Goal: Task Accomplishment & Management: Complete application form

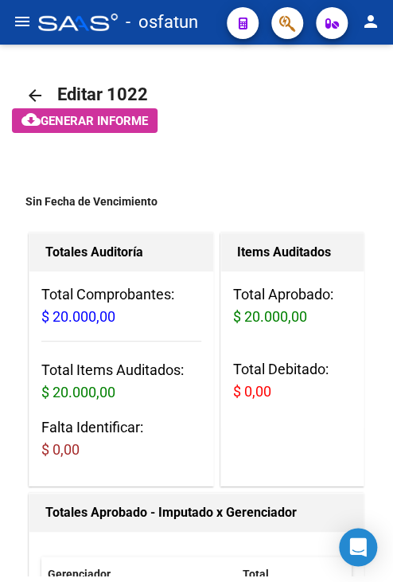
click at [26, 25] on mat-icon "menu" at bounding box center [22, 21] width 19 height 19
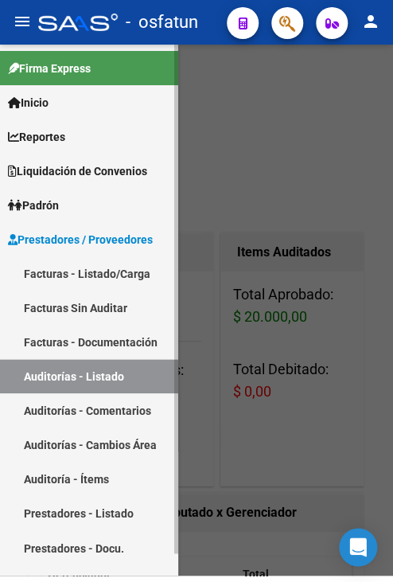
drag, startPoint x: 76, startPoint y: 263, endPoint x: 111, endPoint y: 246, distance: 39.1
click at [76, 263] on link "Facturas - Listado/Carga" at bounding box center [89, 273] width 178 height 34
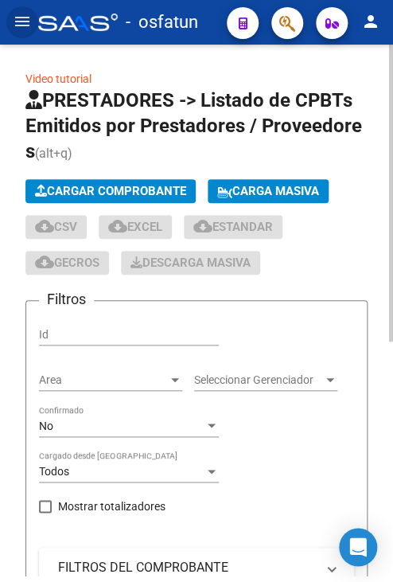
click at [70, 189] on span "Cargar Comprobante" at bounding box center [110, 191] width 151 height 14
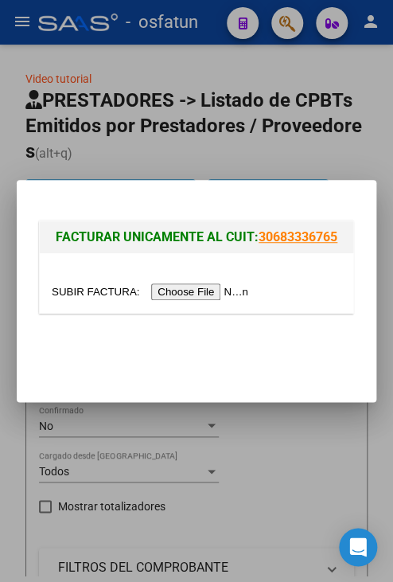
click at [175, 290] on input "file" at bounding box center [152, 291] width 201 height 17
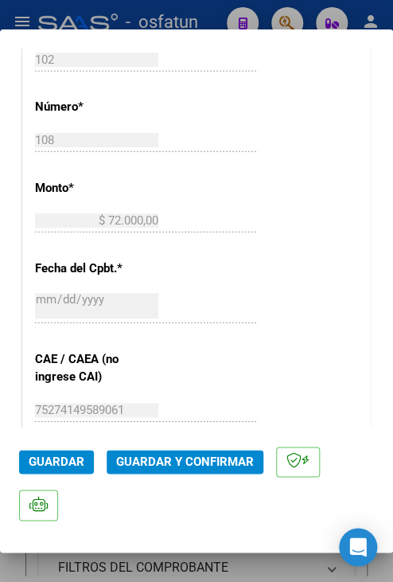
scroll to position [637, 0]
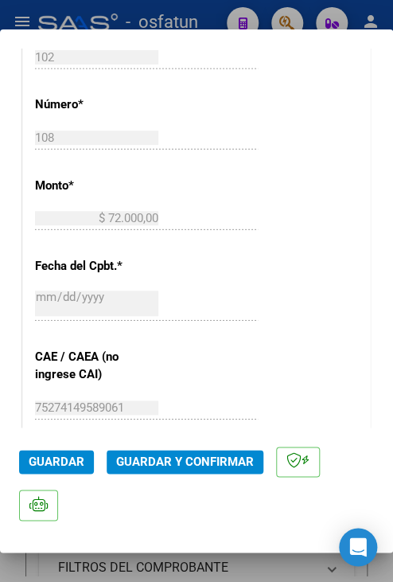
click at [169, 455] on span "Guardar y Confirmar" at bounding box center [185, 461] width 138 height 14
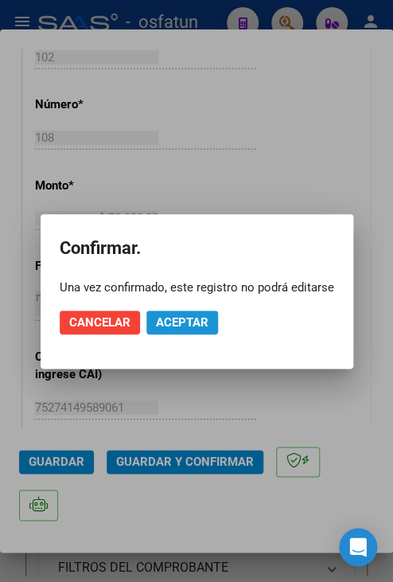
click at [193, 322] on span "Aceptar" at bounding box center [182, 322] width 53 height 14
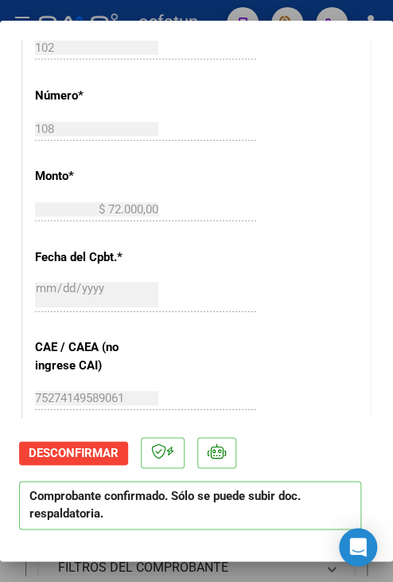
click at [153, 6] on div at bounding box center [196, 291] width 393 height 582
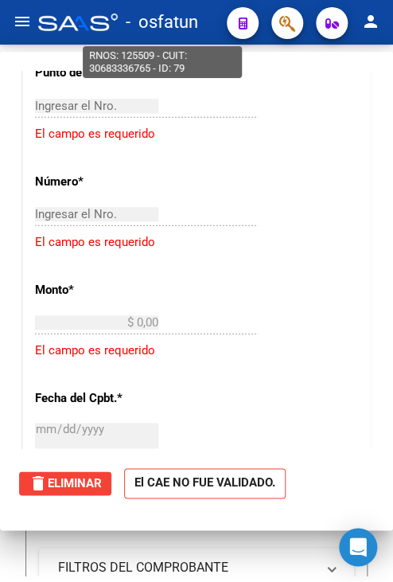
scroll to position [0, 0]
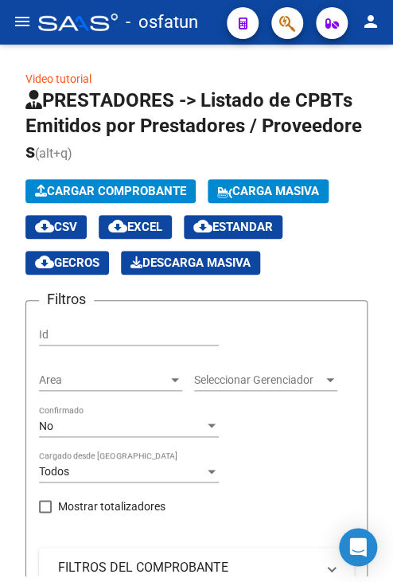
click at [15, 21] on mat-icon "menu" at bounding box center [22, 21] width 19 height 19
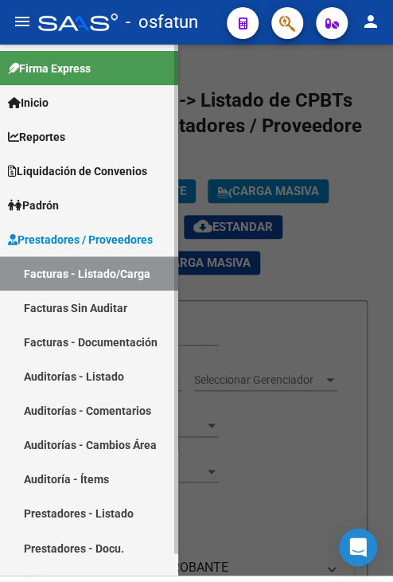
click at [98, 395] on link "Auditorías - Comentarios" at bounding box center [89, 410] width 178 height 34
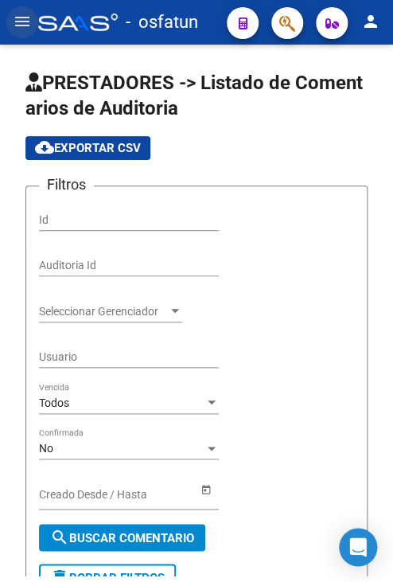
click at [10, 28] on button "menu" at bounding box center [22, 22] width 32 height 32
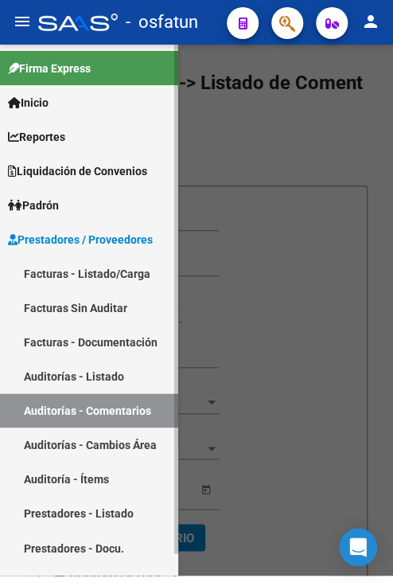
click at [82, 380] on link "Auditorías - Listado" at bounding box center [89, 376] width 178 height 34
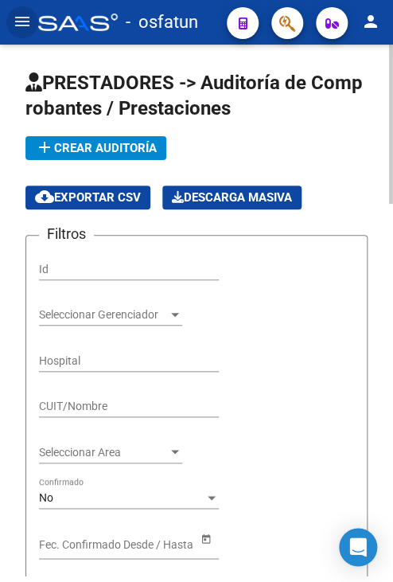
click at [78, 158] on button "add Crear Auditoría" at bounding box center [95, 148] width 141 height 24
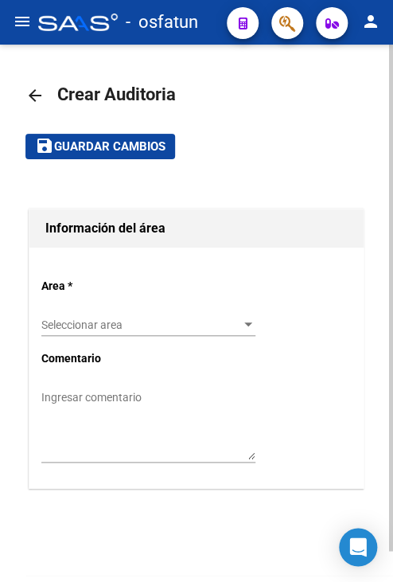
click at [119, 327] on span "Seleccionar area" at bounding box center [141, 325] width 200 height 14
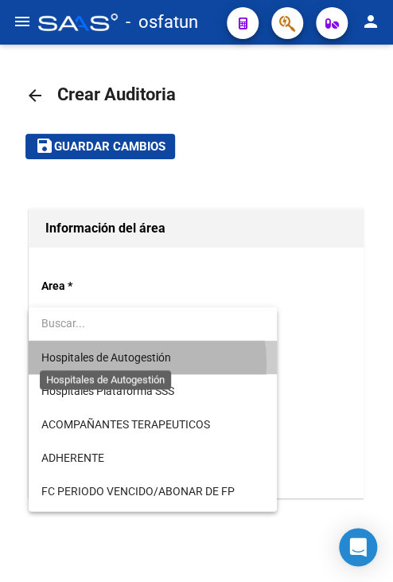
click at [121, 364] on span "Hospitales de Autogestión" at bounding box center [106, 357] width 130 height 13
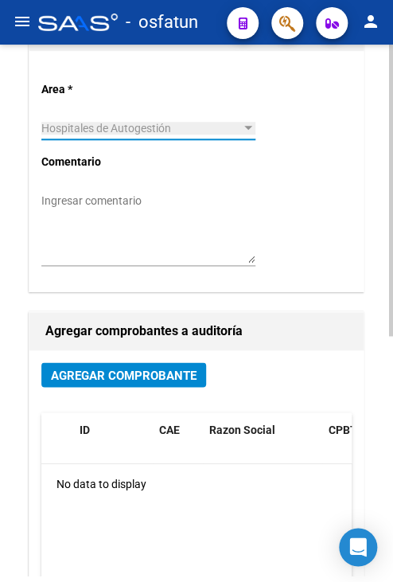
scroll to position [318, 0]
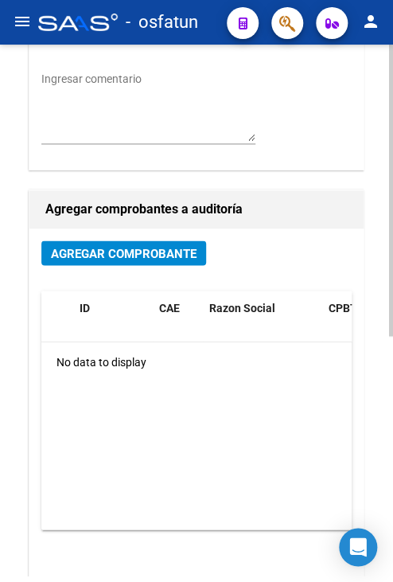
click at [135, 258] on span "Agregar Comprobante" at bounding box center [124, 253] width 146 height 14
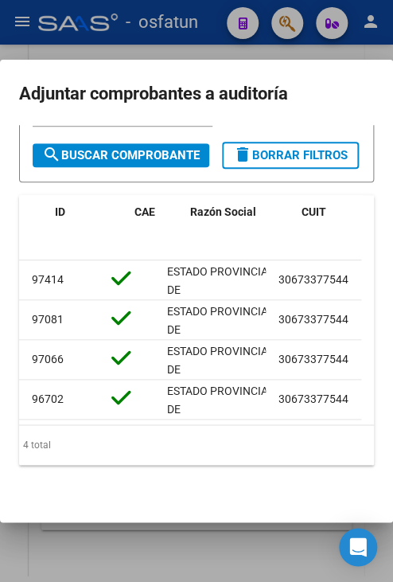
scroll to position [0, 0]
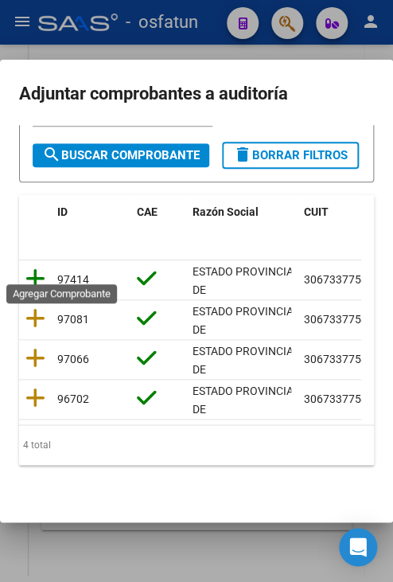
click at [33, 267] on icon at bounding box center [35, 278] width 20 height 22
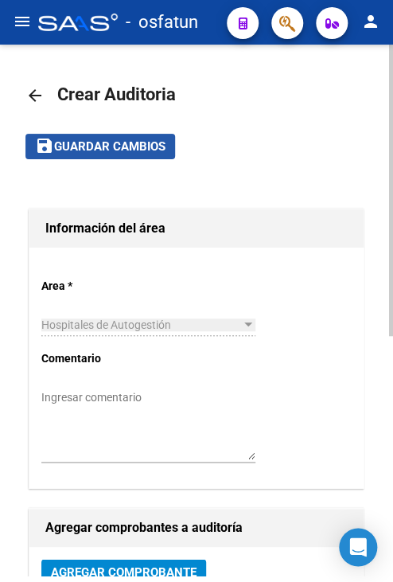
click at [95, 145] on span "Guardar cambios" at bounding box center [109, 147] width 111 height 14
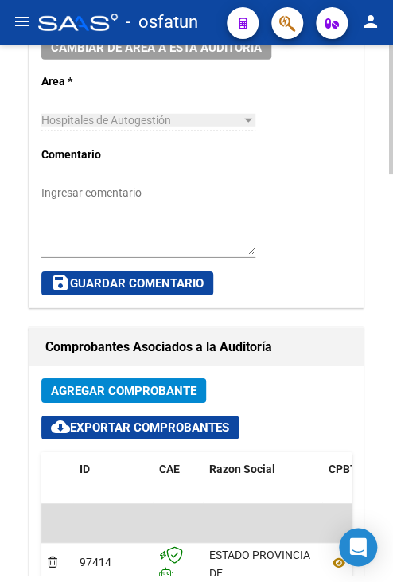
scroll to position [716, 0]
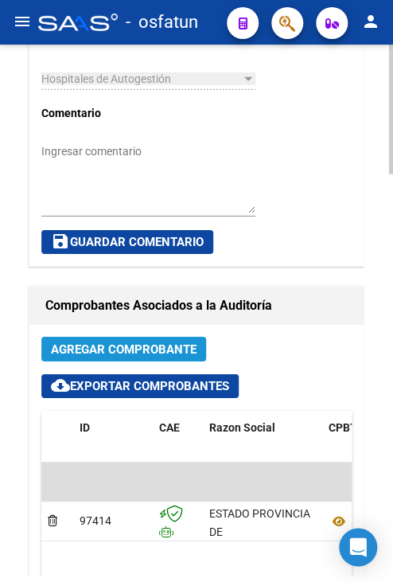
click at [150, 346] on span "Agregar Comprobante" at bounding box center [124, 349] width 146 height 14
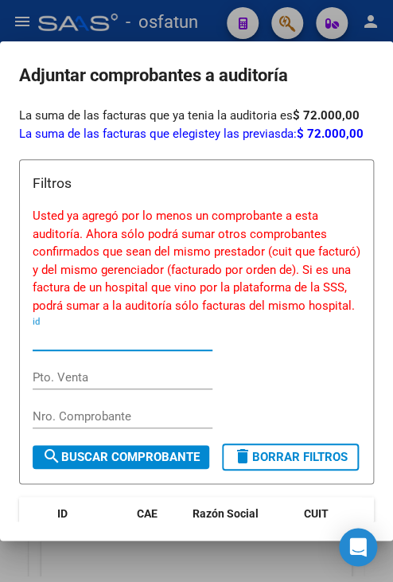
click at [126, 32] on div at bounding box center [196, 291] width 393 height 582
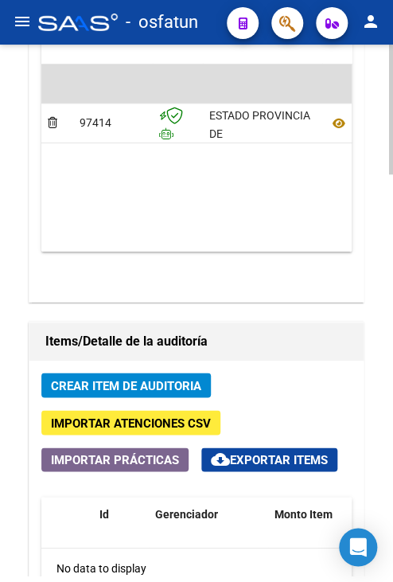
scroll to position [1194, 0]
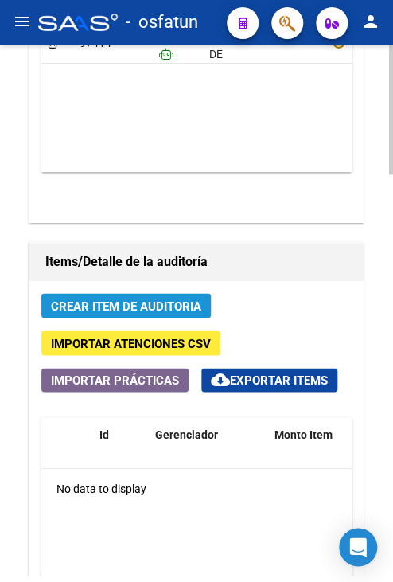
click at [112, 300] on span "Crear Item de Auditoria" at bounding box center [126, 305] width 150 height 14
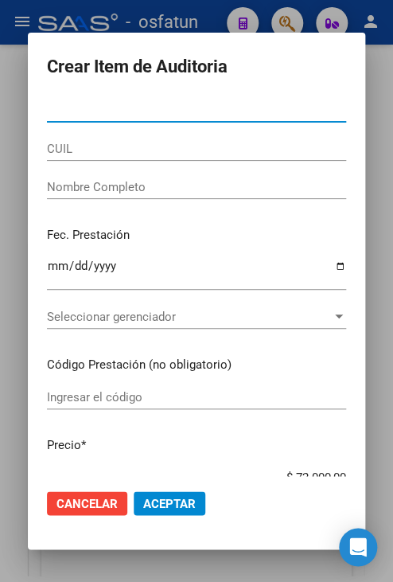
paste input "26507498"
type input "26507498"
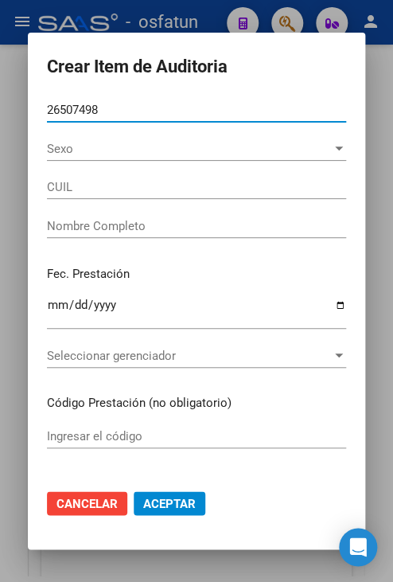
type input "20265074988"
type input "[PERSON_NAME]"
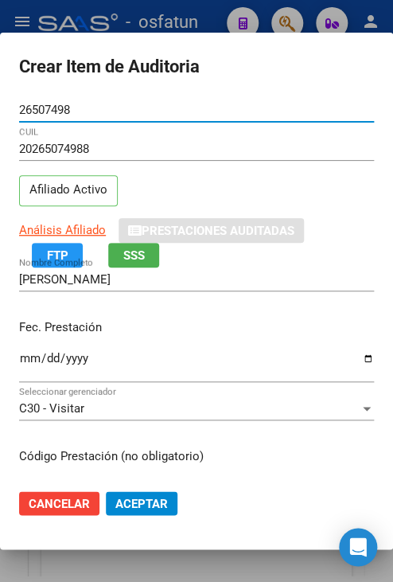
scroll to position [80, 0]
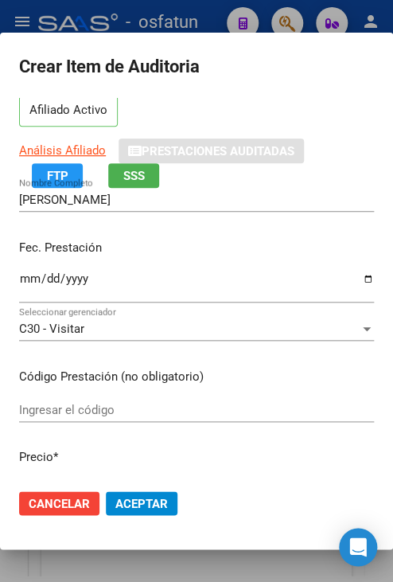
type input "26507498"
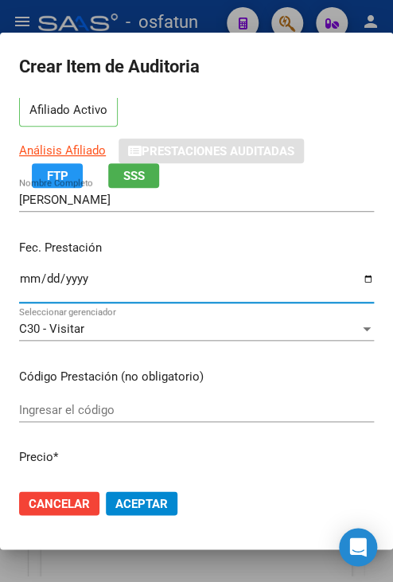
click at [27, 286] on input "Ingresar la fecha" at bounding box center [196, 284] width 355 height 25
type input "[DATE]"
click at [61, 415] on input "Ingresar el código" at bounding box center [196, 410] width 355 height 14
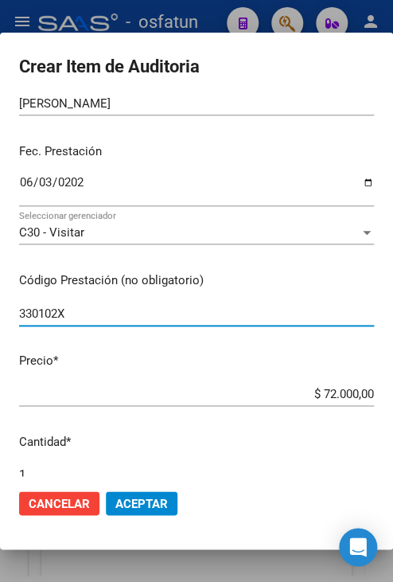
scroll to position [239, 0]
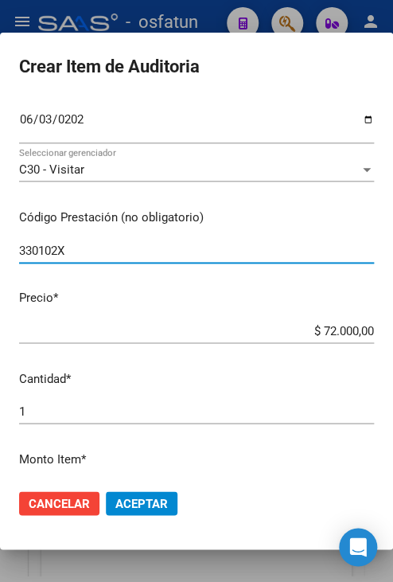
type input "330102X"
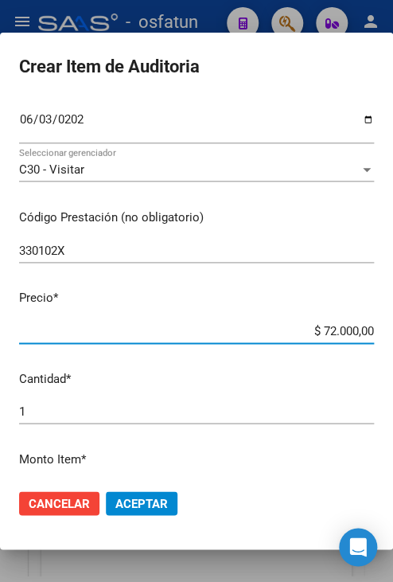
drag, startPoint x: 310, startPoint y: 327, endPoint x: 473, endPoint y: 345, distance: 164.9
click at [392, 345] on html "menu - osfatun person Firma Express Inicio Calendario SSS Instructivos Contacto…" at bounding box center [196, 291] width 393 height 582
type input "$ 0,01"
type input "$ 0,12"
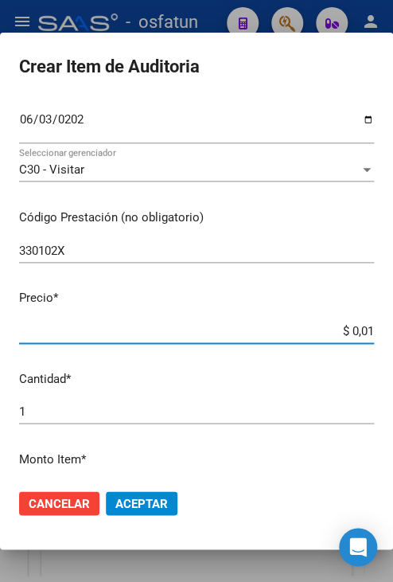
type input "$ 0,12"
type input "$ 1,20"
type input "$ 12,00"
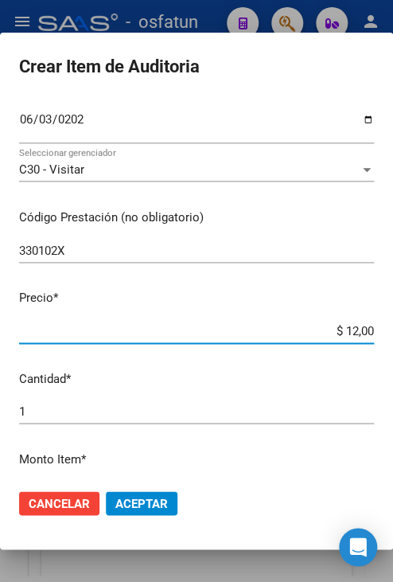
type input "$ 120,00"
type input "$ 1.200,00"
type input "$ 12.000,00"
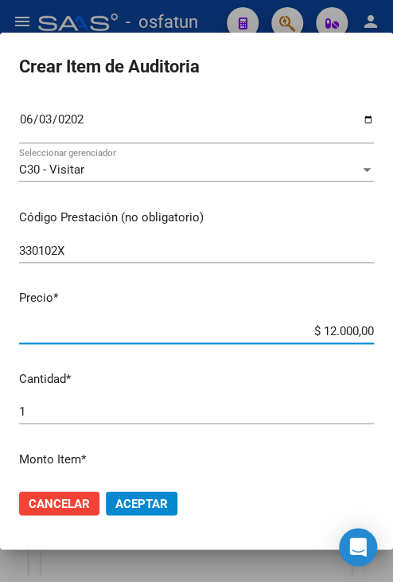
type input "$ 12.000,00"
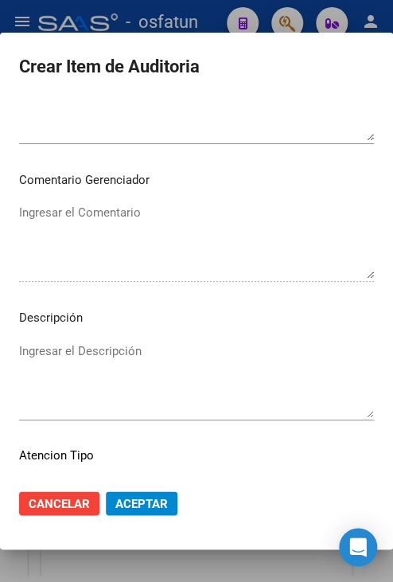
scroll to position [1074, 0]
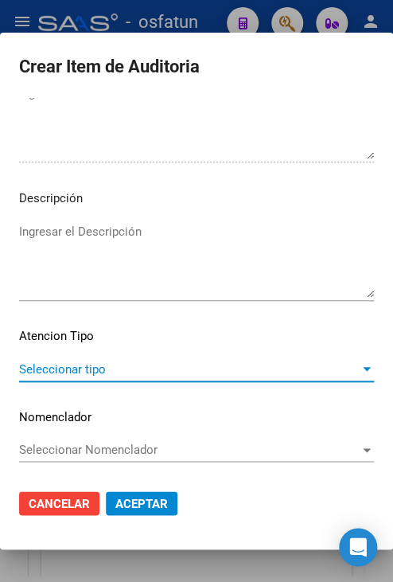
click at [111, 375] on span "Seleccionar tipo" at bounding box center [189, 369] width 341 height 14
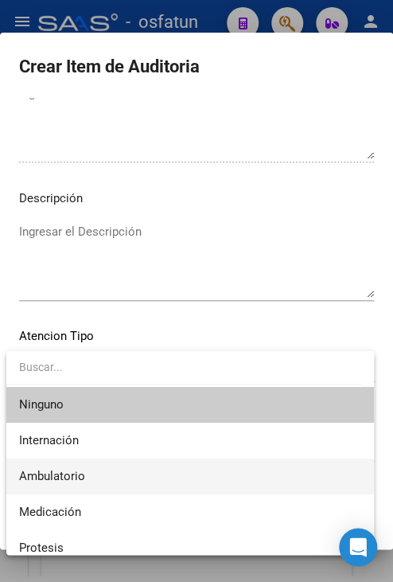
click at [83, 487] on span "Ambulatorio" at bounding box center [190, 476] width 342 height 36
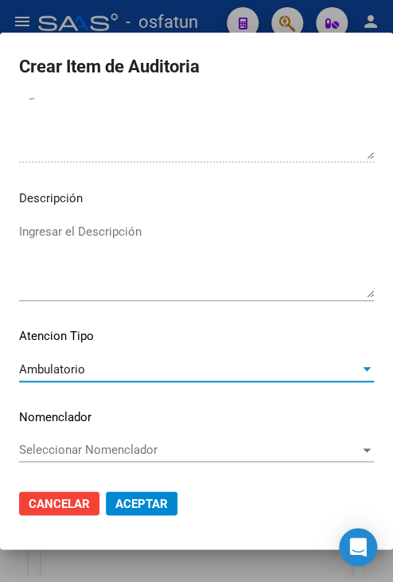
click at [125, 500] on span "Aceptar" at bounding box center [141, 503] width 53 height 14
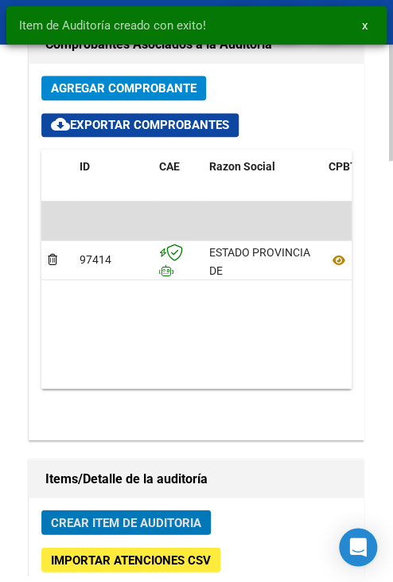
scroll to position [1410, 0]
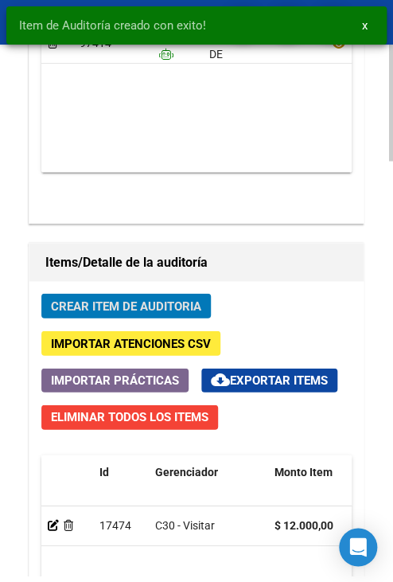
click at [134, 310] on span "Crear Item de Auditoria" at bounding box center [126, 305] width 150 height 14
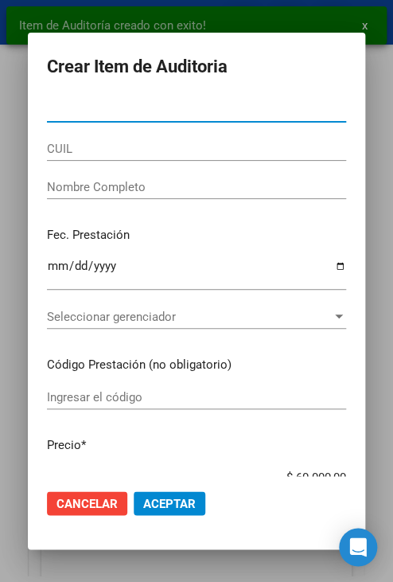
paste input "26507498"
type input "26507498"
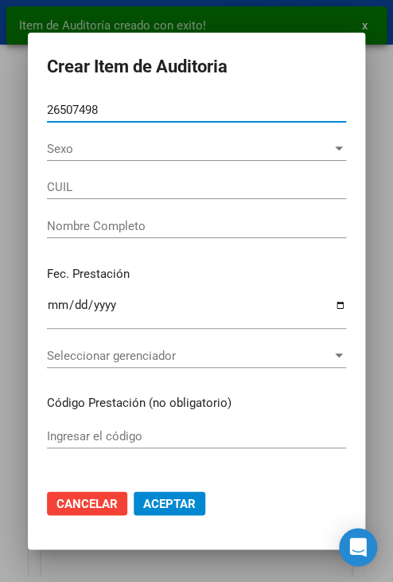
type input "20265074988"
type input "[PERSON_NAME]"
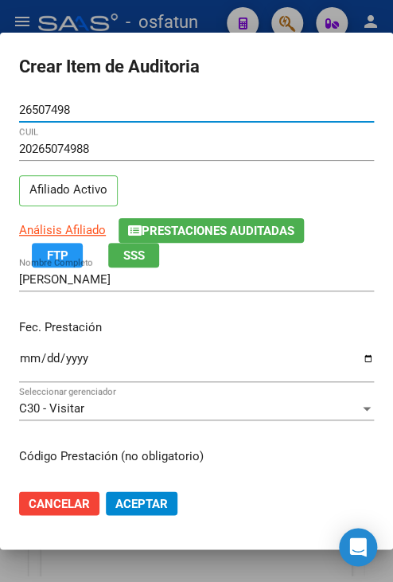
type input "26507498"
click at [29, 359] on input "Ingresar la fecha" at bounding box center [196, 364] width 355 height 25
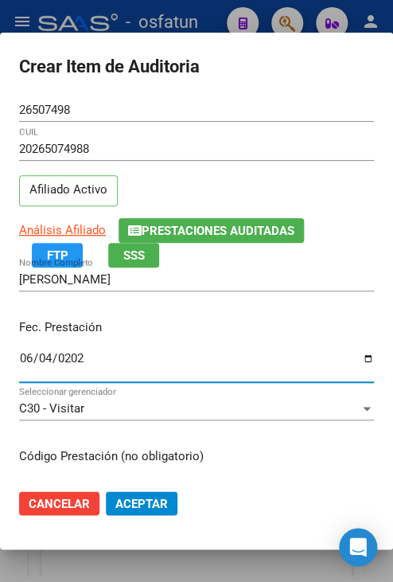
type input "[DATE]"
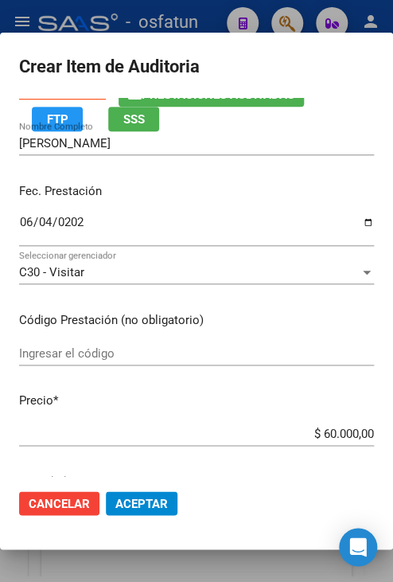
scroll to position [159, 0]
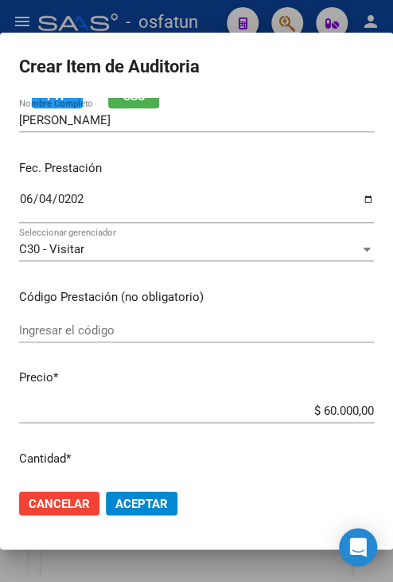
click at [205, 329] on input "Ingresar el código" at bounding box center [196, 330] width 355 height 14
type input "330102X"
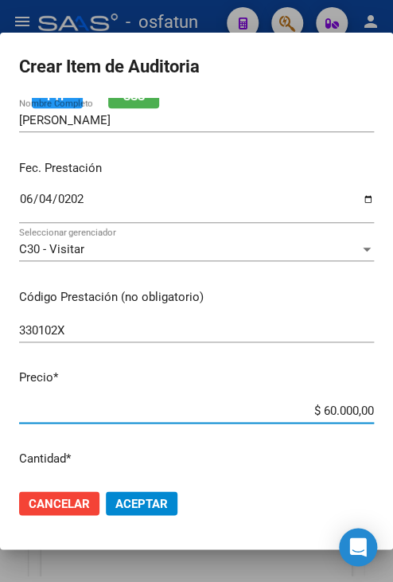
drag, startPoint x: 309, startPoint y: 411, endPoint x: 363, endPoint y: 413, distance: 54.1
click at [363, 413] on app-form-text-field "Precio * $ 60.000,00 Ingresar el precio" at bounding box center [203, 392] width 368 height 49
type input "$ 0,01"
type input "$ 0,12"
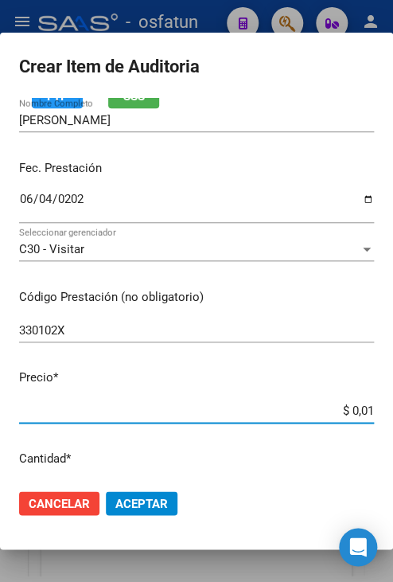
type input "$ 0,12"
type input "$ 1,20"
type input "$ 12,00"
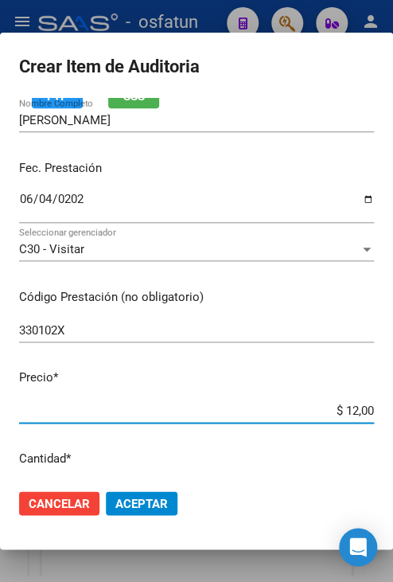
type input "$ 120,00"
type input "$ 1.200,00"
type input "$ 12.000,00"
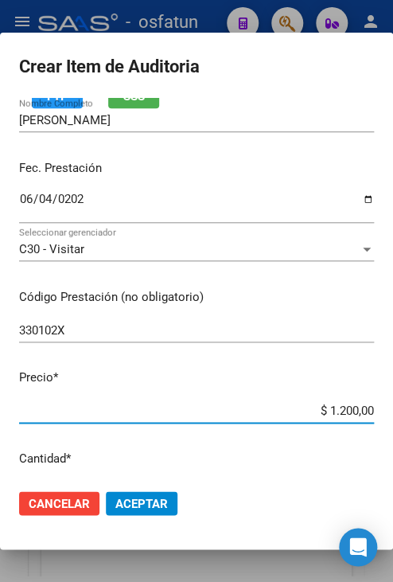
type input "$ 12.000,00"
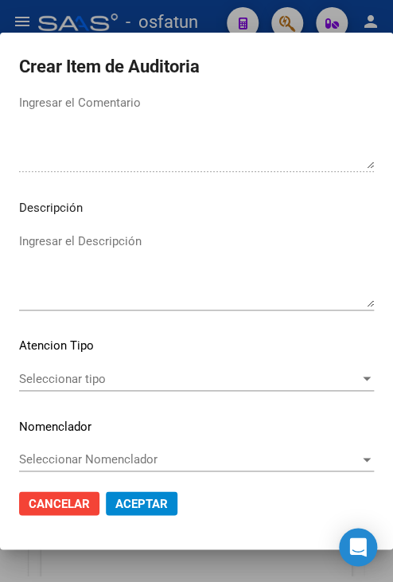
scroll to position [1074, 0]
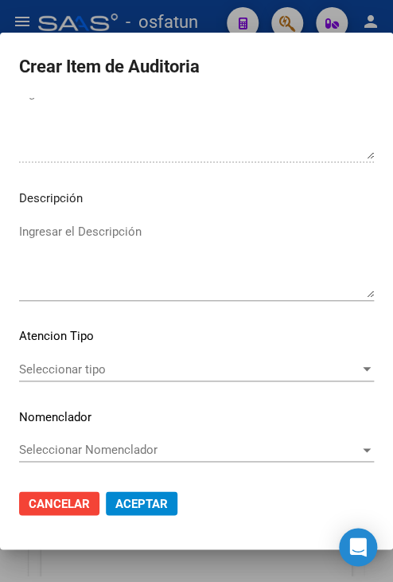
click at [189, 377] on div "Seleccionar tipo Seleccionar tipo" at bounding box center [196, 369] width 355 height 24
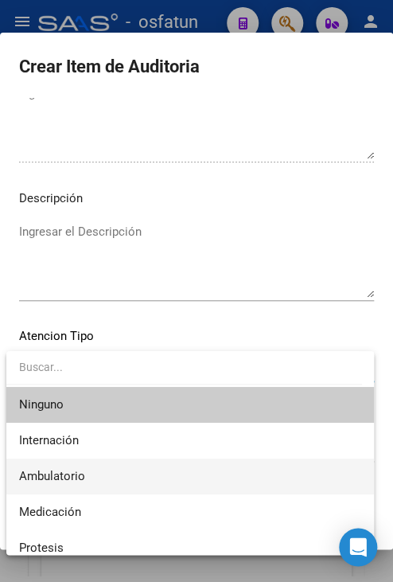
click at [149, 459] on span "Ambulatorio" at bounding box center [190, 476] width 342 height 36
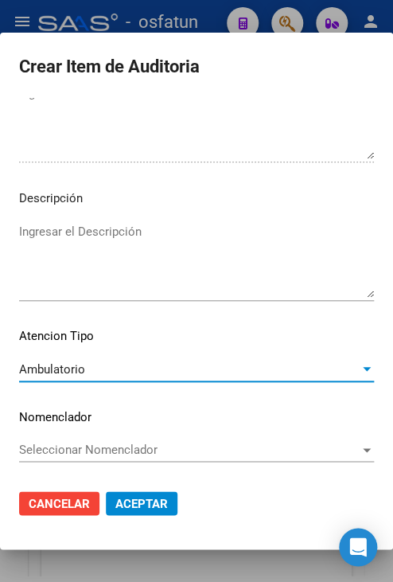
click at [140, 501] on span "Aceptar" at bounding box center [141, 503] width 53 height 14
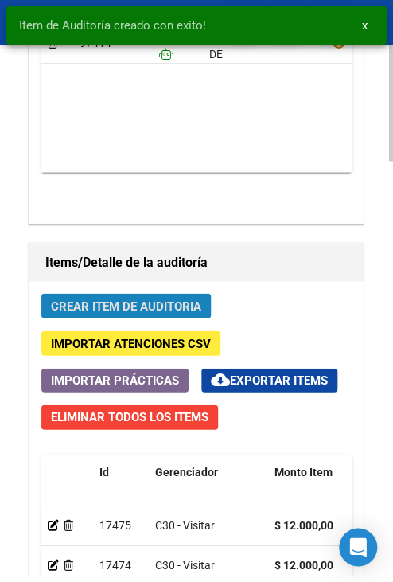
click at [130, 311] on button "Crear Item de Auditoria" at bounding box center [125, 305] width 169 height 25
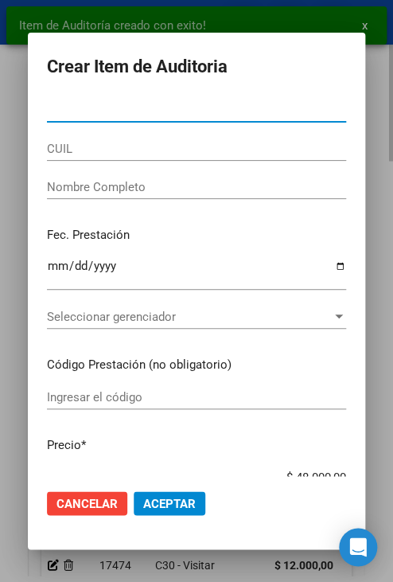
paste input "26507498"
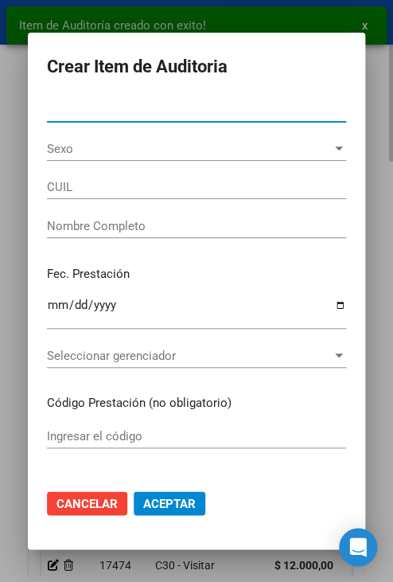
type input "26507498"
type input "20265074988"
type input "[PERSON_NAME]"
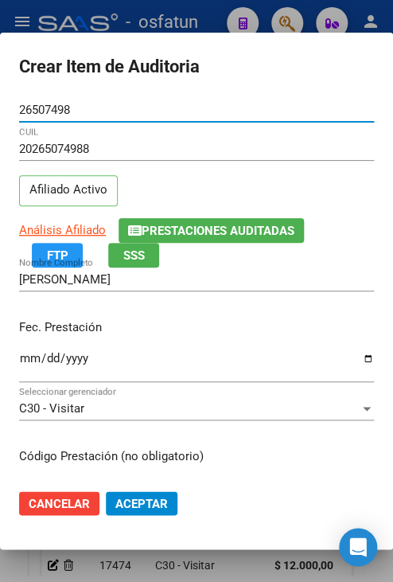
type input "26507498"
click at [25, 357] on input "Ingresar la fecha" at bounding box center [196, 364] width 355 height 25
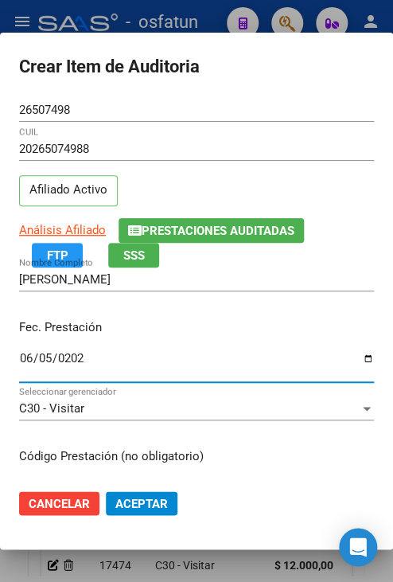
type input "[DATE]"
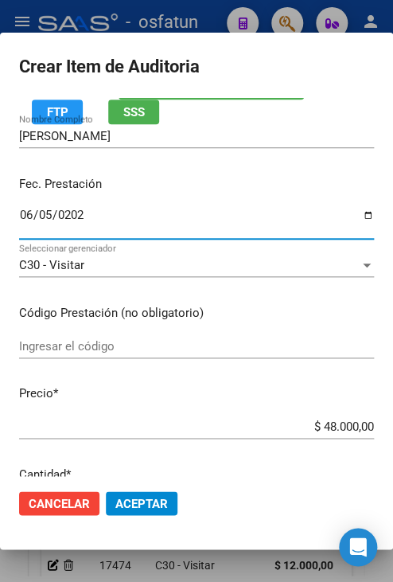
scroll to position [159, 0]
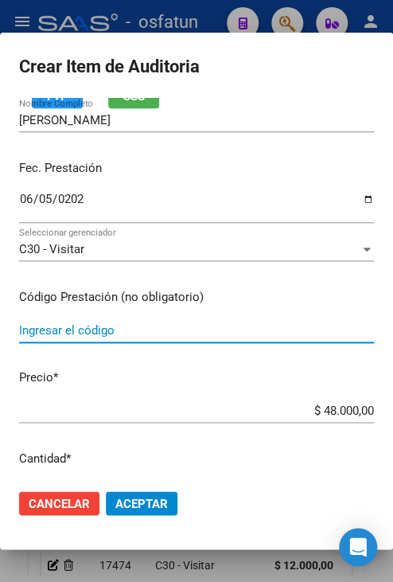
click at [178, 333] on input "Ingresar el código" at bounding box center [196, 330] width 355 height 14
type input "330102X"
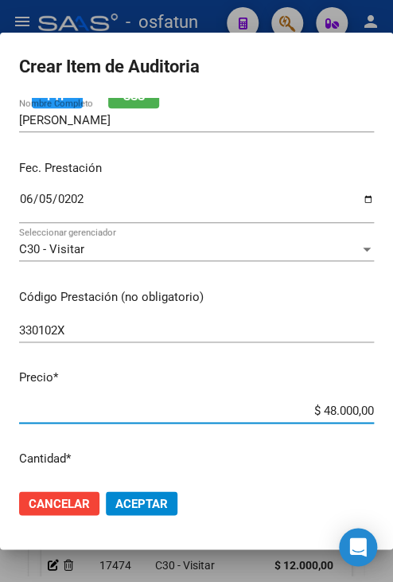
drag, startPoint x: 311, startPoint y: 412, endPoint x: 362, endPoint y: 420, distance: 51.5
click at [362, 420] on mat-dialog-content "26507498 Nro Documento 20265074988 CUIL Afiliado Activo Análisis Afiliado Prest…" at bounding box center [196, 287] width 393 height 378
type input "$ 0,01"
type input "$ 0,12"
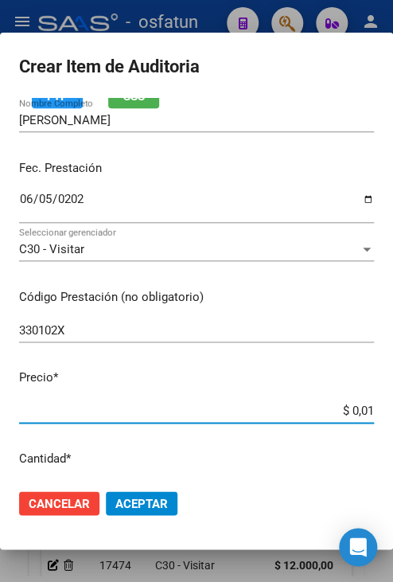
type input "$ 0,12"
type input "$ 1,20"
type input "$ 12,00"
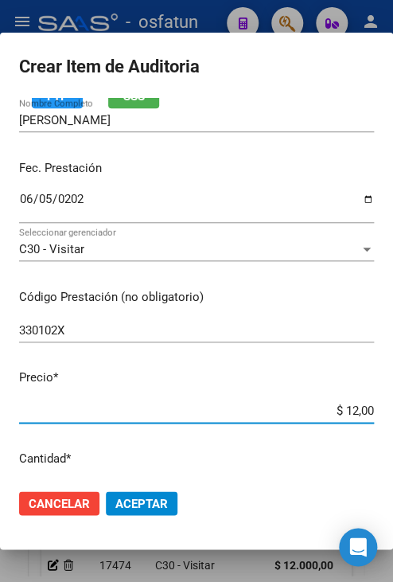
type input "$ 120,00"
type input "$ 1.200,00"
type input "$ 12.000,00"
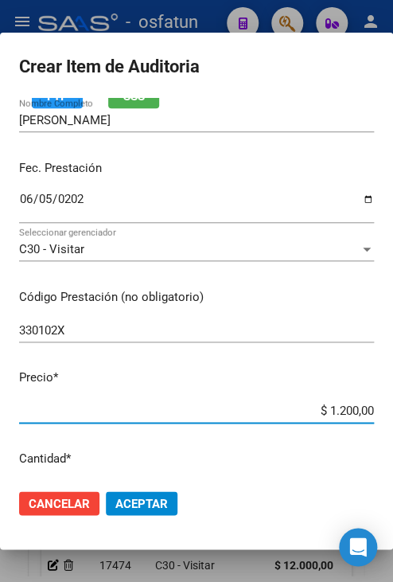
type input "$ 12.000,00"
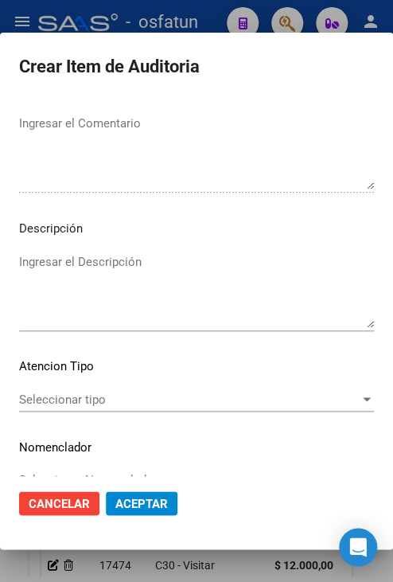
scroll to position [1074, 0]
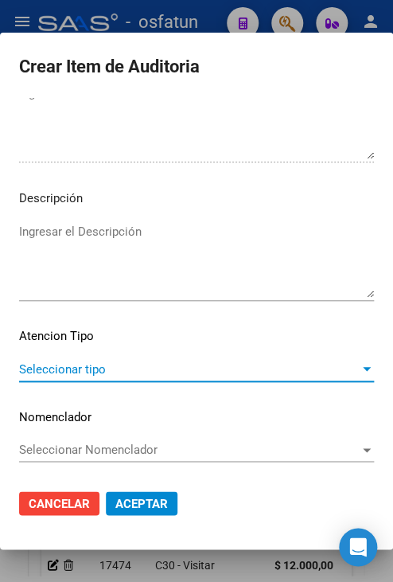
click at [234, 374] on span "Seleccionar tipo" at bounding box center [189, 369] width 341 height 14
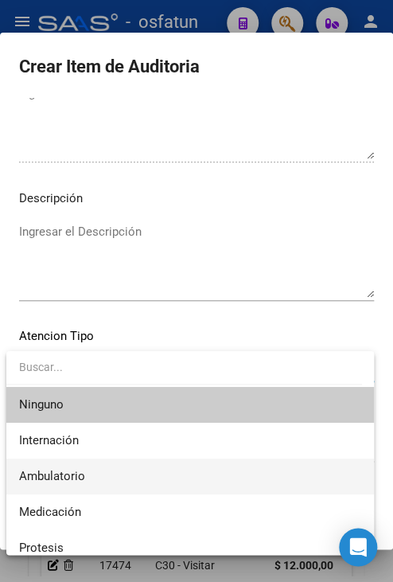
click at [227, 470] on span "Ambulatorio" at bounding box center [190, 476] width 342 height 36
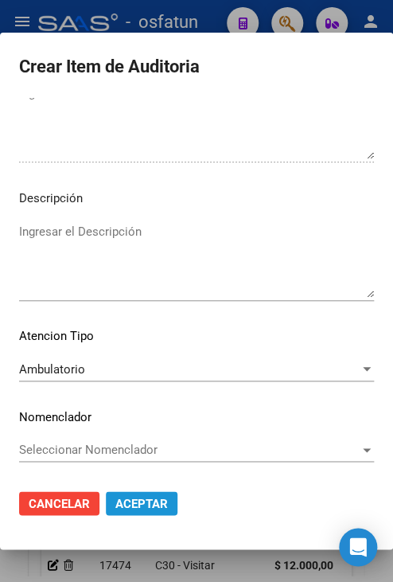
click at [159, 493] on button "Aceptar" at bounding box center [142, 503] width 72 height 24
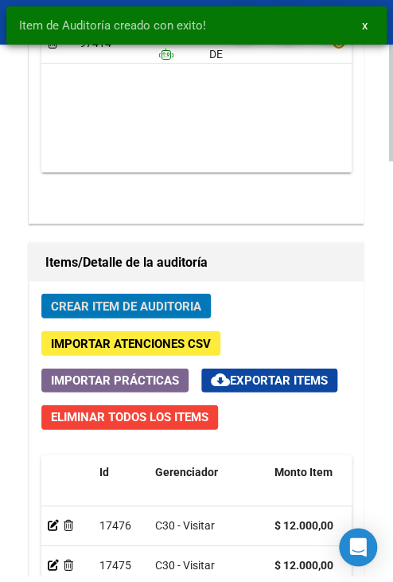
click at [159, 294] on button "Crear Item de Auditoria" at bounding box center [125, 305] width 169 height 25
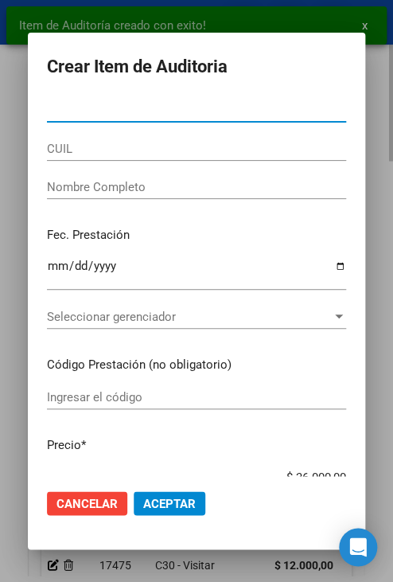
paste input "26507498"
type input "26507498"
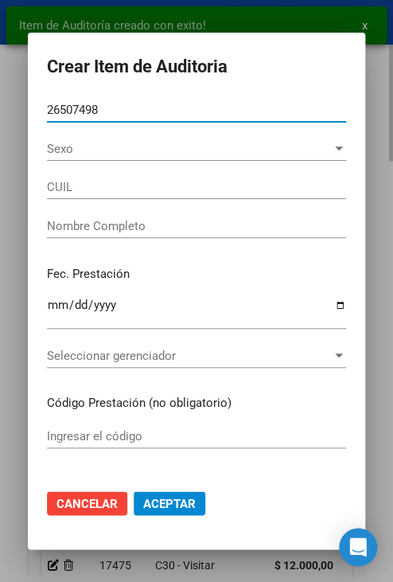
type input "20265074988"
type input "[PERSON_NAME]"
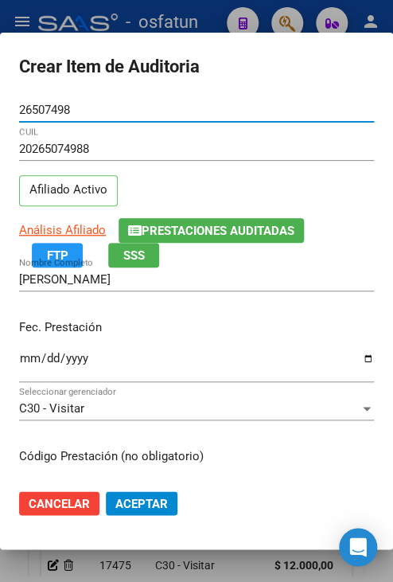
type input "26507498"
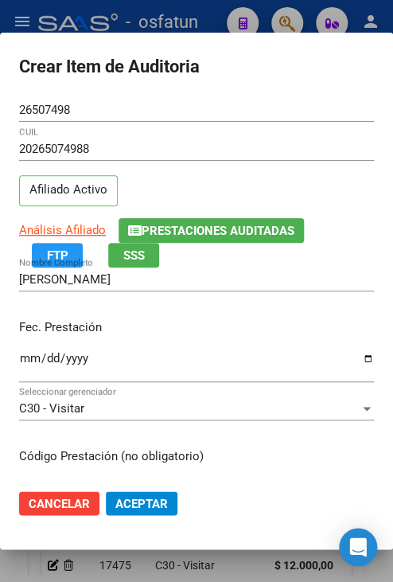
click at [195, 37] on mat-dialog-container "Crear Item de Auditoria 26507498 Nro Documento 20265074988 CUIL Afiliado Activo…" at bounding box center [196, 291] width 393 height 516
click at [198, 17] on div at bounding box center [196, 291] width 393 height 582
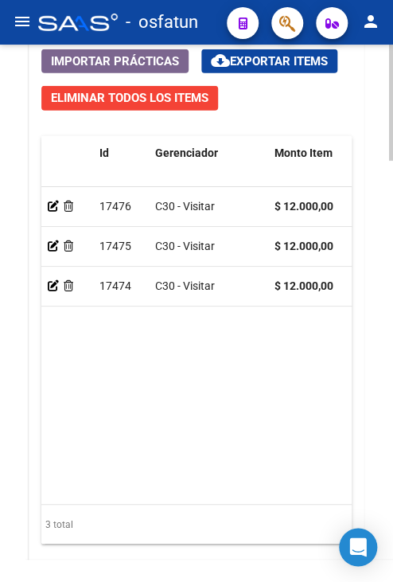
scroll to position [1649, 0]
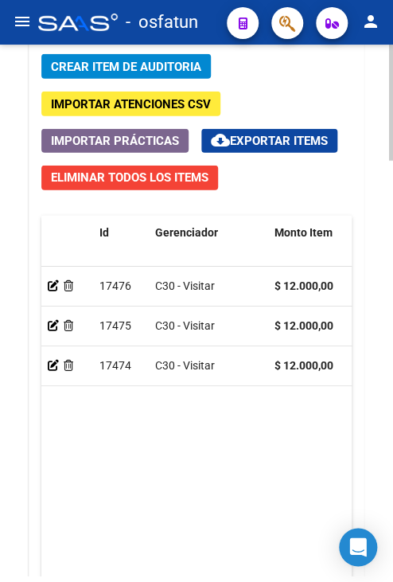
click at [158, 67] on span "Crear Item de Auditoria" at bounding box center [126, 67] width 150 height 14
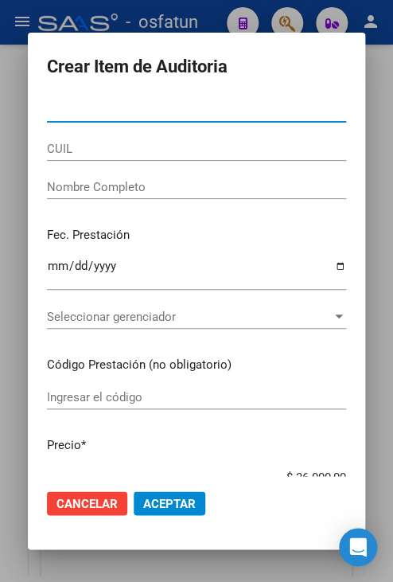
paste input "26507498"
type input "26507498"
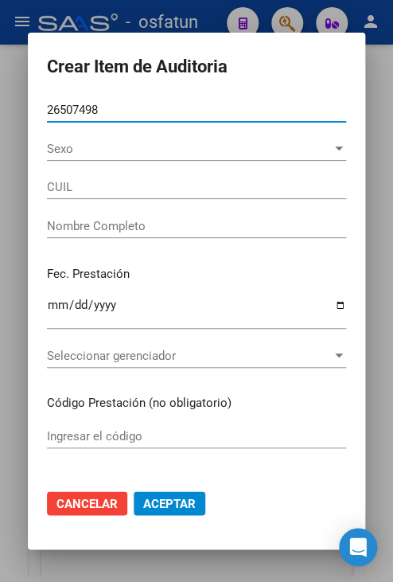
type input "20265074988"
type input "[PERSON_NAME]"
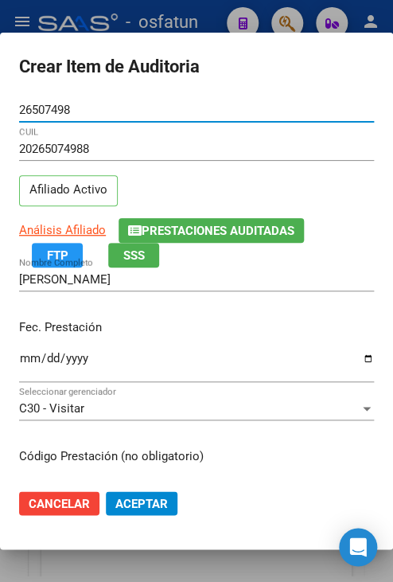
type input "26507498"
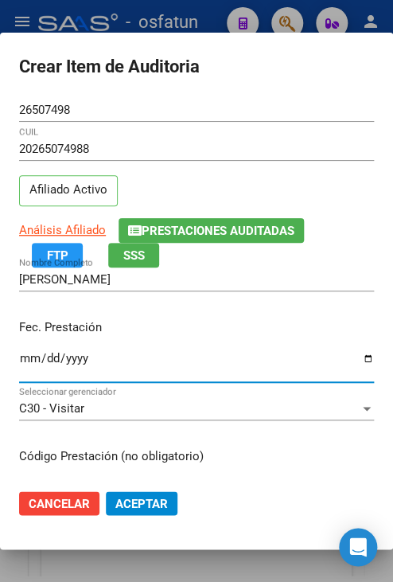
click at [25, 359] on input "Ingresar la fecha" at bounding box center [196, 364] width 355 height 25
type input "[DATE]"
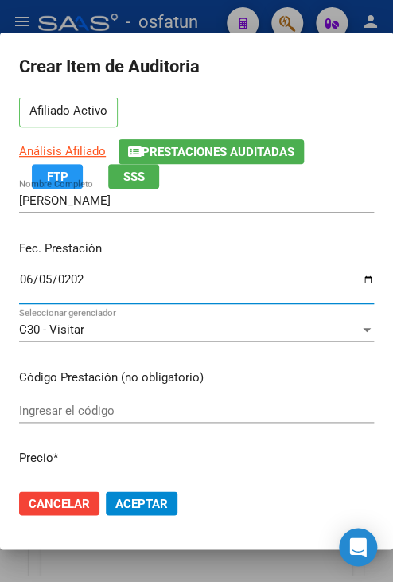
scroll to position [80, 0]
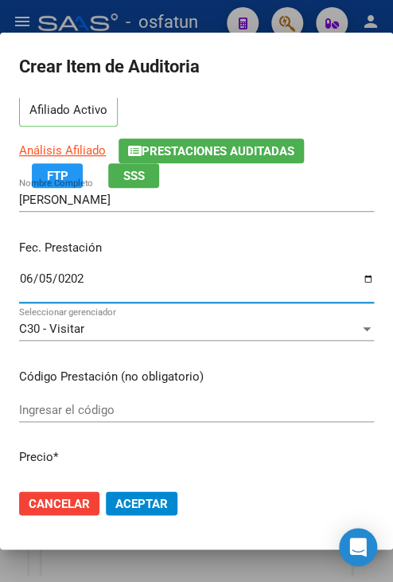
click at [252, 406] on input "Ingresar el código" at bounding box center [196, 410] width 355 height 14
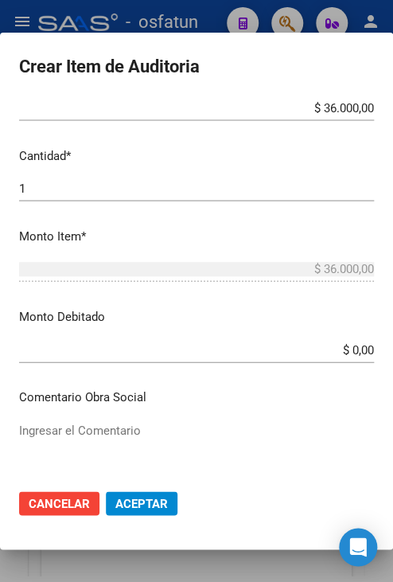
scroll to position [398, 0]
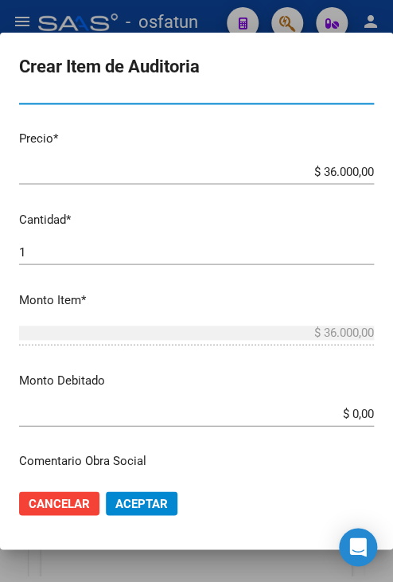
type input "330102X"
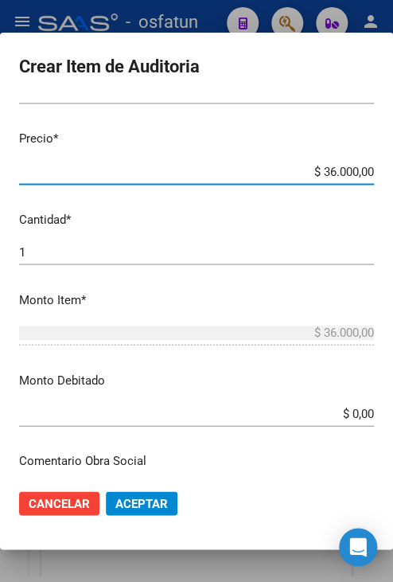
drag, startPoint x: 309, startPoint y: 174, endPoint x: 452, endPoint y: 188, distance: 143.9
click at [392, 188] on html "menu - osfatun person Firma Express Inicio Calendario SSS Instructivos Contacto…" at bounding box center [196, 291] width 393 height 582
type input "$ 0,01"
type input "$ 0,12"
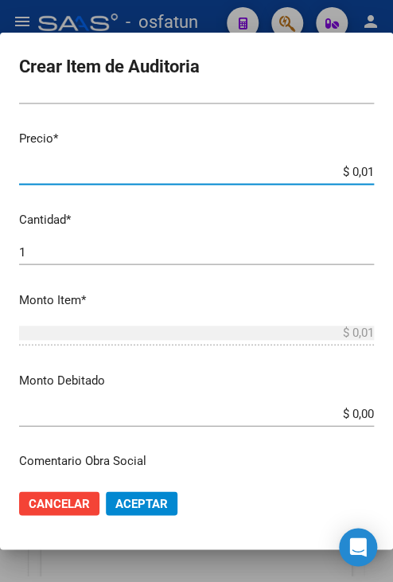
type input "$ 0,12"
type input "$ 1,20"
type input "$ 12,00"
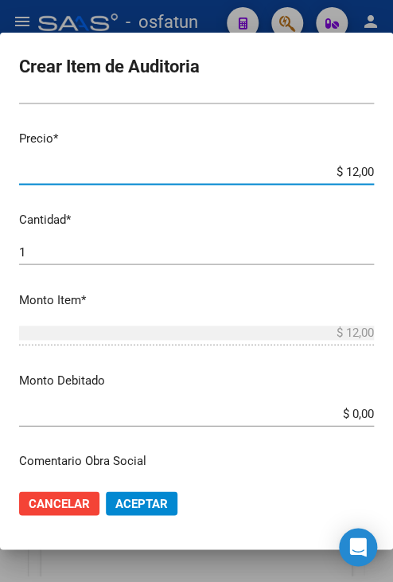
type input "$ 120,00"
type input "$ 1.200,00"
type input "$ 12.000,00"
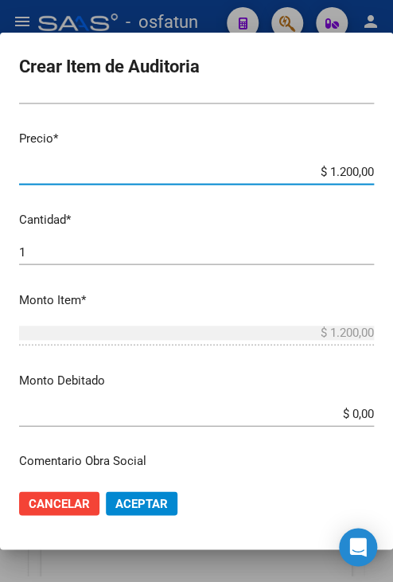
type input "$ 12.000,00"
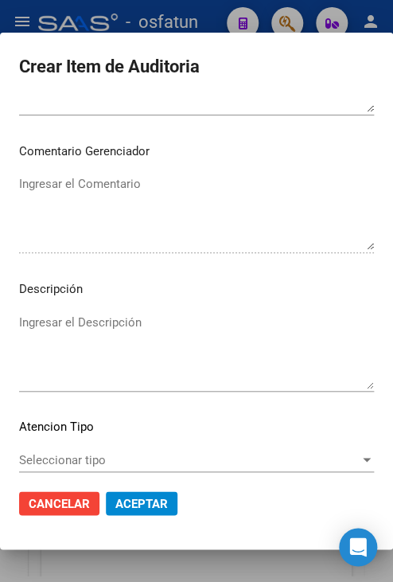
scroll to position [1074, 0]
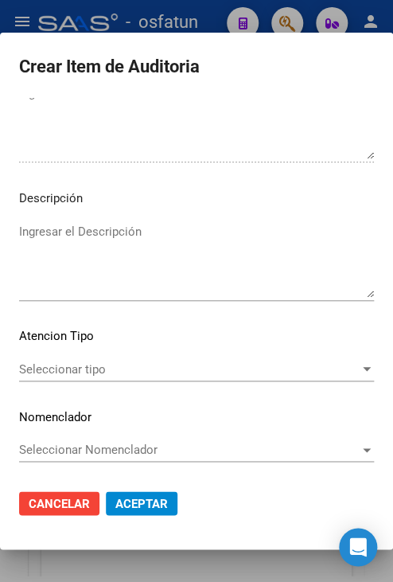
click at [238, 370] on span "Seleccionar tipo" at bounding box center [189, 369] width 341 height 14
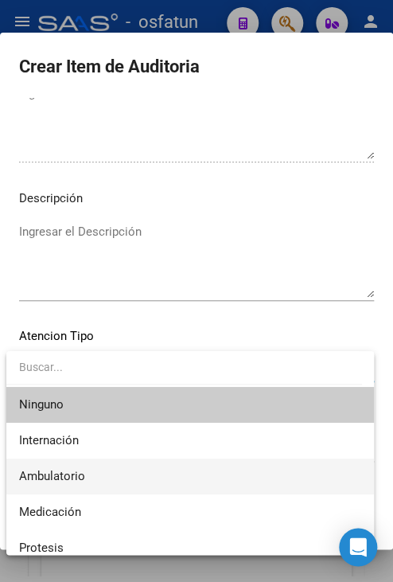
click at [279, 480] on span "Ambulatorio" at bounding box center [190, 476] width 342 height 36
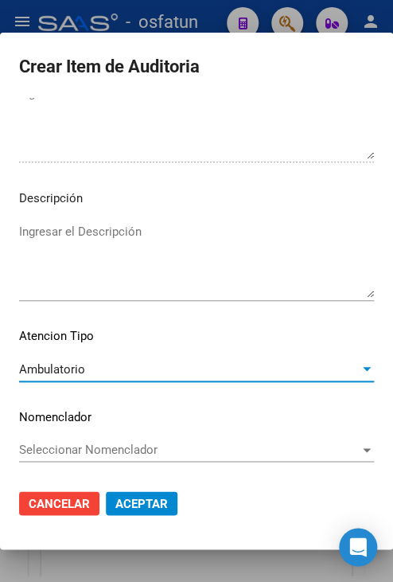
click at [150, 509] on span "Aceptar" at bounding box center [141, 503] width 53 height 14
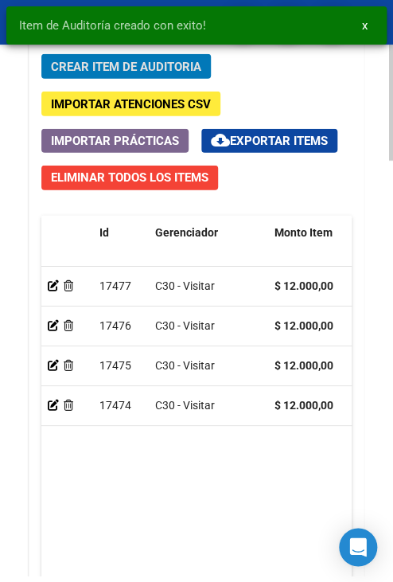
click at [149, 64] on span "Crear Item de Auditoria" at bounding box center [126, 67] width 150 height 14
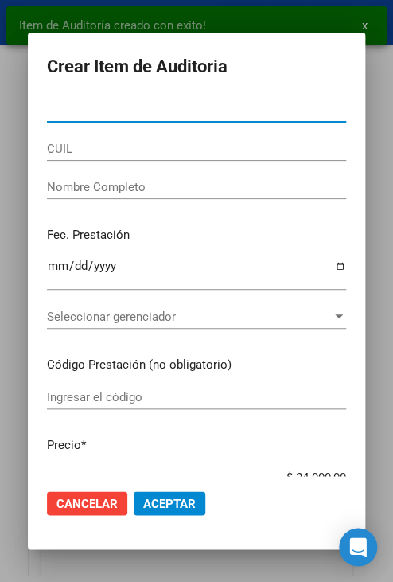
paste input "26507498"
type input "26507498"
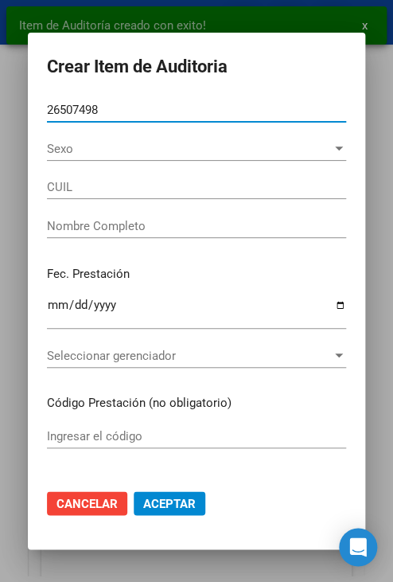
type input "20265074988"
type input "[PERSON_NAME]"
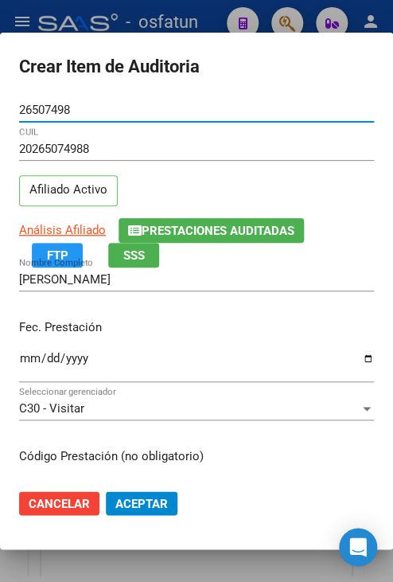
type input "26507498"
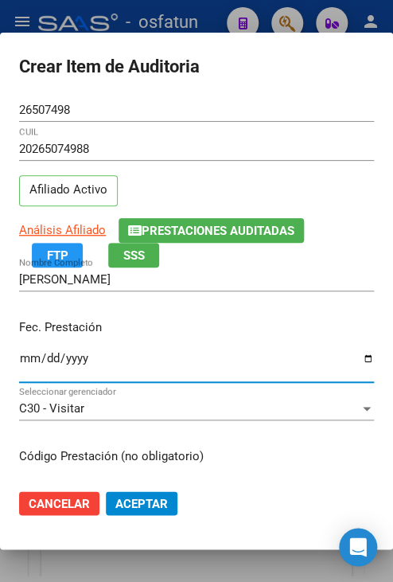
click at [25, 355] on input "Ingresar la fecha" at bounding box center [196, 364] width 355 height 25
type input "[DATE]"
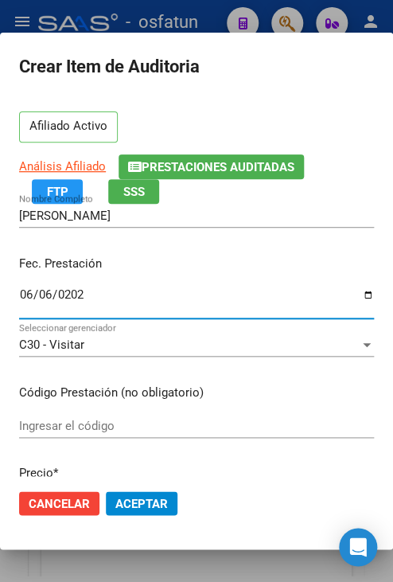
scroll to position [159, 0]
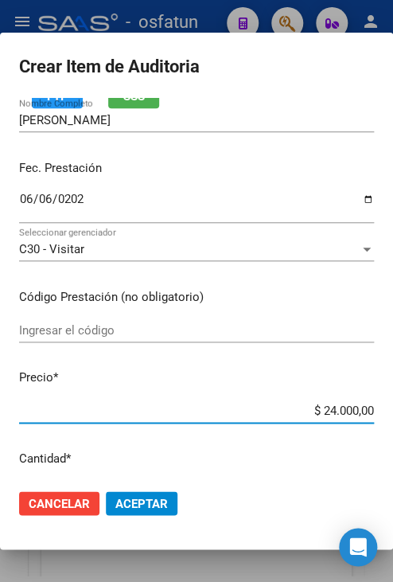
drag, startPoint x: 303, startPoint y: 416, endPoint x: 369, endPoint y: 423, distance: 66.4
click at [369, 423] on mat-dialog-content "26507498 Nro Documento 20265074988 CUIL Afiliado Activo Análisis Afiliado Prest…" at bounding box center [196, 287] width 393 height 378
type input "$ 0,01"
type input "$ 0,12"
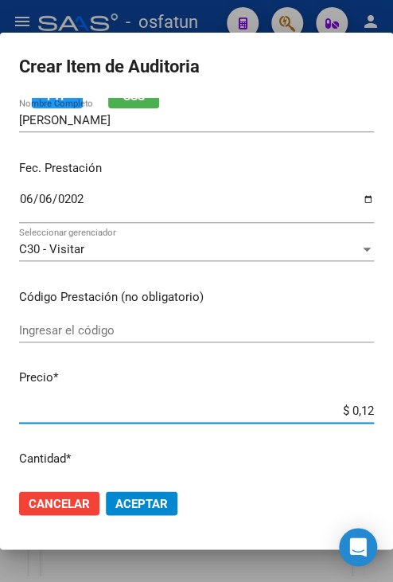
type input "$ 0,12"
type input "$ 1,20"
type input "$ 12,00"
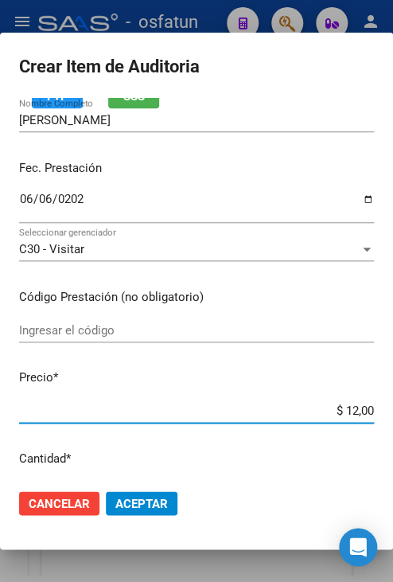
type input "$ 120,00"
type input "$ 1.200,00"
type input "$ 12.000,00"
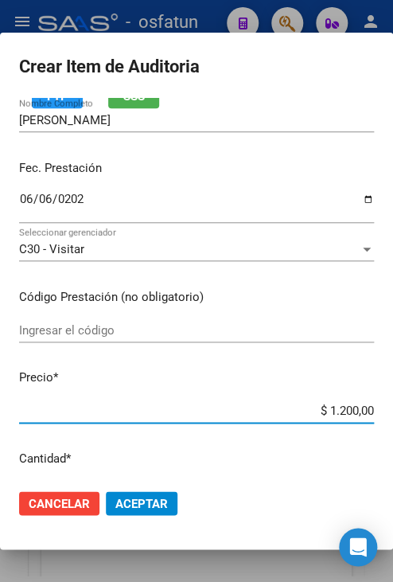
type input "$ 12.000,00"
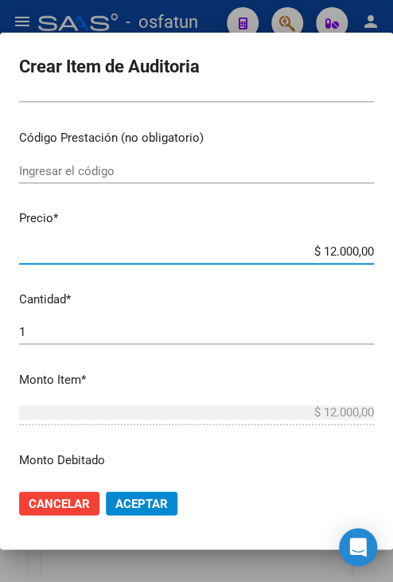
scroll to position [239, 0]
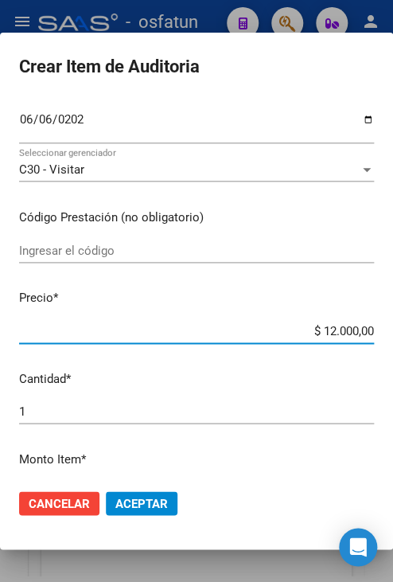
click at [117, 260] on div "Ingresar el código" at bounding box center [196, 251] width 355 height 24
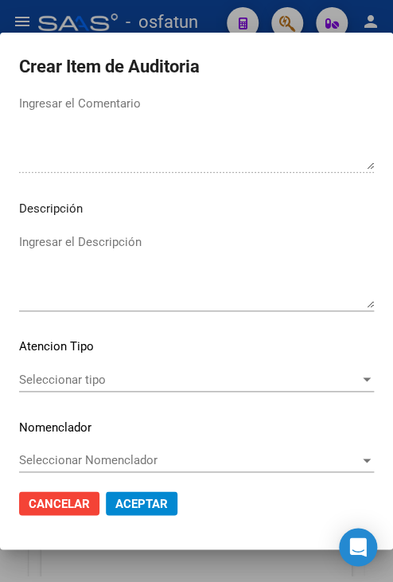
scroll to position [1074, 0]
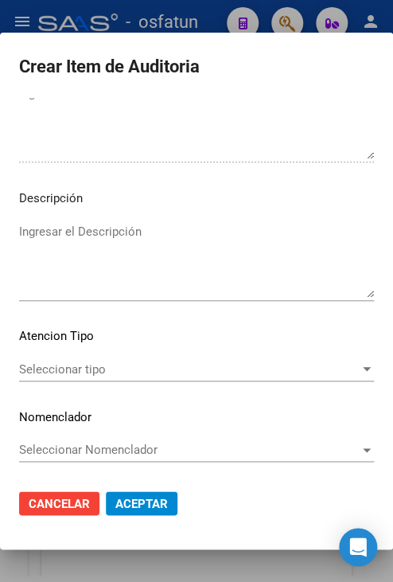
type input "330102X"
click at [147, 365] on span "Seleccionar tipo" at bounding box center [189, 369] width 341 height 14
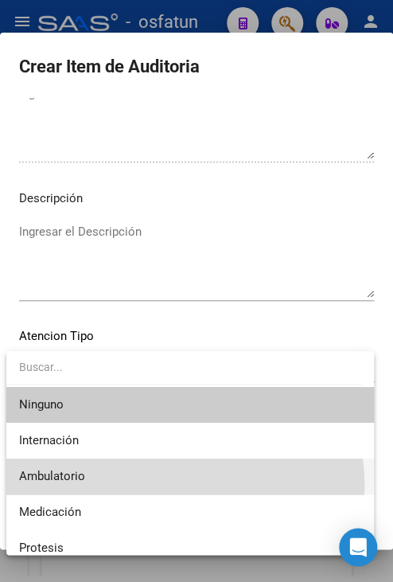
click at [154, 486] on span "Ambulatorio" at bounding box center [190, 476] width 342 height 36
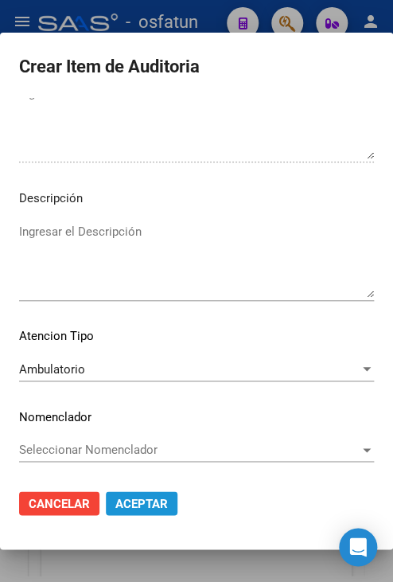
click at [154, 499] on span "Aceptar" at bounding box center [141, 503] width 53 height 14
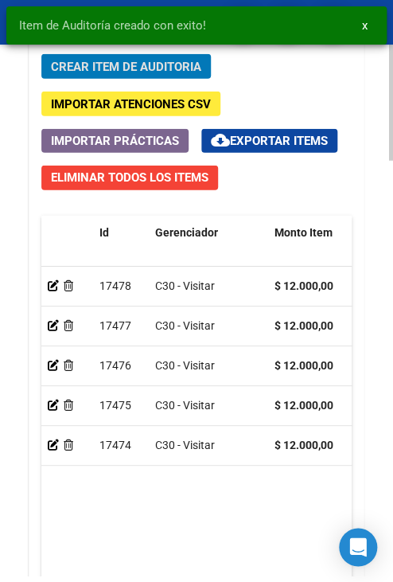
click at [84, 66] on span "Crear Item de Auditoria" at bounding box center [126, 67] width 150 height 14
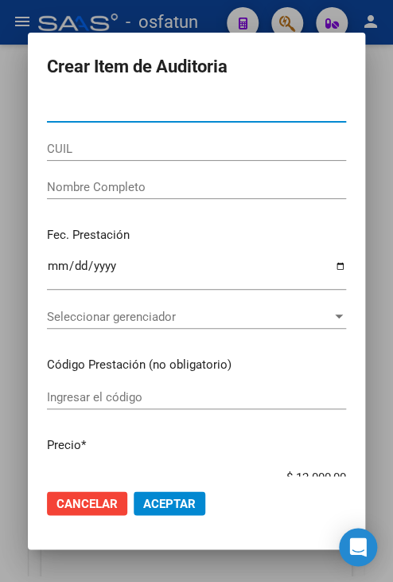
click at [212, 111] on input "Nro Documento" at bounding box center [196, 110] width 299 height 14
paste input "26213817"
type input "26213817"
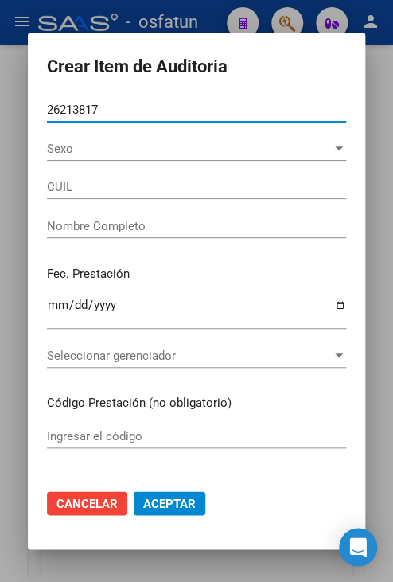
type input "20262138179"
type input "[PERSON_NAME]"
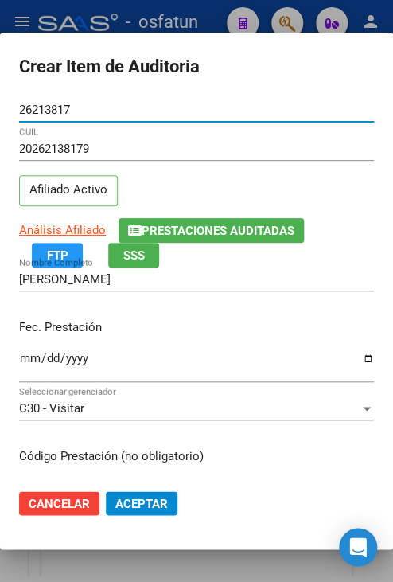
type input "26213817"
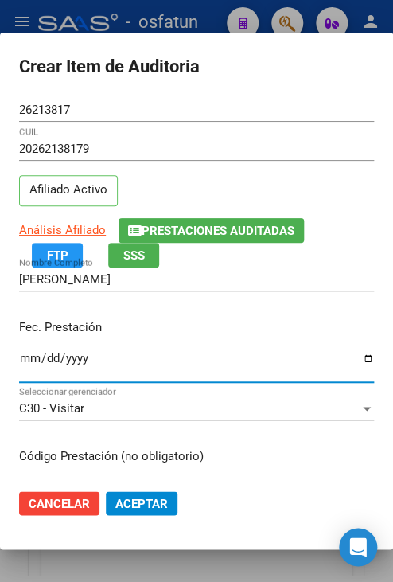
click at [27, 364] on input "Ingresar la fecha" at bounding box center [196, 364] width 355 height 25
type input "[DATE]"
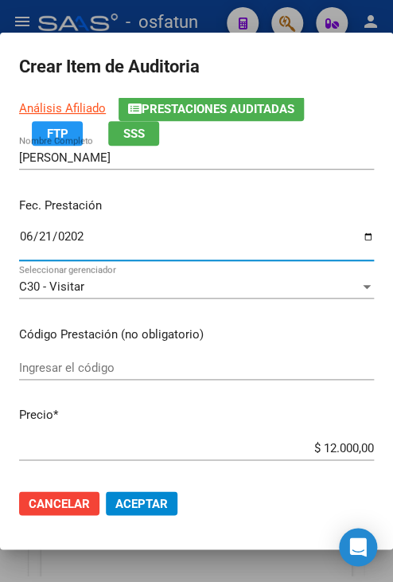
scroll to position [159, 0]
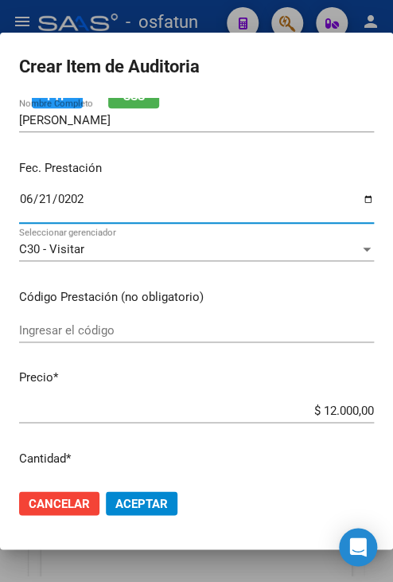
click at [92, 334] on input "Ingresar el código" at bounding box center [196, 330] width 355 height 14
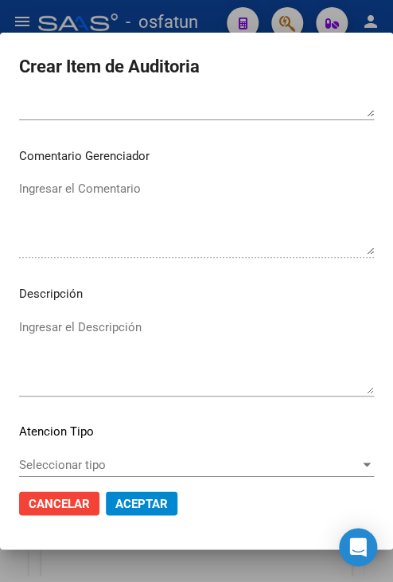
scroll to position [1034, 0]
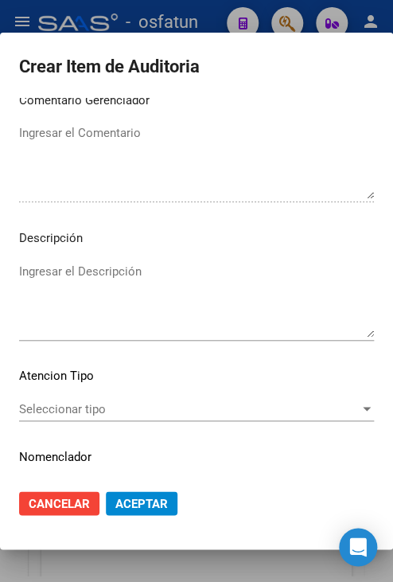
type input "330101X"
click at [114, 402] on span "Seleccionar tipo" at bounding box center [189, 409] width 341 height 14
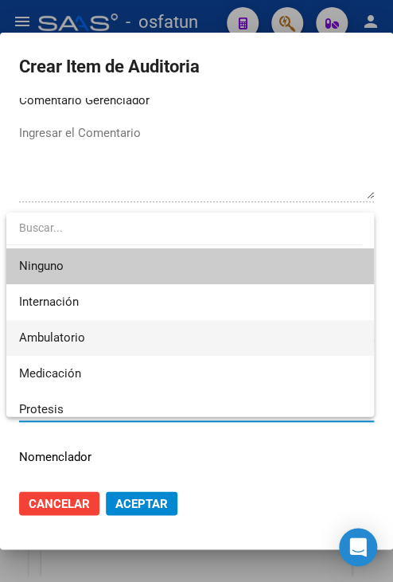
click at [85, 325] on span "Ambulatorio" at bounding box center [190, 338] width 342 height 36
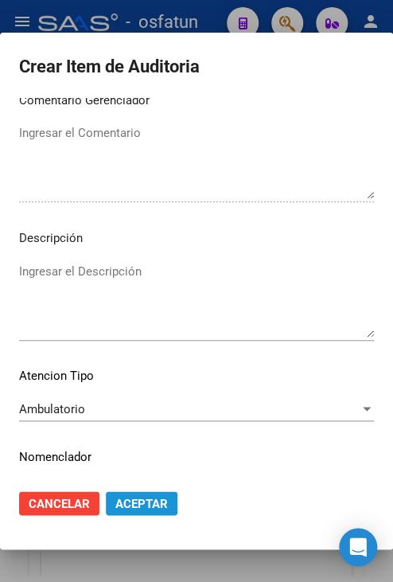
click at [122, 505] on span "Aceptar" at bounding box center [141, 503] width 53 height 14
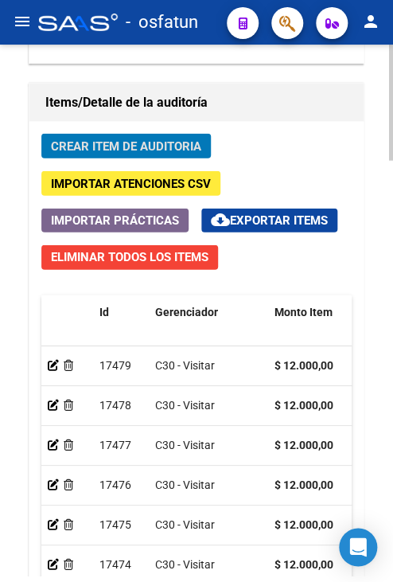
scroll to position [1895, 0]
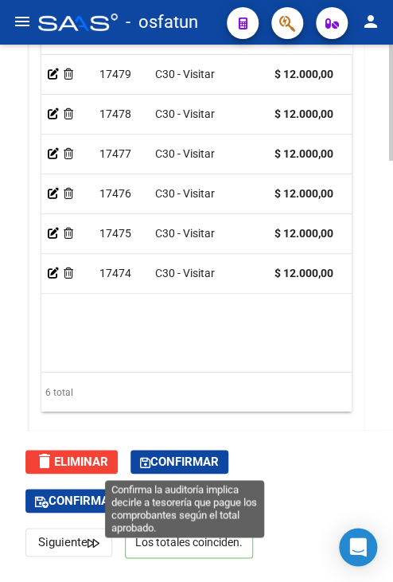
click at [184, 464] on span "Confirmar" at bounding box center [179, 461] width 79 height 14
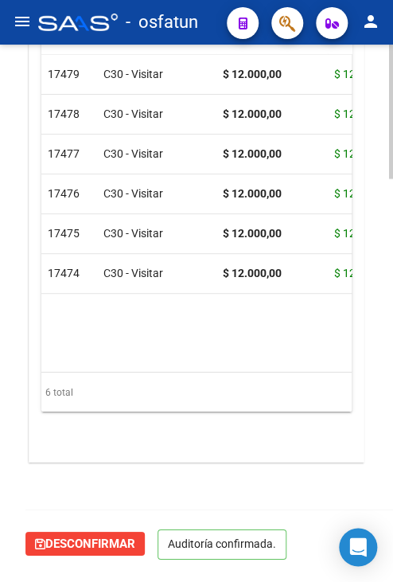
scroll to position [1564, 0]
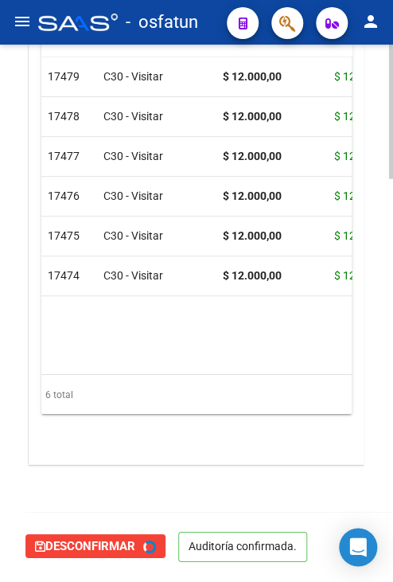
type input "202510"
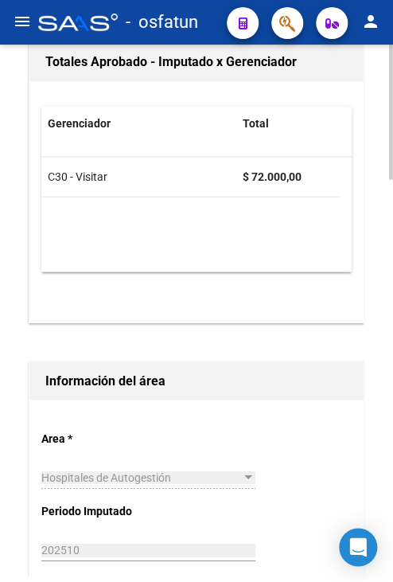
scroll to position [0, 0]
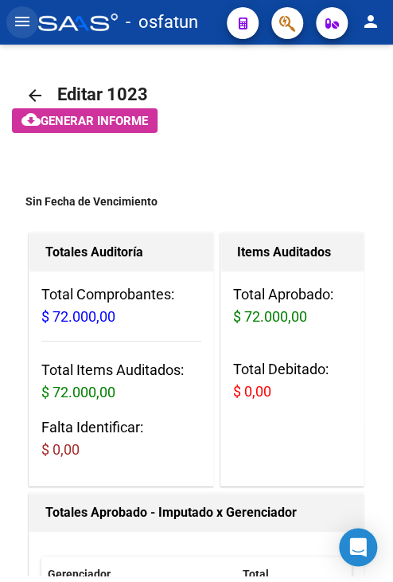
click at [18, 19] on mat-icon "menu" at bounding box center [22, 21] width 19 height 19
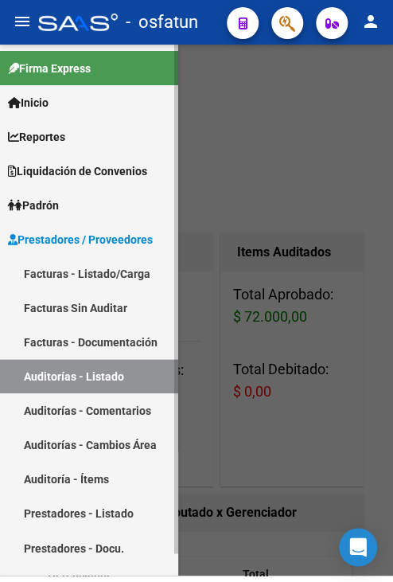
click at [105, 282] on link "Facturas - Listado/Carga" at bounding box center [89, 273] width 178 height 34
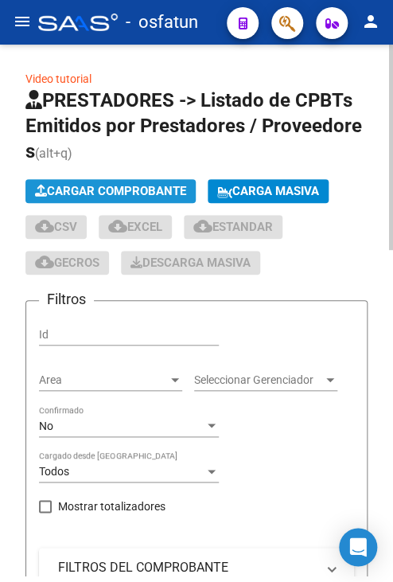
click at [115, 193] on span "Cargar Comprobante" at bounding box center [110, 191] width 151 height 14
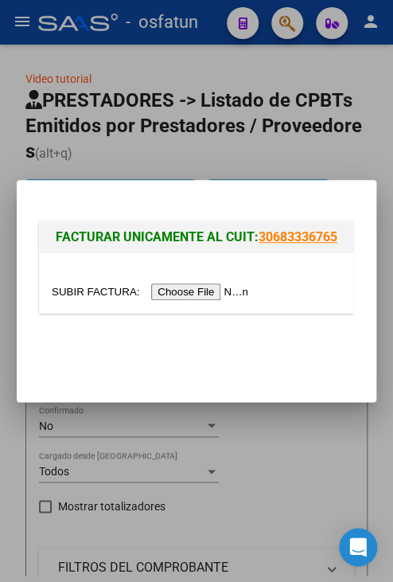
click at [181, 294] on input "file" at bounding box center [152, 291] width 201 height 17
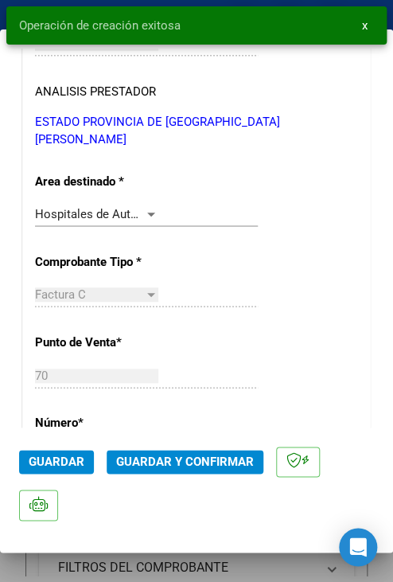
scroll to position [398, 0]
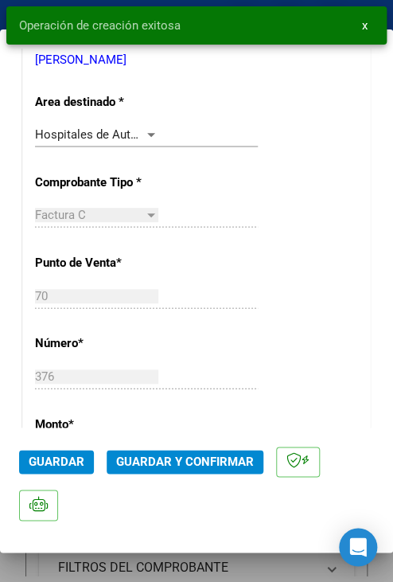
click at [219, 469] on button "Guardar y Confirmar" at bounding box center [185, 462] width 157 height 24
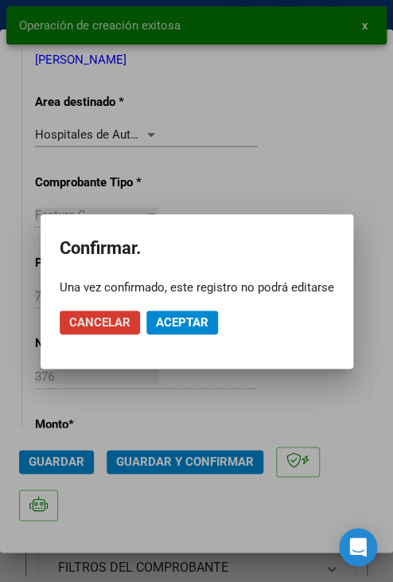
click at [197, 329] on span "Aceptar" at bounding box center [182, 322] width 53 height 14
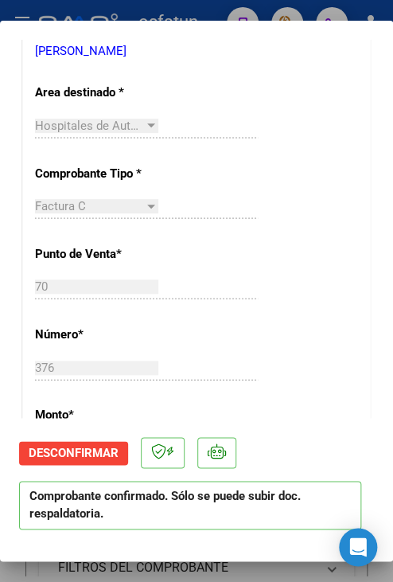
click at [40, 15] on div at bounding box center [196, 291] width 393 height 582
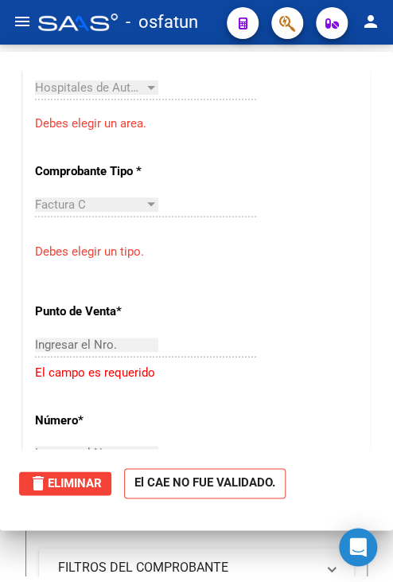
scroll to position [0, 0]
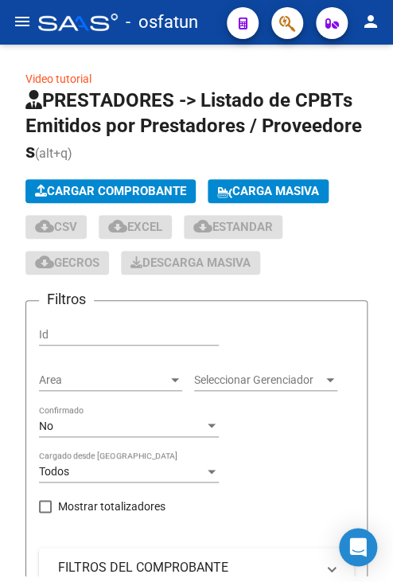
click at [23, 27] on mat-icon "menu" at bounding box center [22, 21] width 19 height 19
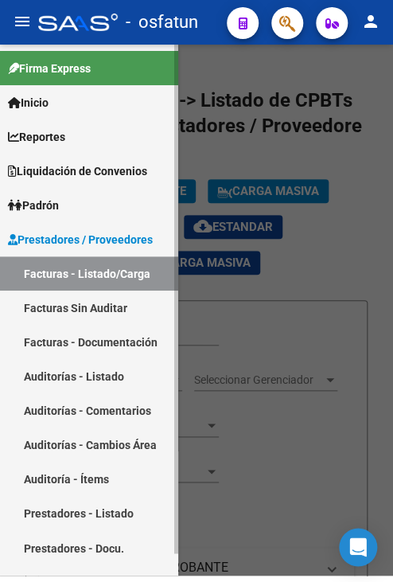
click at [118, 366] on link "Auditorías - Listado" at bounding box center [89, 376] width 178 height 34
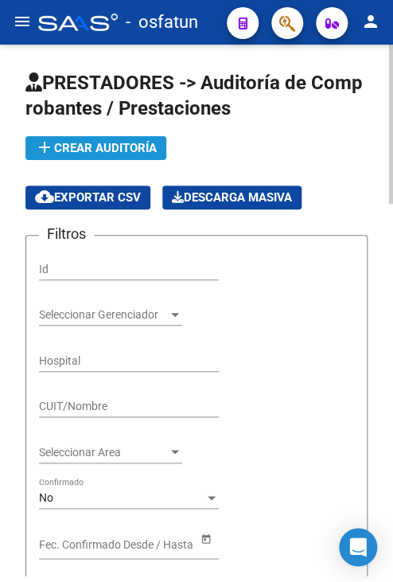
click at [104, 143] on span "add Crear Auditoría" at bounding box center [96, 148] width 122 height 14
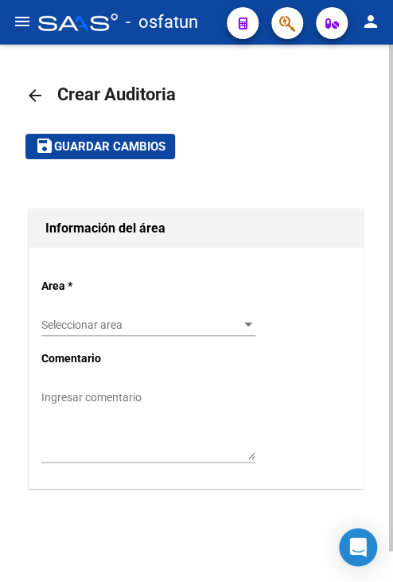
click at [158, 318] on span "Seleccionar area" at bounding box center [141, 325] width 200 height 14
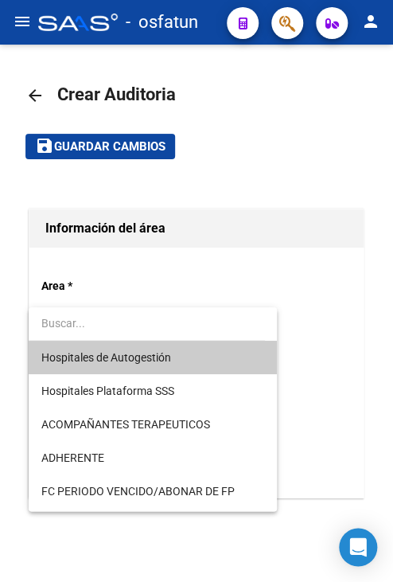
click at [145, 362] on span "Hospitales de Autogestión" at bounding box center [106, 357] width 130 height 13
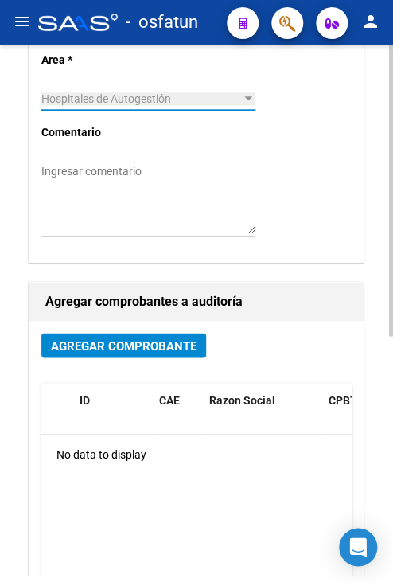
scroll to position [239, 0]
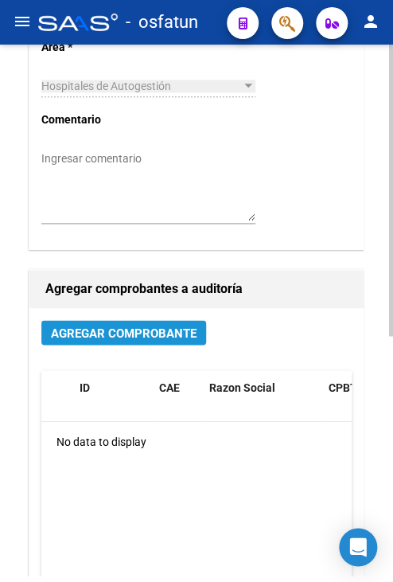
click at [137, 325] on span "Agregar Comprobante" at bounding box center [124, 332] width 146 height 14
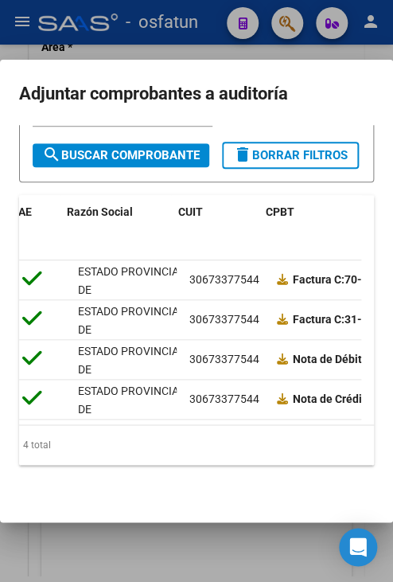
scroll to position [0, 0]
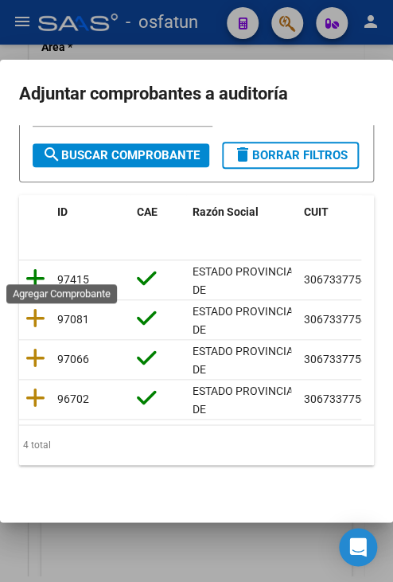
click at [38, 267] on icon at bounding box center [35, 278] width 20 height 22
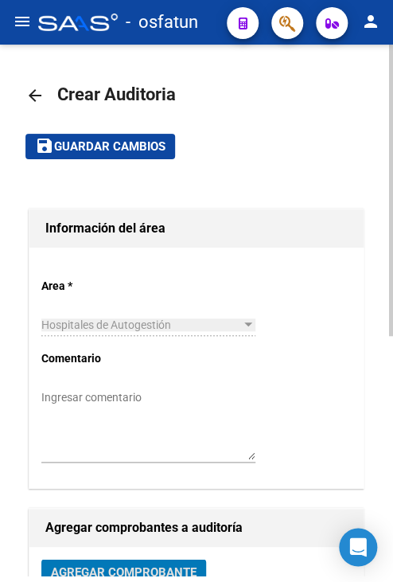
click at [148, 162] on mat-toolbar-row "save Guardar cambios" at bounding box center [196, 146] width 342 height 51
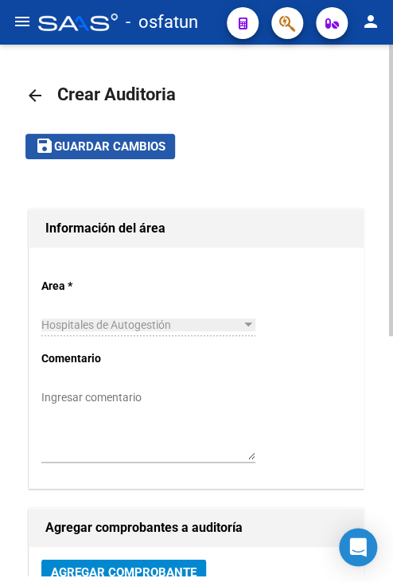
click at [143, 151] on span "Guardar cambios" at bounding box center [109, 147] width 111 height 14
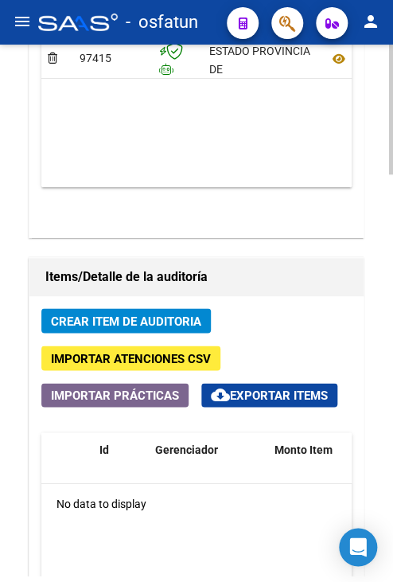
scroll to position [1194, 0]
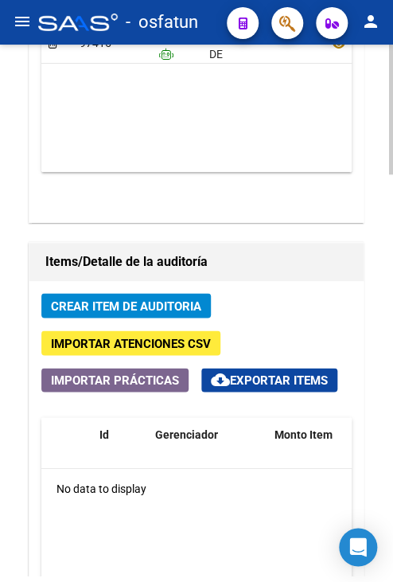
click at [146, 305] on span "Crear Item de Auditoria" at bounding box center [126, 305] width 150 height 14
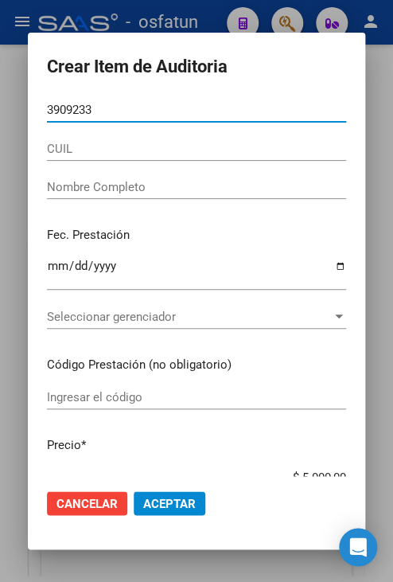
type input "39092336"
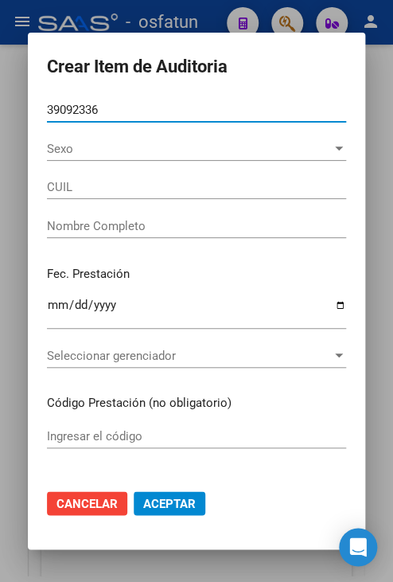
type input "27390923363"
type input "[PERSON_NAME]"
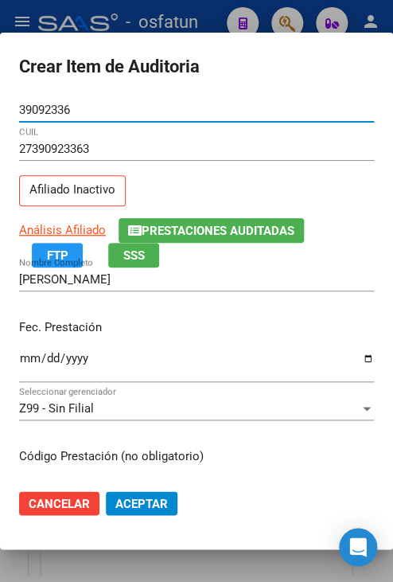
type input "39092336"
click at [32, 356] on input "Ingresar la fecha" at bounding box center [196, 364] width 355 height 25
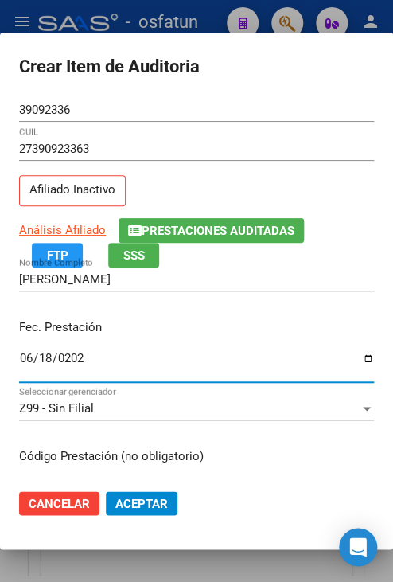
type input "[DATE]"
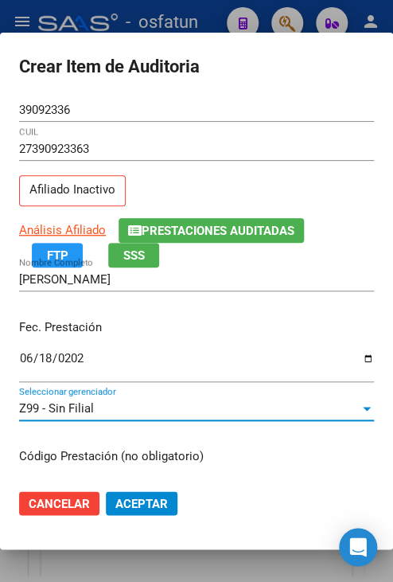
click at [146, 410] on div "Z99 - Sin Filial" at bounding box center [189, 408] width 341 height 14
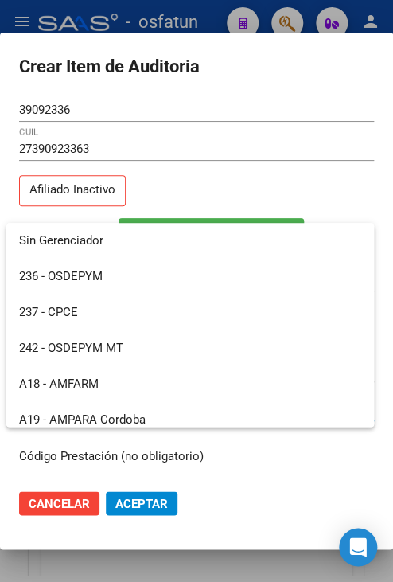
scroll to position [799, 0]
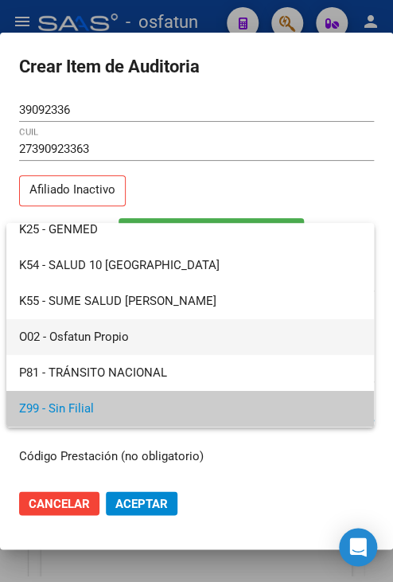
click at [131, 346] on span "O02 - Osfatun Propio" at bounding box center [190, 337] width 342 height 36
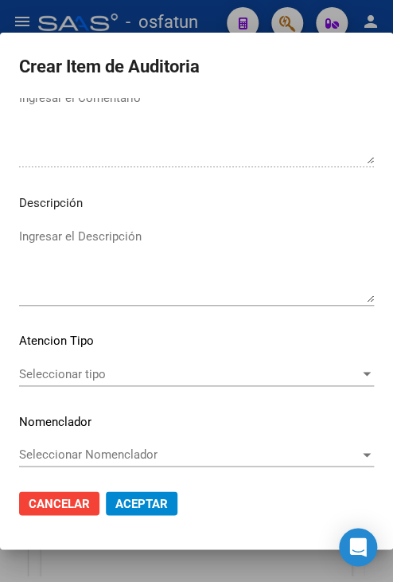
scroll to position [1074, 0]
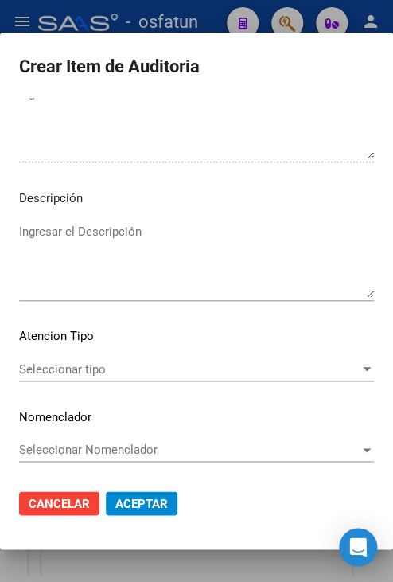
click at [159, 358] on div "Seleccionar tipo Seleccionar tipo" at bounding box center [196, 369] width 355 height 24
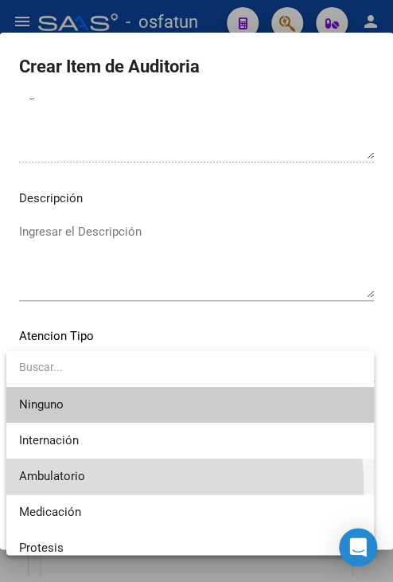
click at [148, 485] on span "Ambulatorio" at bounding box center [190, 476] width 342 height 36
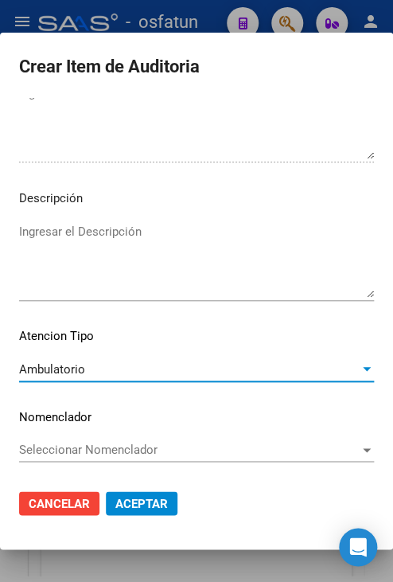
click at [149, 497] on span "Aceptar" at bounding box center [141, 503] width 53 height 14
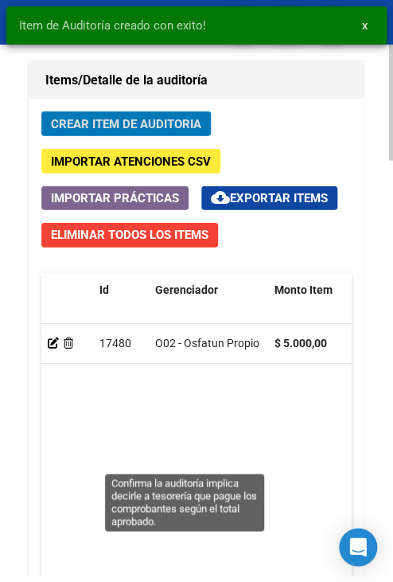
scroll to position [1808, 0]
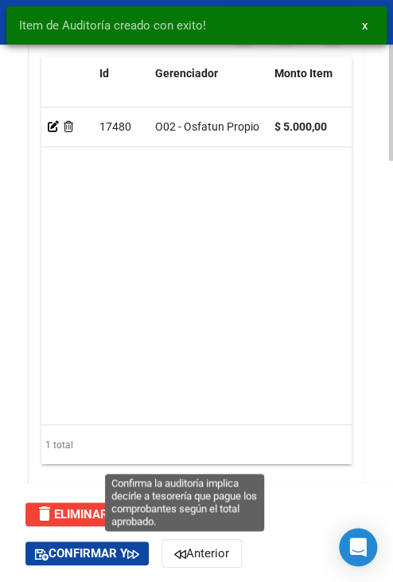
click at [178, 521] on span "Confirmar" at bounding box center [179, 514] width 79 height 14
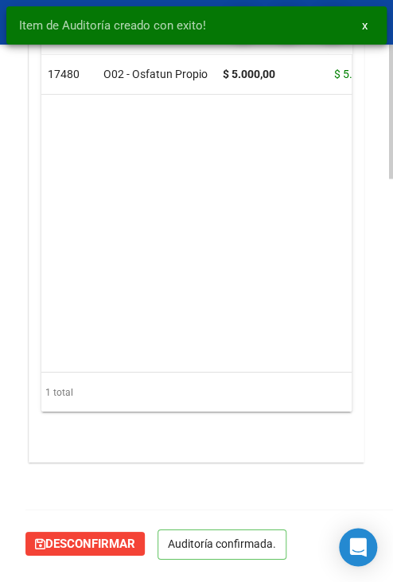
scroll to position [1477, 0]
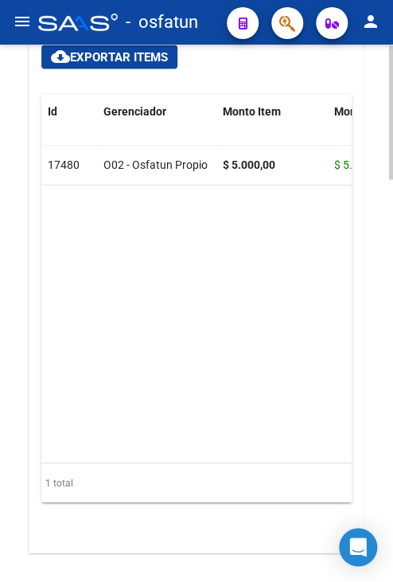
type input "202510"
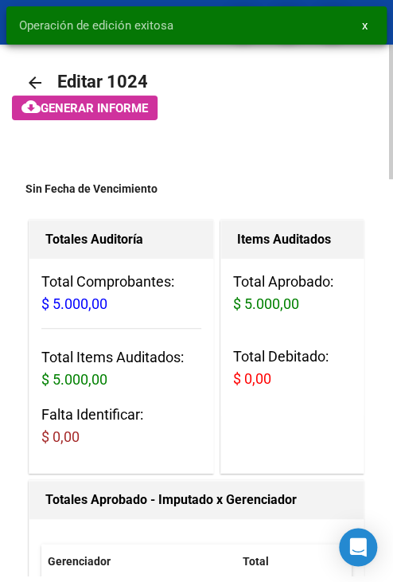
scroll to position [0, 0]
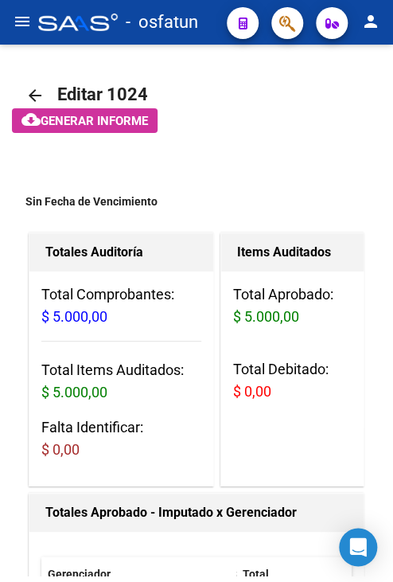
click at [17, 4] on mat-toolbar "menu - osfatun person" at bounding box center [196, 22] width 393 height 45
click at [15, 22] on mat-icon "menu" at bounding box center [22, 21] width 19 height 19
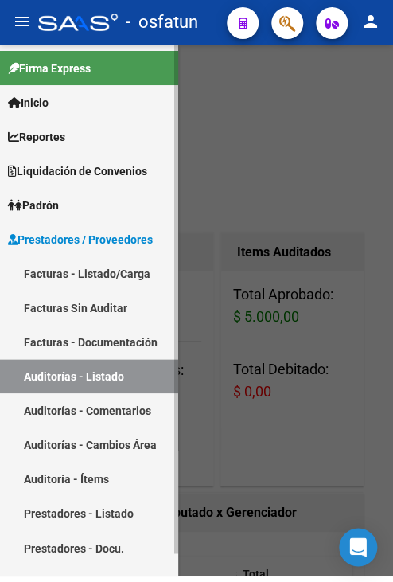
click at [118, 300] on link "Facturas Sin Auditar" at bounding box center [89, 307] width 178 height 34
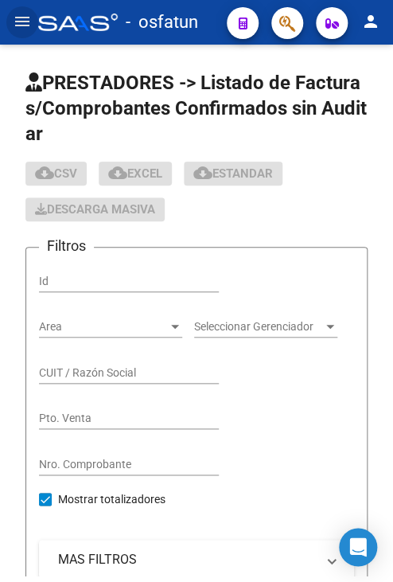
click at [19, 14] on mat-icon "menu" at bounding box center [22, 21] width 19 height 19
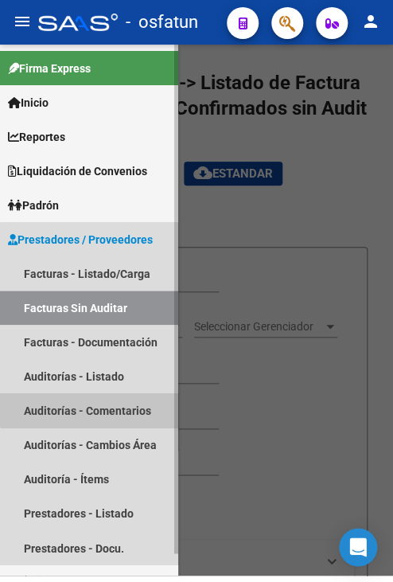
click at [119, 399] on link "Auditorías - Comentarios" at bounding box center [89, 410] width 178 height 34
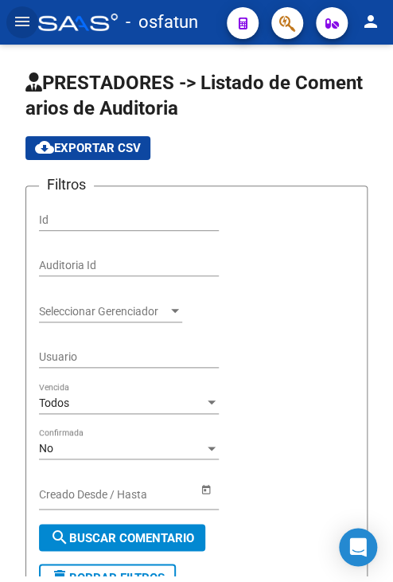
click at [22, 29] on mat-icon "menu" at bounding box center [22, 21] width 19 height 19
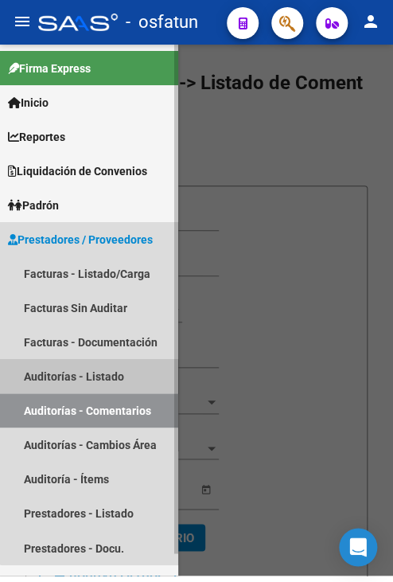
click at [99, 369] on link "Auditorías - Listado" at bounding box center [89, 376] width 178 height 34
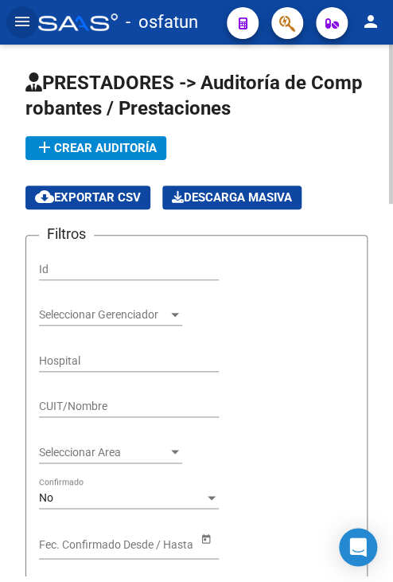
click at [119, 143] on span "add Crear Auditoría" at bounding box center [96, 148] width 122 height 14
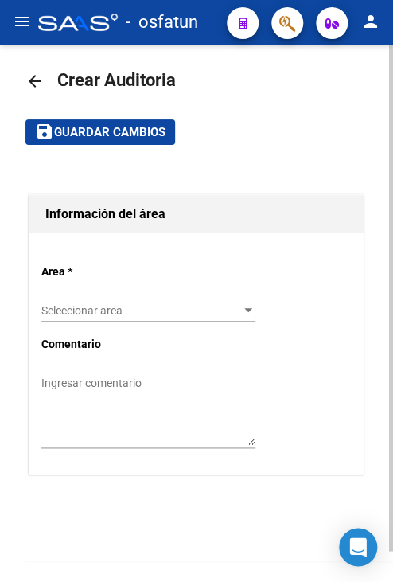
scroll to position [25, 0]
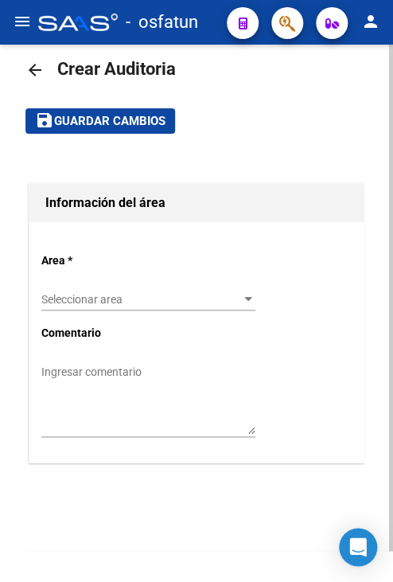
click at [140, 305] on span "Seleccionar area" at bounding box center [141, 300] width 200 height 14
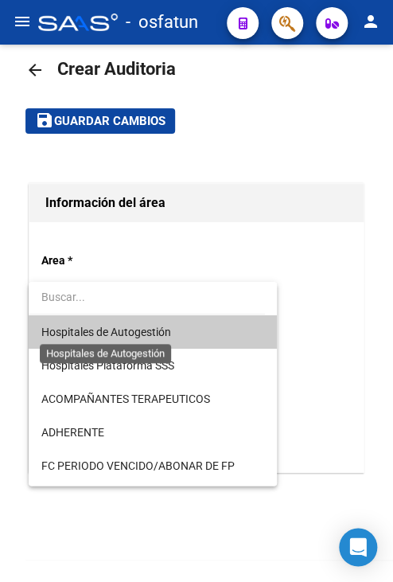
click at [145, 334] on span "Hospitales de Autogestión" at bounding box center [106, 331] width 130 height 13
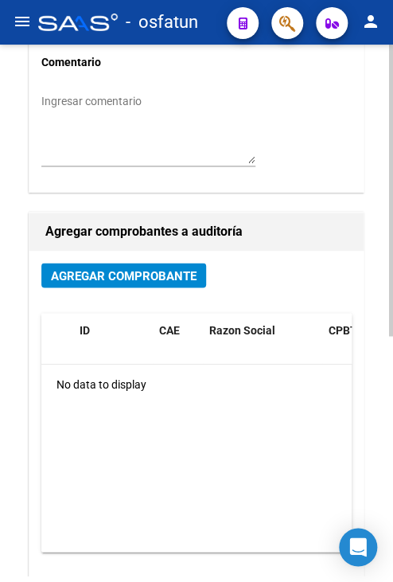
scroll to position [344, 0]
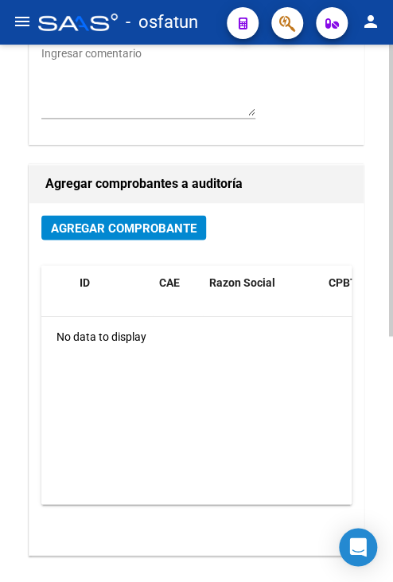
click at [142, 236] on button "Agregar Comprobante" at bounding box center [123, 227] width 165 height 25
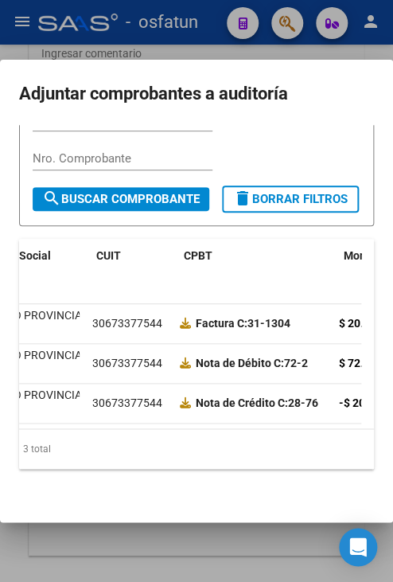
scroll to position [0, 207]
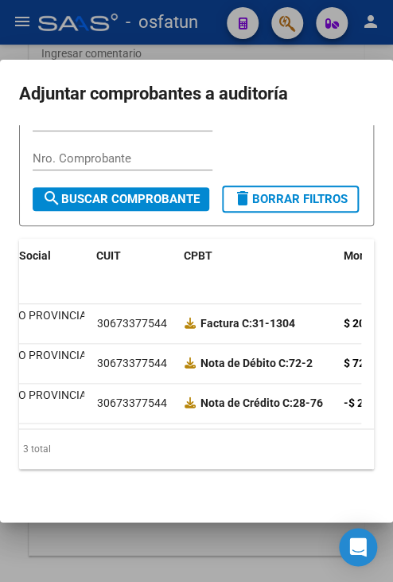
click at [223, 536] on div at bounding box center [196, 291] width 393 height 582
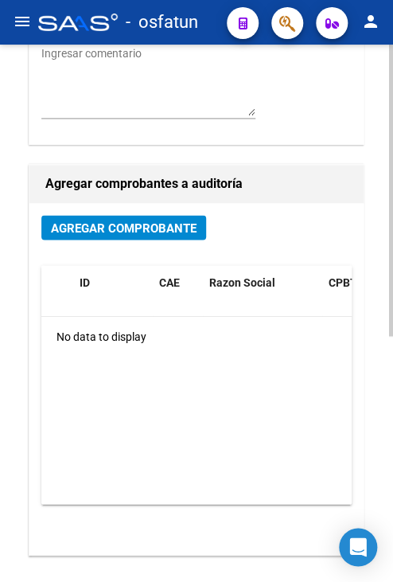
scroll to position [0, 0]
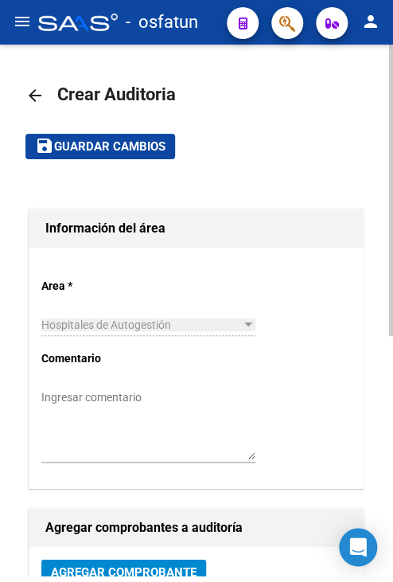
click at [35, 95] on mat-icon "arrow_back" at bounding box center [34, 95] width 19 height 19
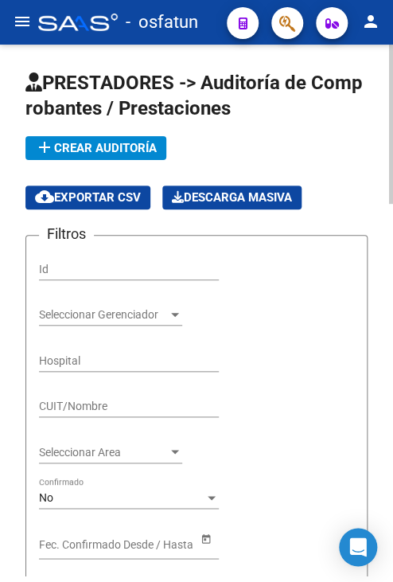
click at [29, 24] on mat-icon "menu" at bounding box center [22, 21] width 19 height 19
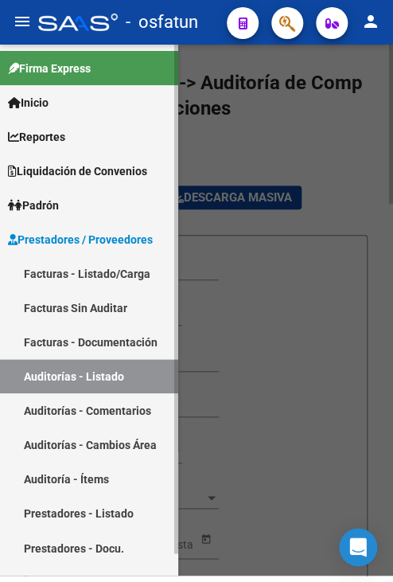
click at [100, 276] on link "Facturas - Listado/Carga" at bounding box center [89, 273] width 178 height 34
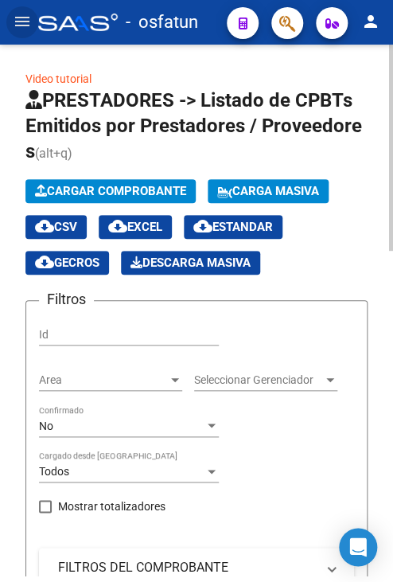
click at [112, 192] on span "Cargar Comprobante" at bounding box center [110, 191] width 151 height 14
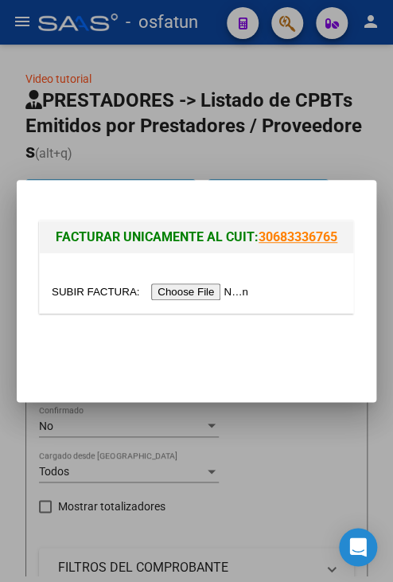
click at [167, 292] on input "file" at bounding box center [152, 291] width 201 height 17
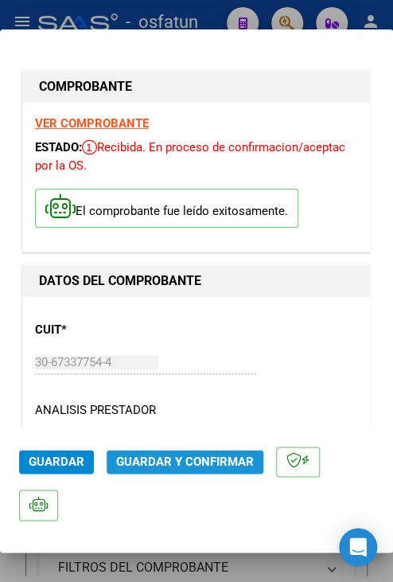
click at [163, 462] on span "Guardar y Confirmar" at bounding box center [185, 461] width 138 height 14
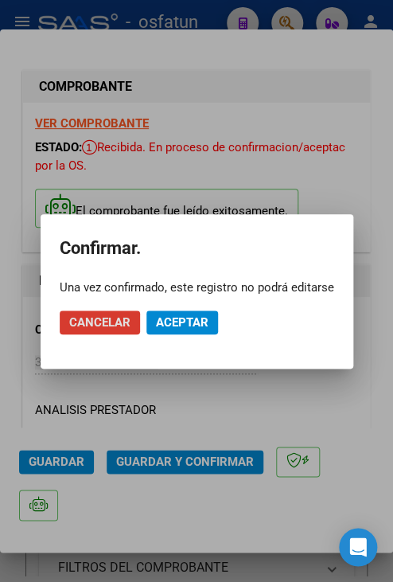
click at [197, 321] on span "Aceptar" at bounding box center [182, 322] width 53 height 14
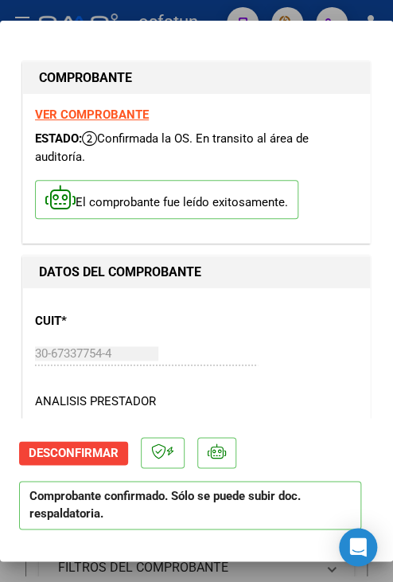
click at [236, 6] on div at bounding box center [196, 291] width 393 height 582
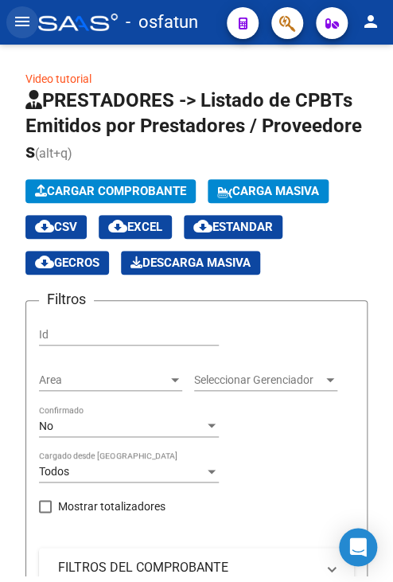
click at [29, 23] on mat-icon "menu" at bounding box center [22, 21] width 19 height 19
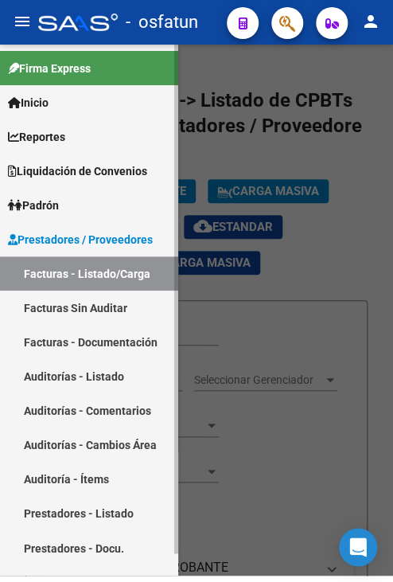
click at [100, 379] on link "Auditorías - Listado" at bounding box center [89, 376] width 178 height 34
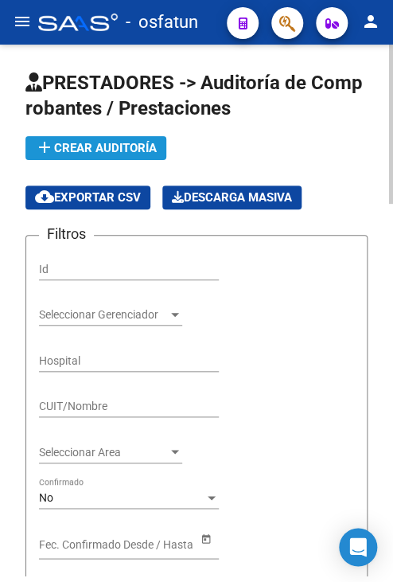
click at [137, 154] on span "add Crear Auditoría" at bounding box center [96, 148] width 122 height 14
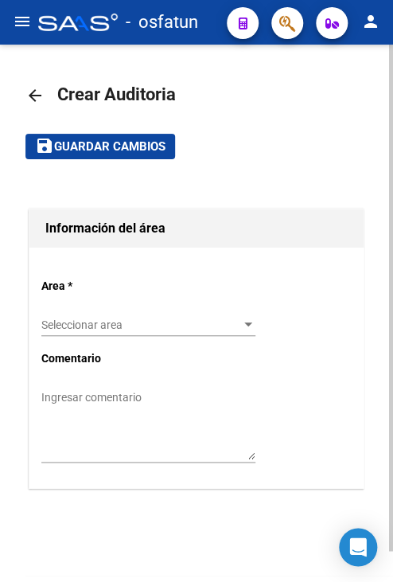
click at [148, 331] on div "Seleccionar area Seleccionar area" at bounding box center [148, 320] width 214 height 32
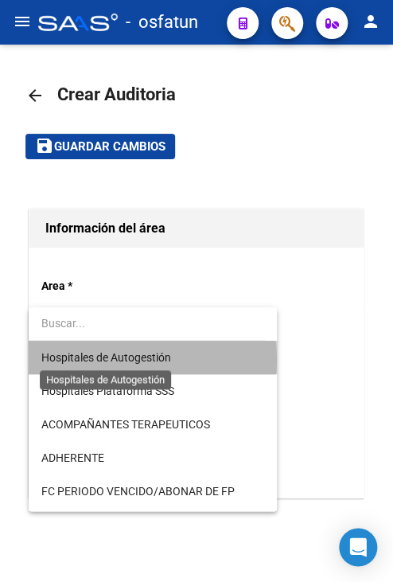
click at [152, 360] on span "Hospitales de Autogestión" at bounding box center [106, 357] width 130 height 13
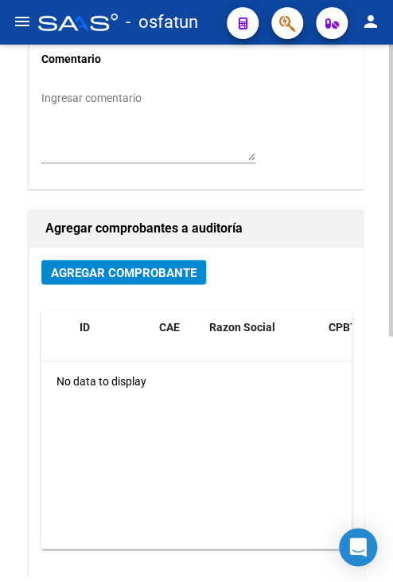
scroll to position [318, 0]
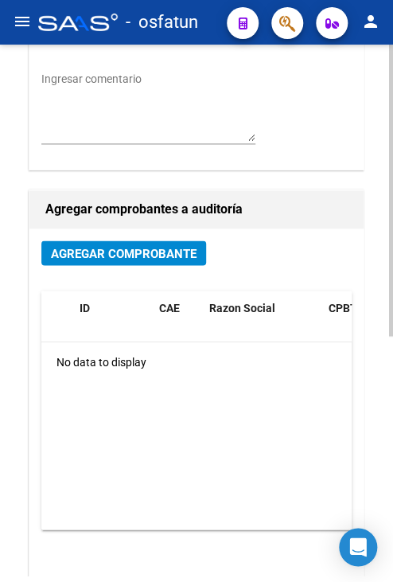
click at [156, 253] on span "Agregar Comprobante" at bounding box center [124, 253] width 146 height 14
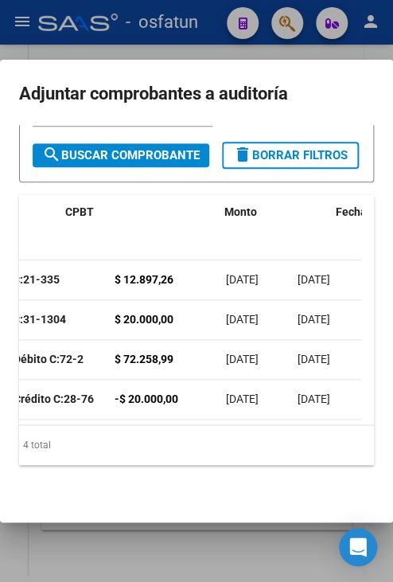
scroll to position [0, 627]
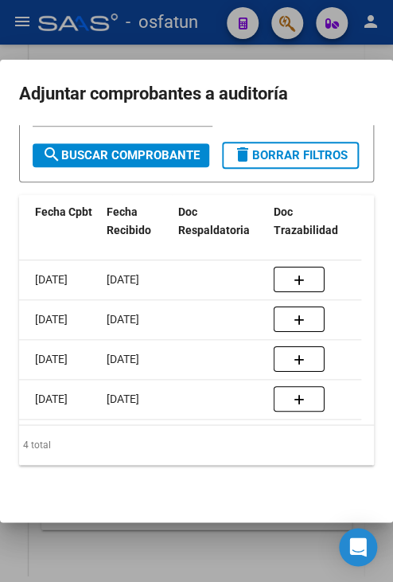
drag, startPoint x: 294, startPoint y: 431, endPoint x: 276, endPoint y: 413, distance: 25.3
click at [276, 413] on div "ID CAE Razón Social CUIT CPBT Monto Fecha Cpbt Fecha Recibido Doc Respaldatoria…" at bounding box center [196, 330] width 355 height 271
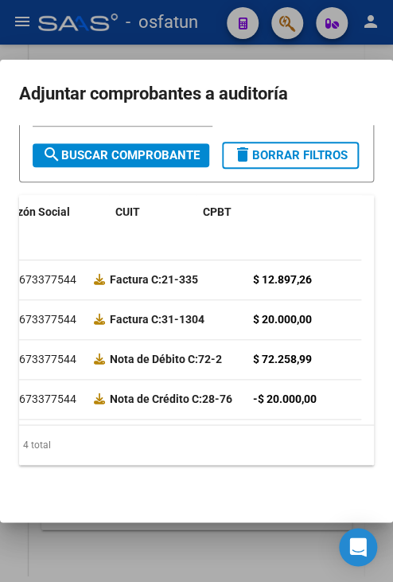
scroll to position [0, 0]
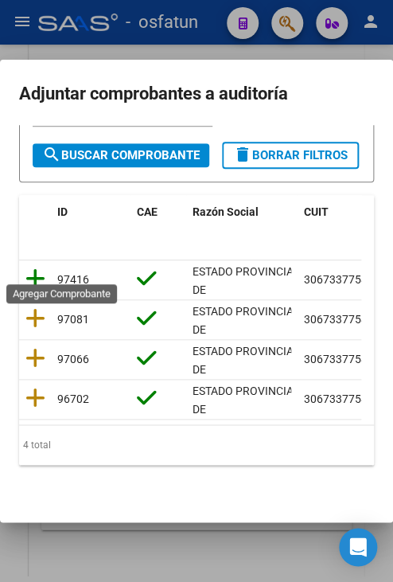
click at [32, 269] on icon at bounding box center [35, 278] width 20 height 22
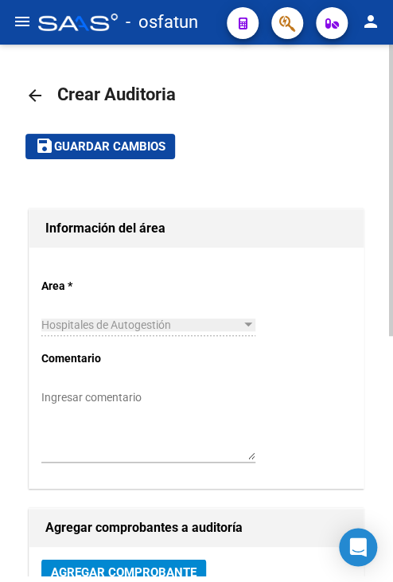
click at [126, 133] on mat-toolbar-row "save Guardar cambios" at bounding box center [196, 146] width 342 height 51
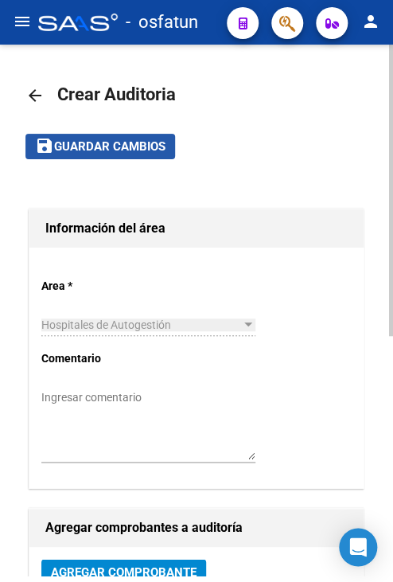
click at [126, 140] on span "Guardar cambios" at bounding box center [109, 147] width 111 height 14
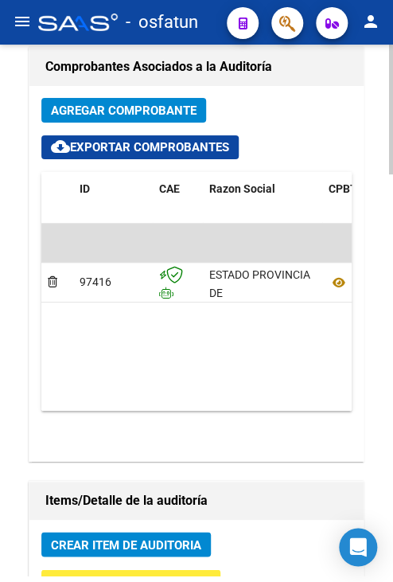
scroll to position [1194, 0]
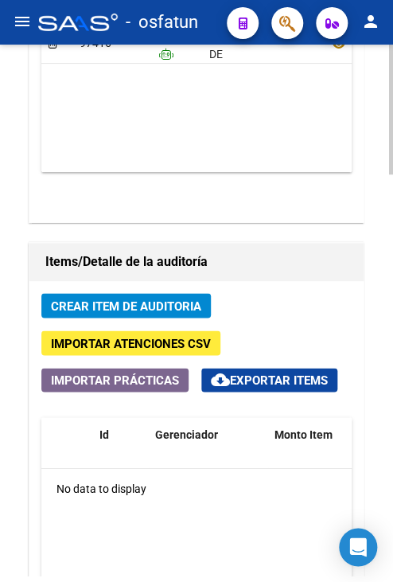
click at [189, 298] on span "Crear Item de Auditoria" at bounding box center [126, 305] width 150 height 14
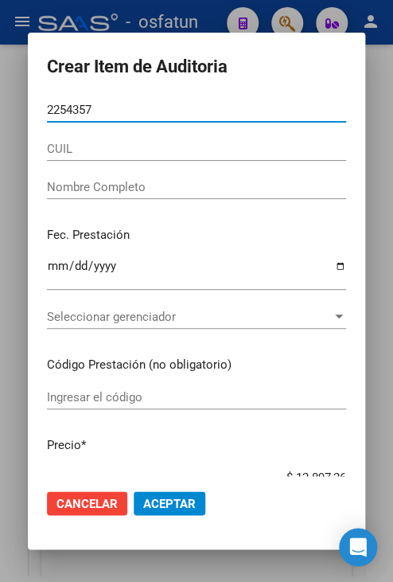
type input "22543576"
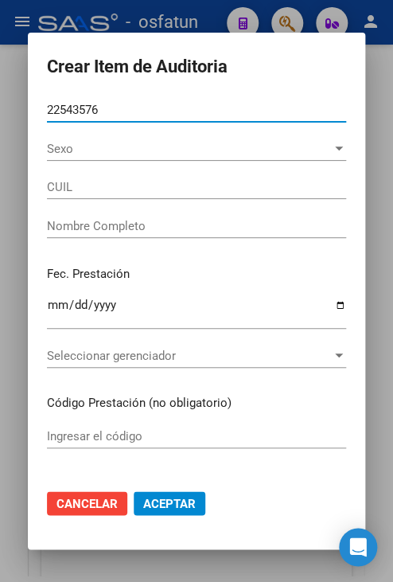
type input "20225435767"
type input "[PERSON_NAME]"
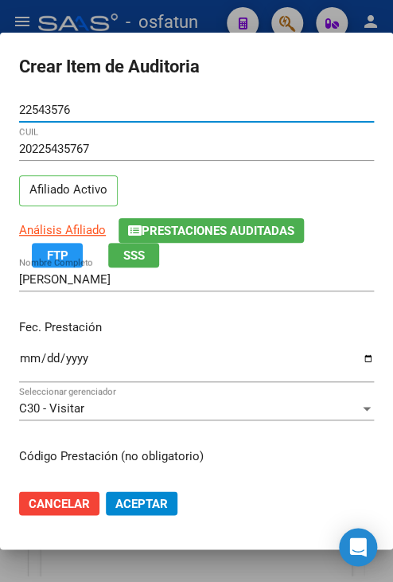
type input "22543576"
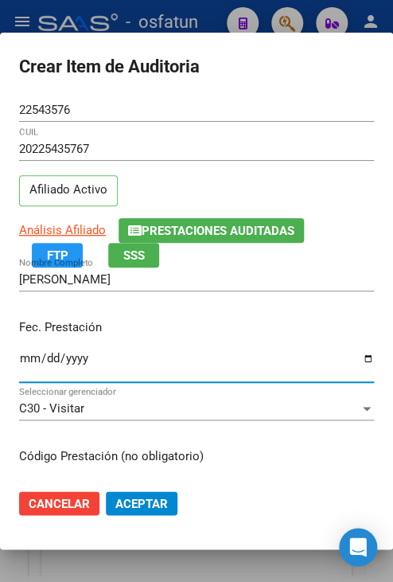
click at [25, 360] on input "Ingresar la fecha" at bounding box center [196, 364] width 355 height 25
type input "[DATE]"
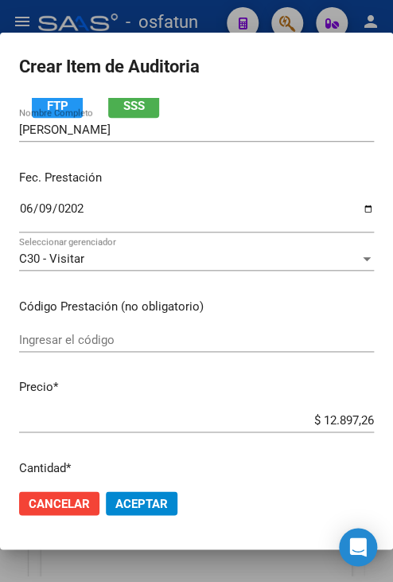
scroll to position [159, 0]
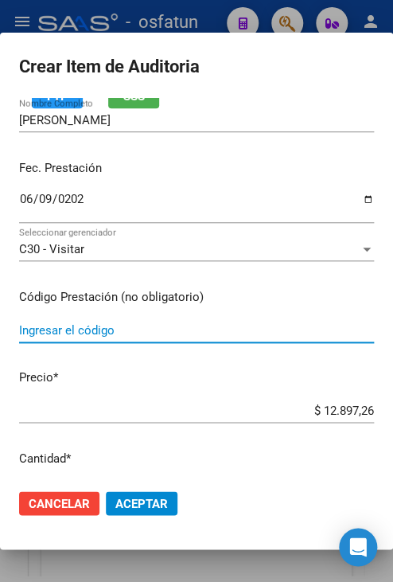
click at [151, 323] on input "Ingresar el código" at bounding box center [196, 330] width 355 height 14
type input "250103"
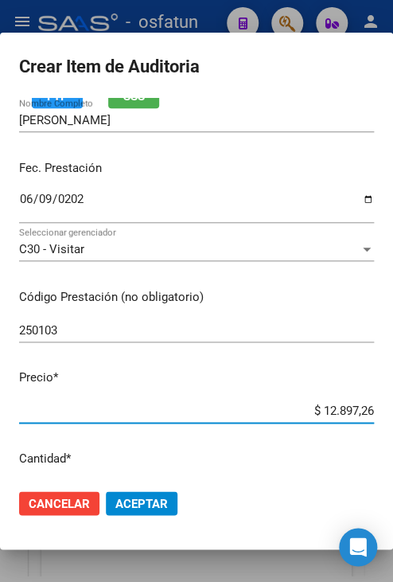
drag, startPoint x: 306, startPoint y: 411, endPoint x: 386, endPoint y: 413, distance: 80.4
click at [386, 413] on mat-dialog-content "22543576 Nro Documento 20225435767 CUIL Afiliado Activo Análisis Afiliado Prest…" at bounding box center [196, 287] width 393 height 378
type input "$ 0,06"
type input "$ 0,64"
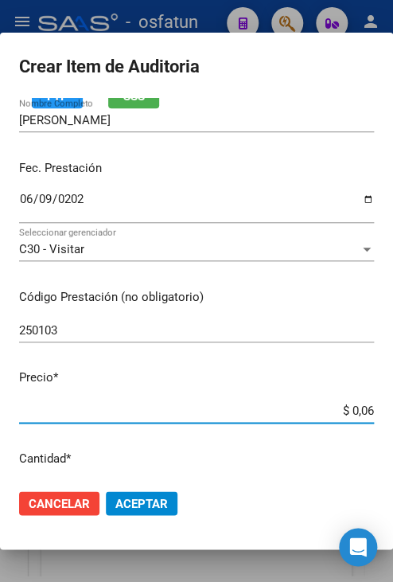
type input "$ 0,64"
type input "$ 6,44"
type input "$ 64,48"
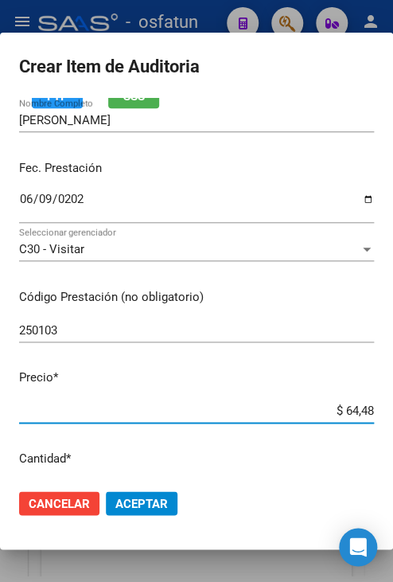
type input "$ 644,86"
type input "$ 6.448,63"
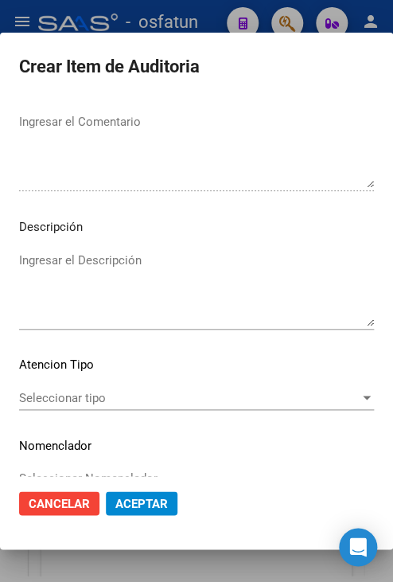
scroll to position [1074, 0]
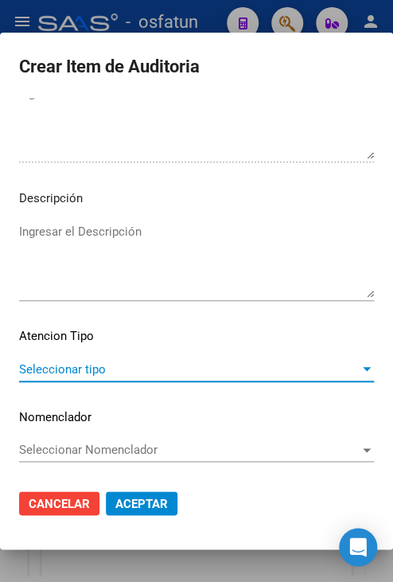
click at [99, 368] on span "Seleccionar tipo" at bounding box center [189, 369] width 341 height 14
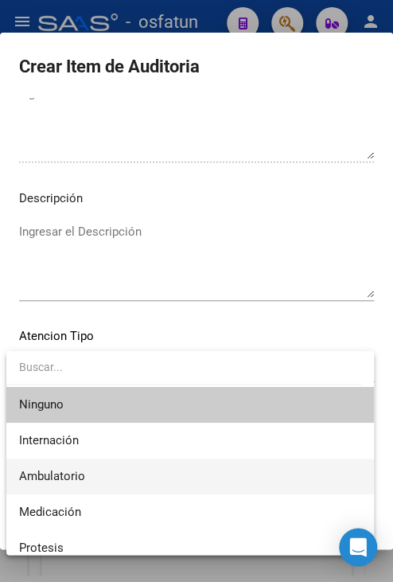
click at [100, 478] on span "Ambulatorio" at bounding box center [190, 476] width 342 height 36
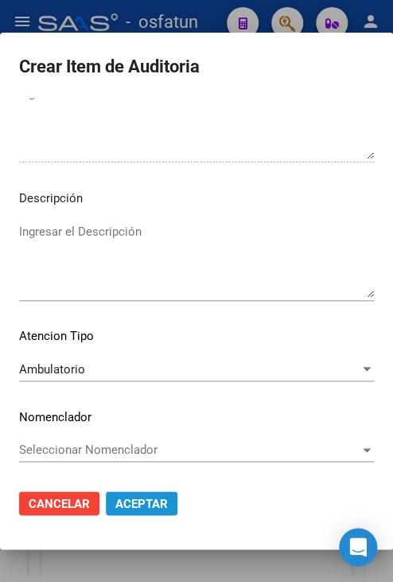
click at [118, 501] on span "Aceptar" at bounding box center [141, 503] width 53 height 14
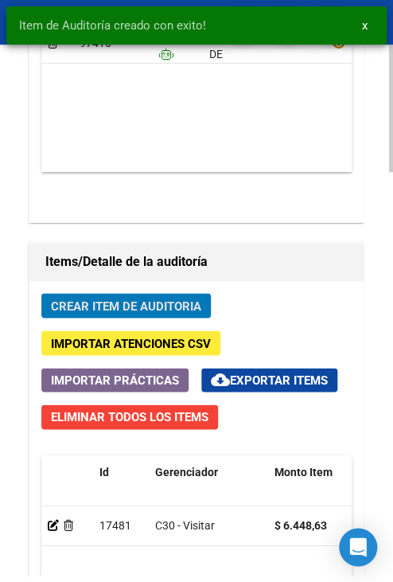
scroll to position [1410, 0]
click at [143, 313] on button "Crear Item de Auditoria" at bounding box center [125, 305] width 169 height 25
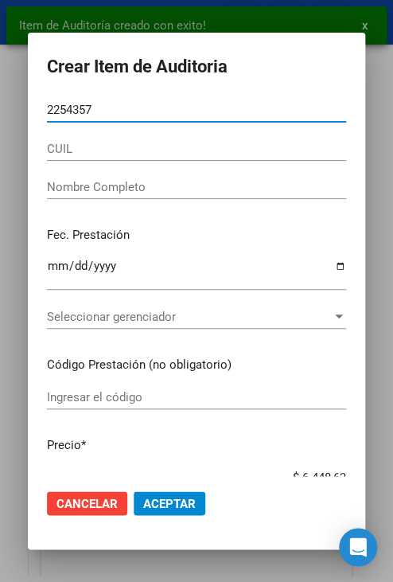
type input "22543576"
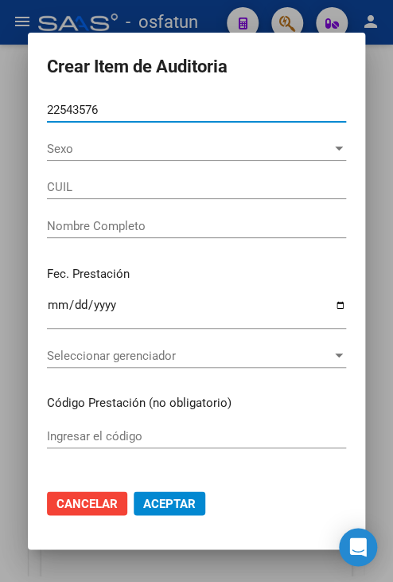
type input "20225435767"
type input "[PERSON_NAME]"
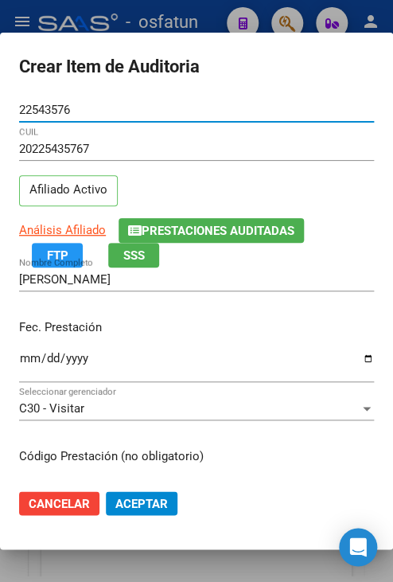
type input "22543576"
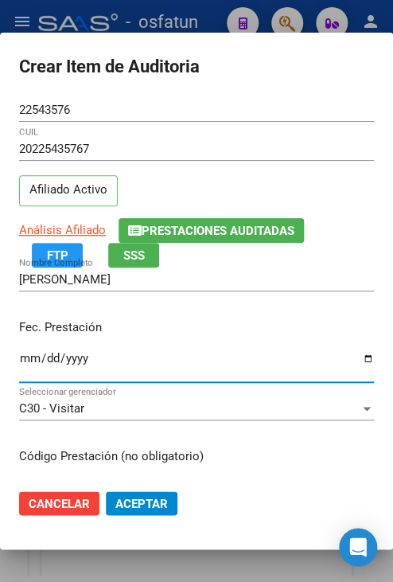
click at [29, 358] on input "Ingresar la fecha" at bounding box center [196, 364] width 355 height 25
type input "[DATE]"
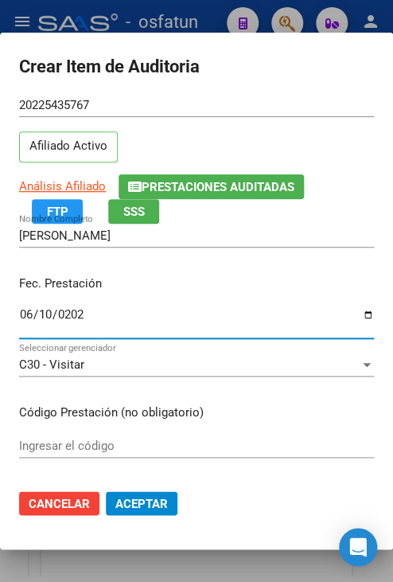
scroll to position [80, 0]
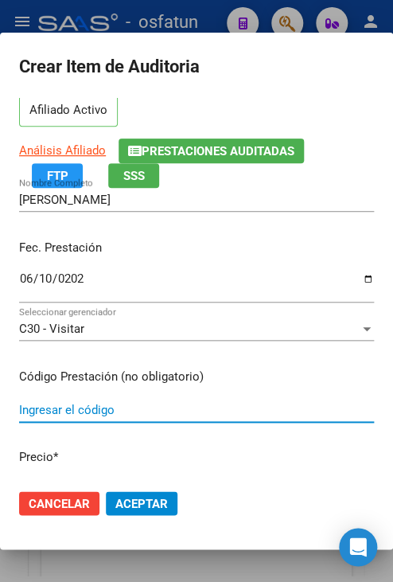
click at [121, 404] on input "Ingresar el código" at bounding box center [196, 410] width 355 height 14
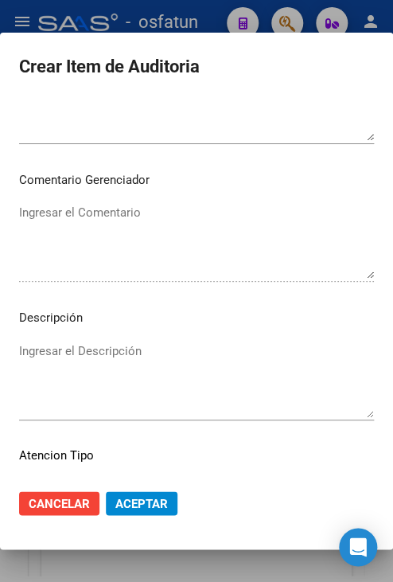
scroll to position [1074, 0]
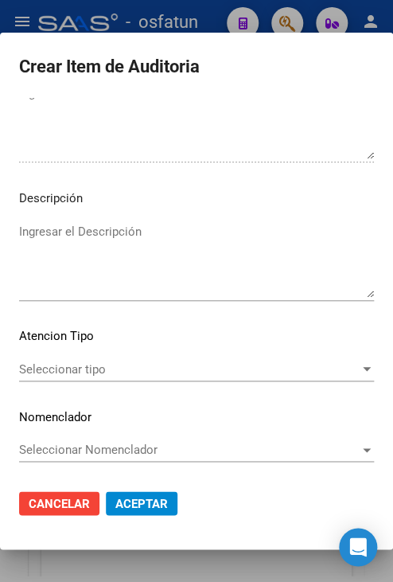
type input "250103"
click at [115, 376] on div "Seleccionar tipo Seleccionar tipo" at bounding box center [196, 369] width 355 height 24
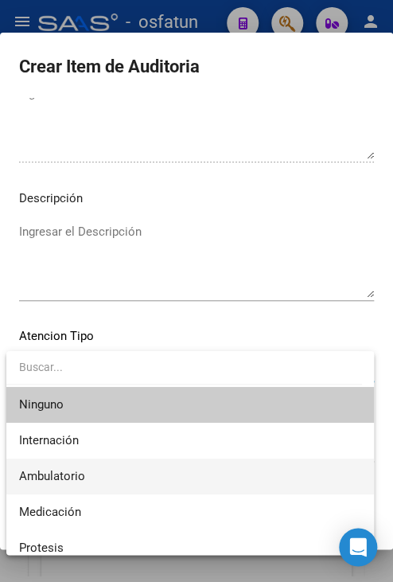
click at [124, 492] on span "Ambulatorio" at bounding box center [190, 476] width 342 height 36
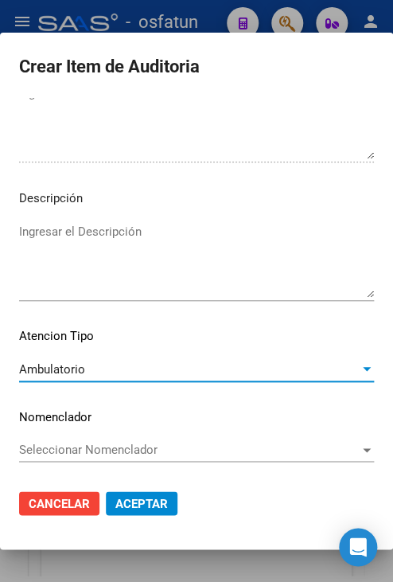
click at [133, 505] on span "Aceptar" at bounding box center [141, 503] width 53 height 14
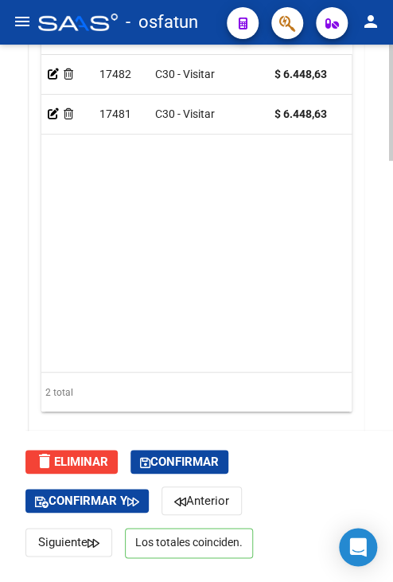
scroll to position [1895, 0]
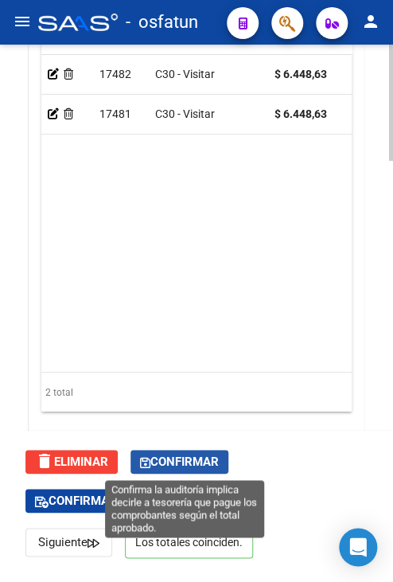
click at [162, 457] on span "Confirmar" at bounding box center [179, 461] width 79 height 14
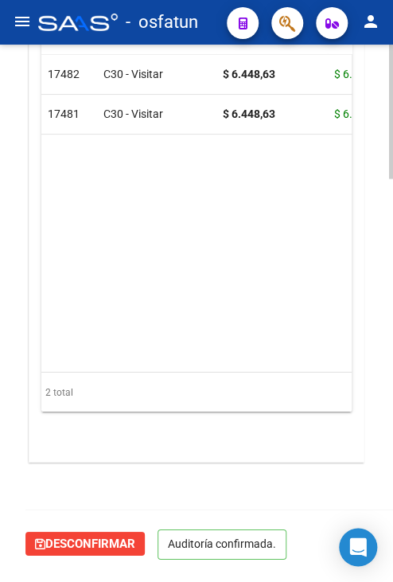
scroll to position [1564, 0]
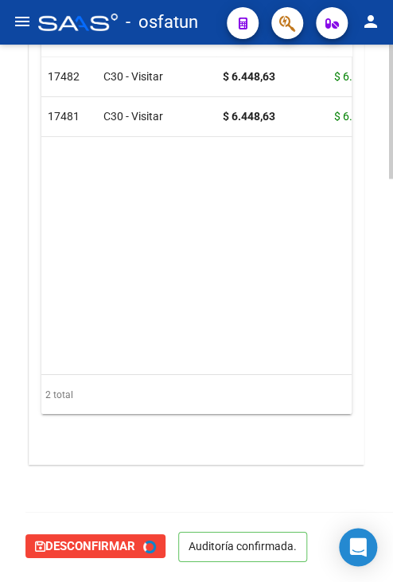
type input "202510"
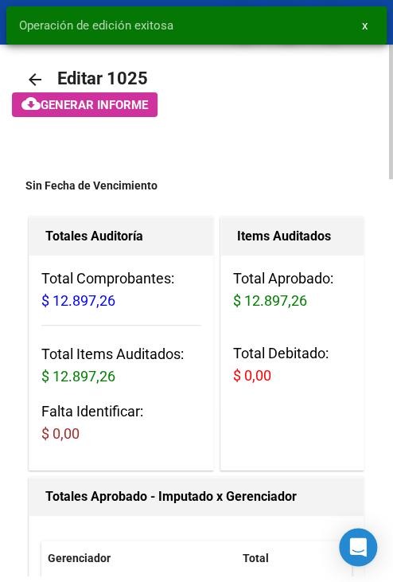
scroll to position [0, 0]
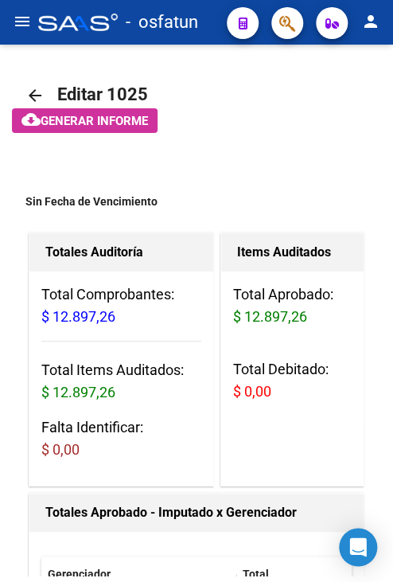
click at [18, 21] on mat-icon "menu" at bounding box center [22, 21] width 19 height 19
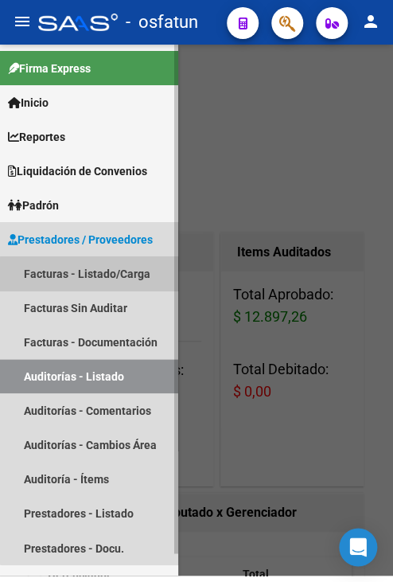
click at [111, 286] on link "Facturas - Listado/Carga" at bounding box center [89, 273] width 178 height 34
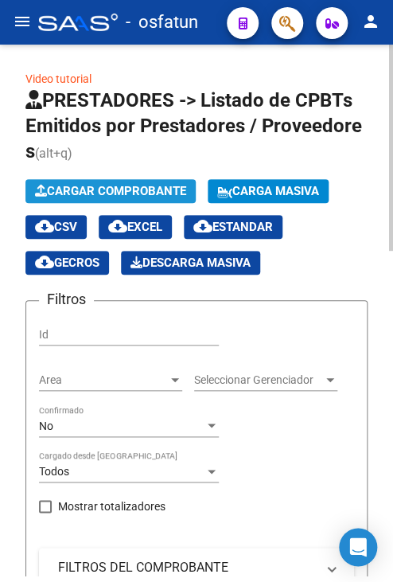
click at [88, 198] on button "Cargar Comprobante" at bounding box center [110, 191] width 170 height 24
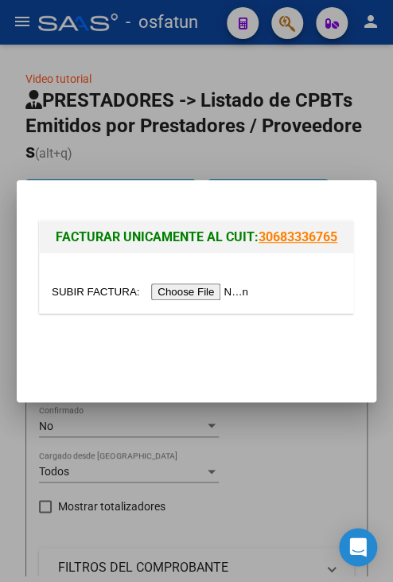
click at [167, 290] on input "file" at bounding box center [152, 291] width 201 height 17
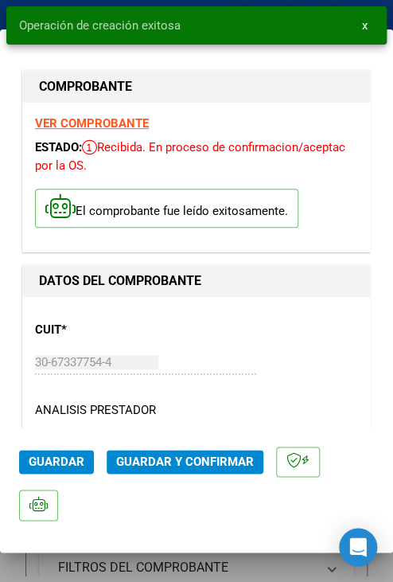
click at [204, 451] on button "Guardar y Confirmar" at bounding box center [185, 462] width 157 height 24
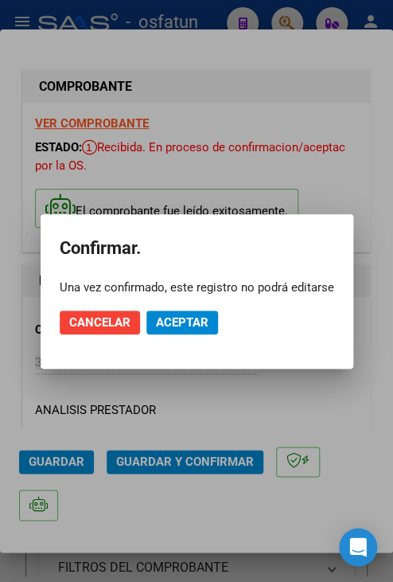
click at [201, 342] on mat-dialog-actions "Cancelar Aceptar" at bounding box center [197, 322] width 275 height 54
click at [200, 328] on span "Aceptar" at bounding box center [182, 322] width 53 height 14
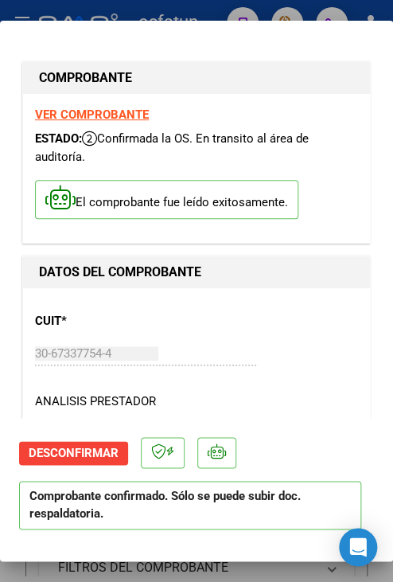
click at [194, 18] on div at bounding box center [196, 291] width 393 height 582
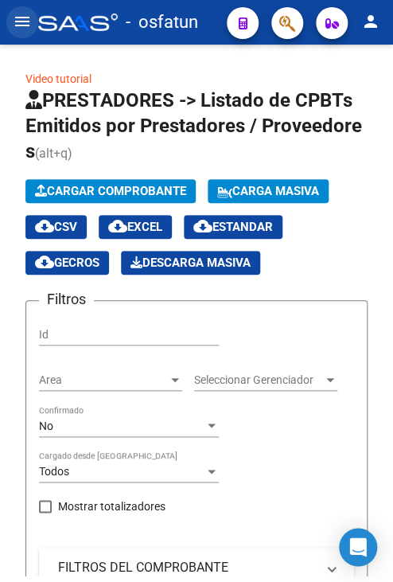
click at [30, 25] on mat-icon "menu" at bounding box center [22, 21] width 19 height 19
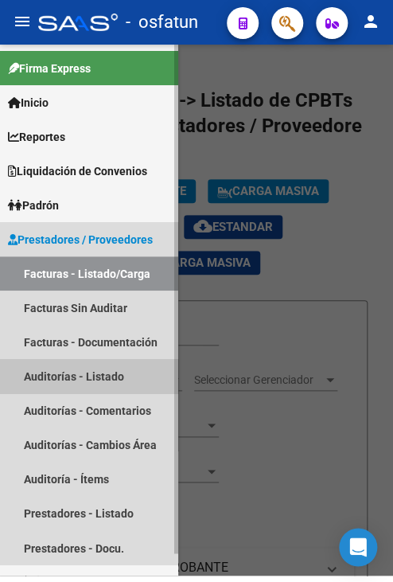
click at [107, 384] on link "Auditorías - Listado" at bounding box center [89, 376] width 178 height 34
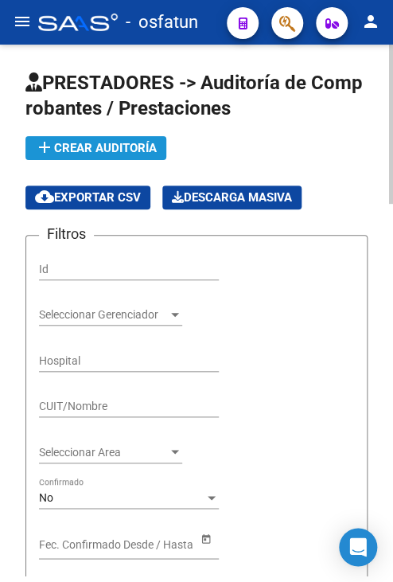
click at [97, 154] on span "add Crear Auditoría" at bounding box center [96, 148] width 122 height 14
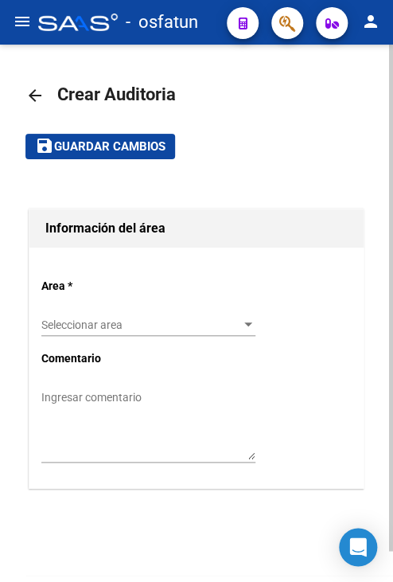
click at [150, 333] on div "Seleccionar area Seleccionar area" at bounding box center [148, 320] width 214 height 32
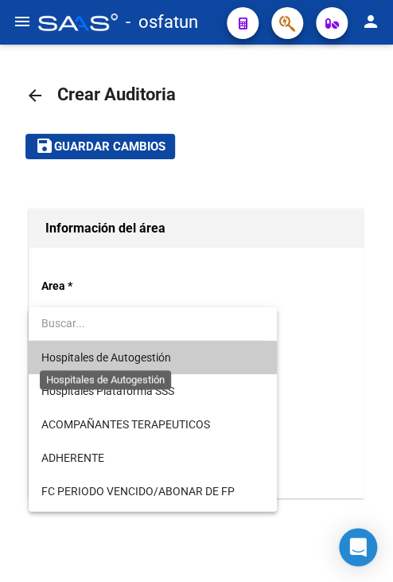
click at [153, 357] on span "Hospitales de Autogestión" at bounding box center [106, 357] width 130 height 13
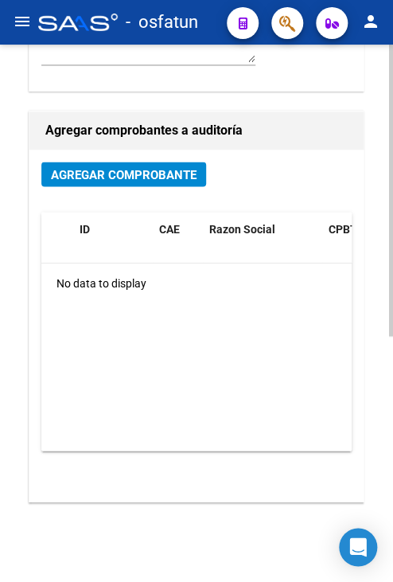
scroll to position [398, 0]
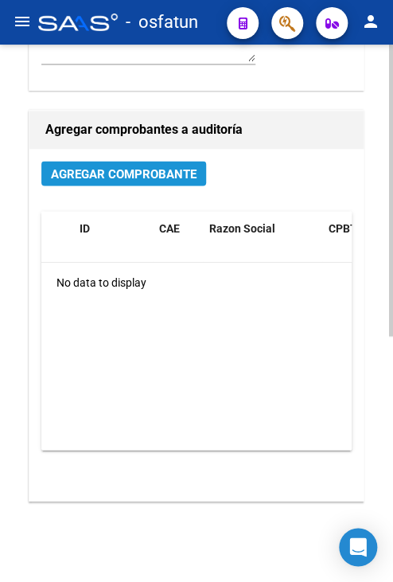
click at [139, 166] on span "Agregar Comprobante" at bounding box center [124, 173] width 146 height 14
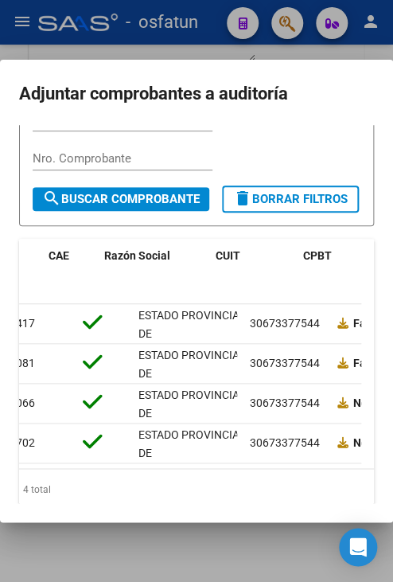
scroll to position [0, 0]
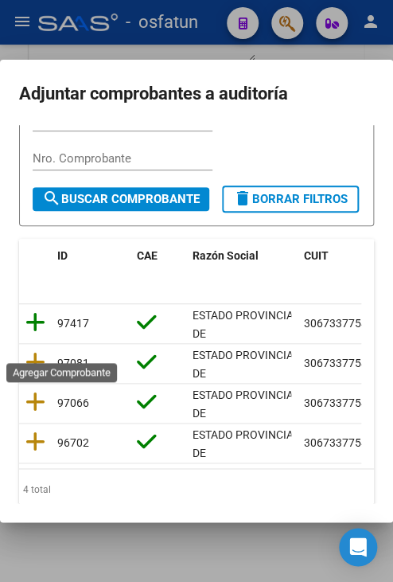
click at [42, 333] on icon at bounding box center [35, 322] width 20 height 22
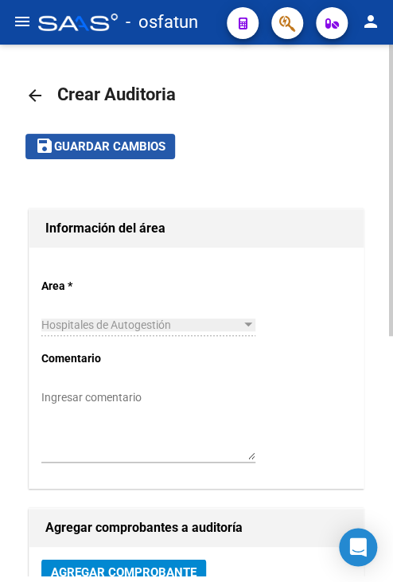
click at [150, 148] on span "Guardar cambios" at bounding box center [109, 147] width 111 height 14
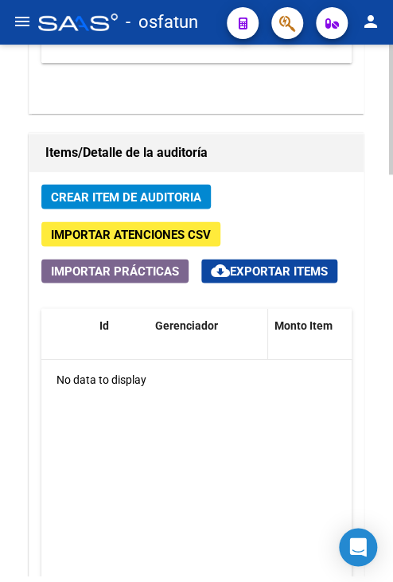
scroll to position [1353, 0]
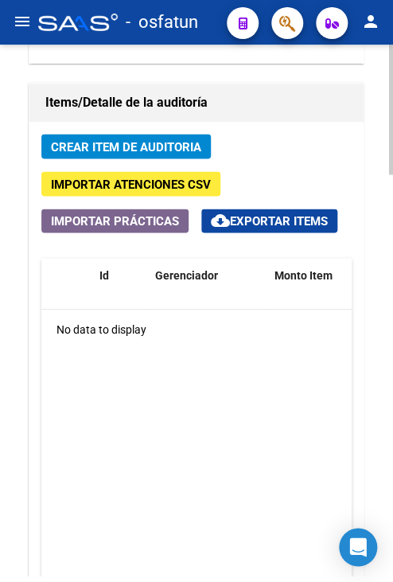
click at [177, 158] on div "Crear Item de Auditoria Importar Atenciones CSV Importar Prácticas cloud_downlo…" at bounding box center [196, 419] width 334 height 594
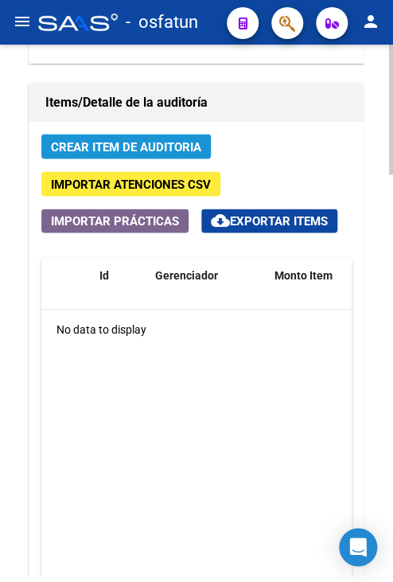
click at [185, 149] on span "Crear Item de Auditoria" at bounding box center [126, 146] width 150 height 14
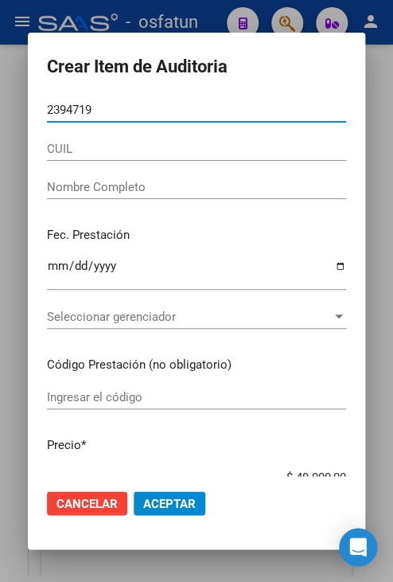
type input "23947195"
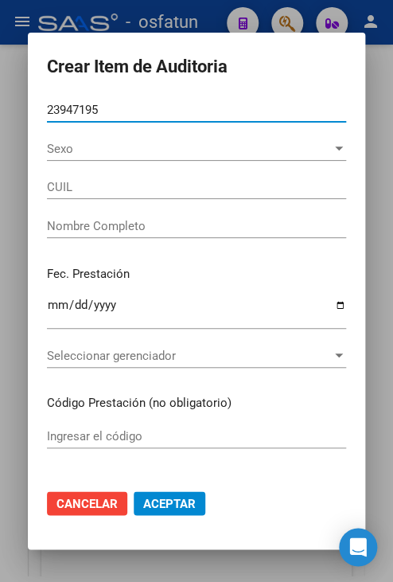
type input "20239471952"
type input "[PERSON_NAME] [PERSON_NAME]"
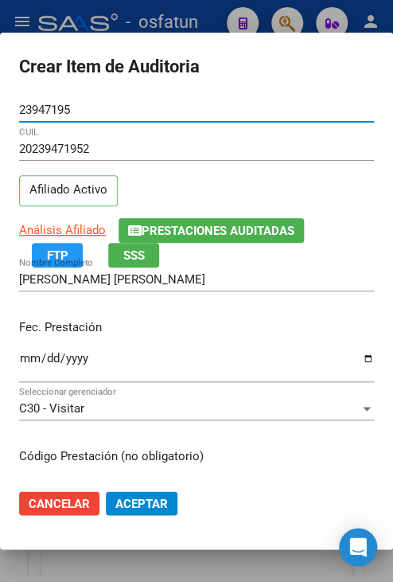
type input "23947195"
click at [25, 361] on input "Ingresar la fecha" at bounding box center [196, 364] width 355 height 25
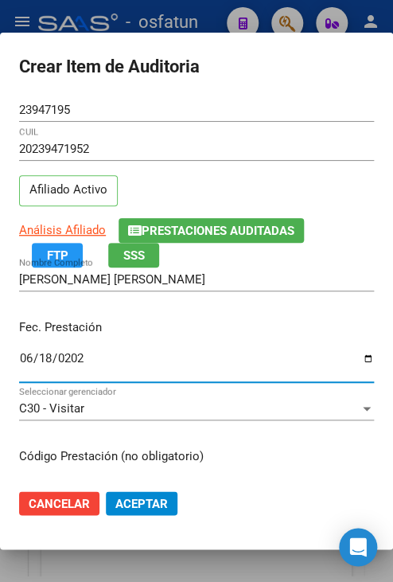
type input "[DATE]"
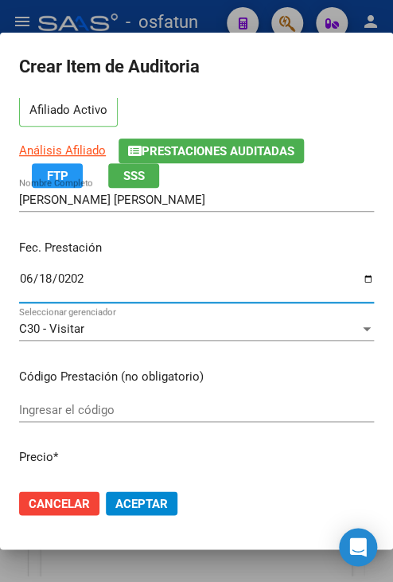
click at [149, 398] on div "Ingresar el código" at bounding box center [196, 410] width 355 height 24
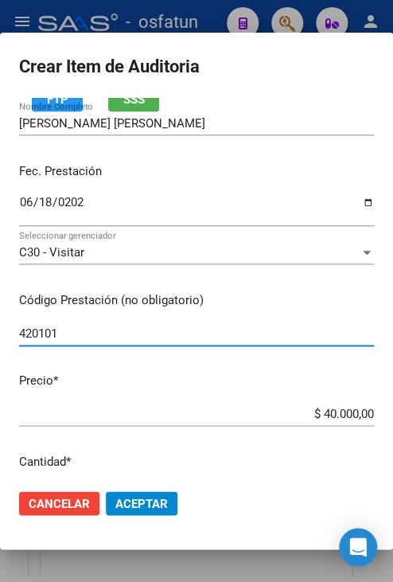
scroll to position [159, 0]
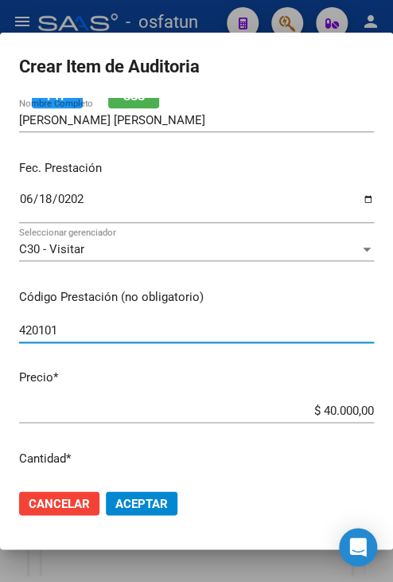
type input "420101"
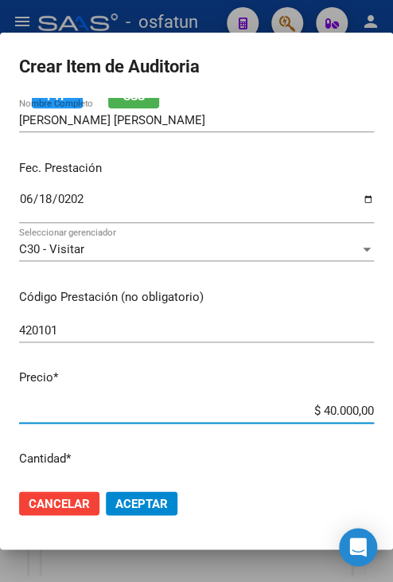
drag, startPoint x: 309, startPoint y: 414, endPoint x: 360, endPoint y: 425, distance: 52.1
click at [360, 425] on div "$ 40.000,00 Ingresar el precio" at bounding box center [196, 418] width 355 height 39
type input "$ 0,02"
type input "$ 0,20"
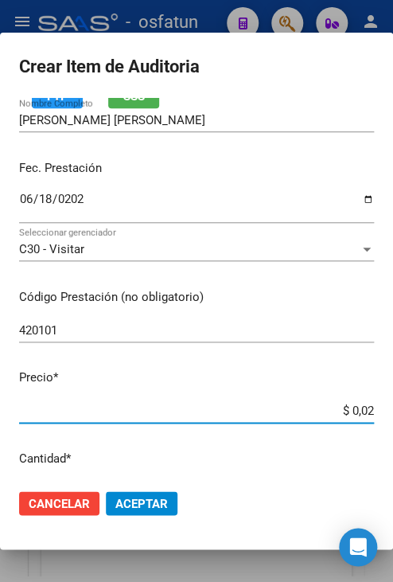
type input "$ 0,20"
type input "$ 2,00"
type input "$ 20,00"
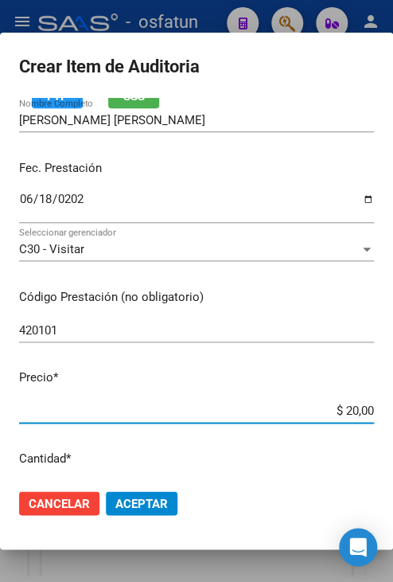
type input "$ 200,00"
type input "$ 2.000,00"
type input "$ 20.000,00"
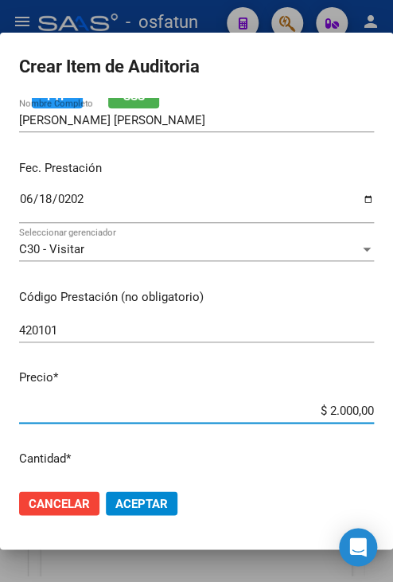
type input "$ 20.000,00"
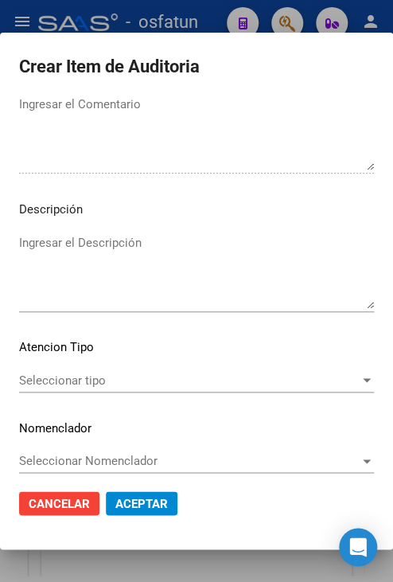
scroll to position [1074, 0]
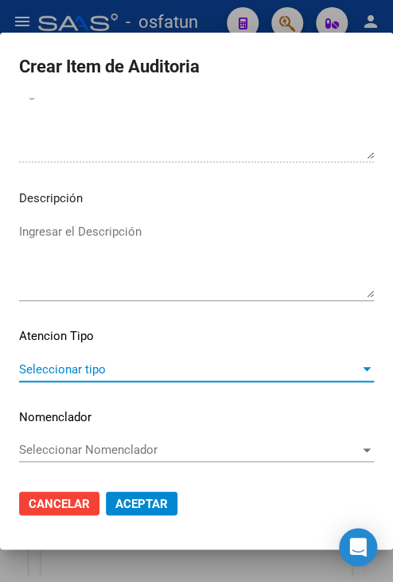
click at [137, 368] on span "Seleccionar tipo" at bounding box center [189, 369] width 341 height 14
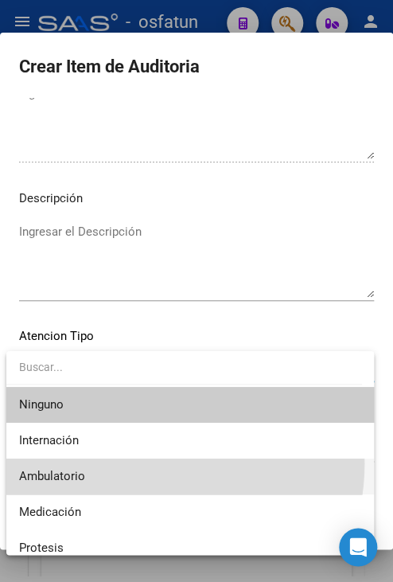
click at [152, 464] on span "Ambulatorio" at bounding box center [190, 476] width 342 height 36
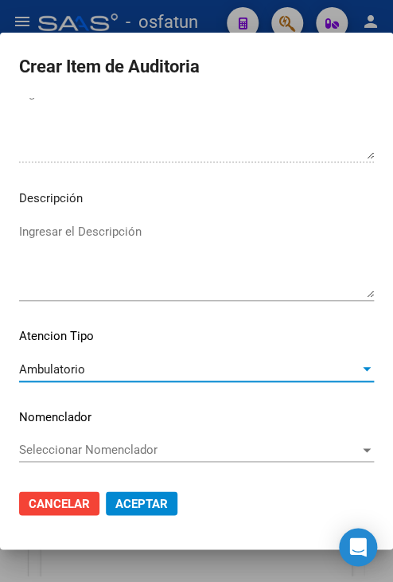
click at [162, 506] on span "Aceptar" at bounding box center [141, 503] width 53 height 14
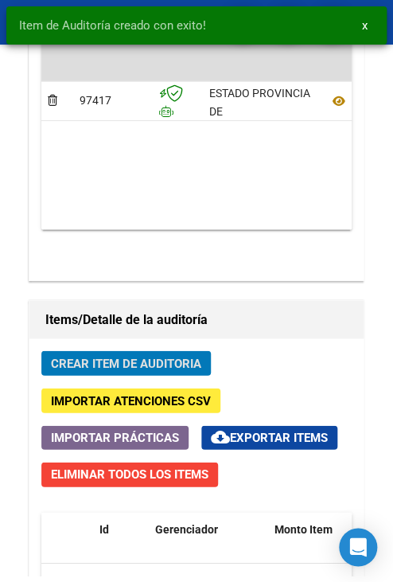
scroll to position [1569, 0]
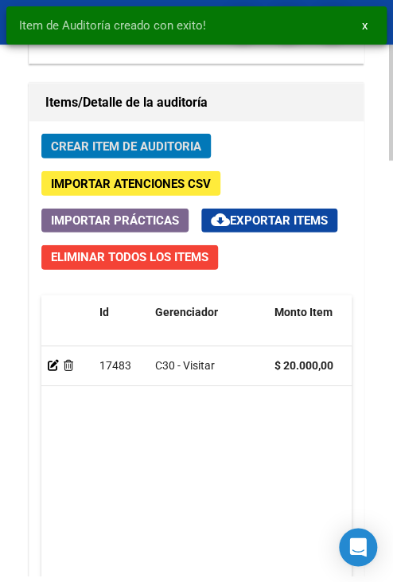
click at [123, 148] on span "Crear Item de Auditoria" at bounding box center [126, 146] width 150 height 14
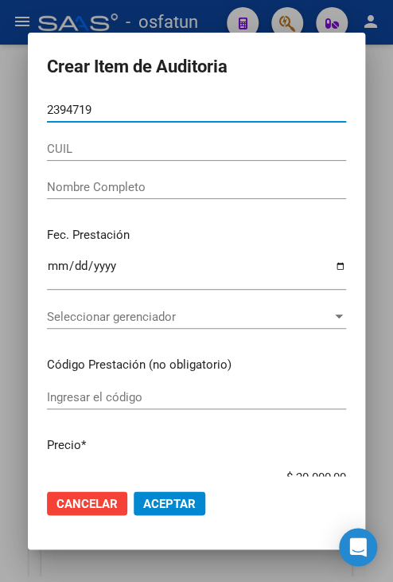
type input "23947195"
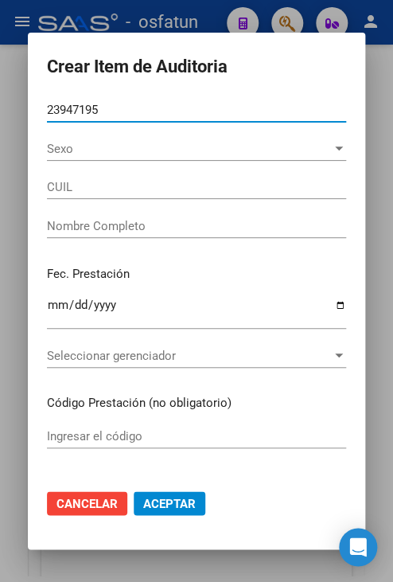
type input "20239471952"
type input "[PERSON_NAME] [PERSON_NAME]"
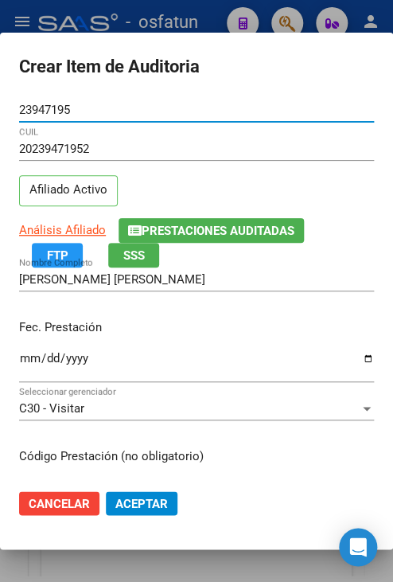
type input "23947195"
click at [33, 352] on input "Ingresar la fecha" at bounding box center [196, 364] width 355 height 25
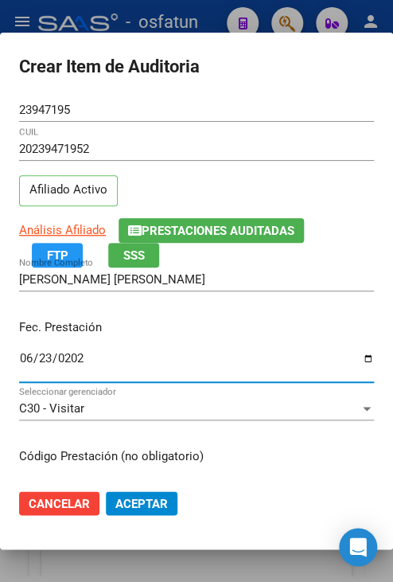
type input "[DATE]"
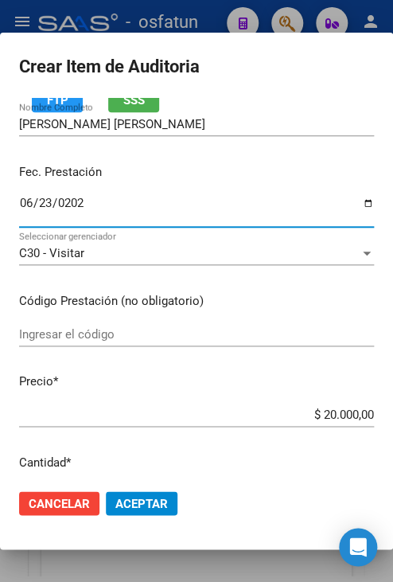
scroll to position [159, 0]
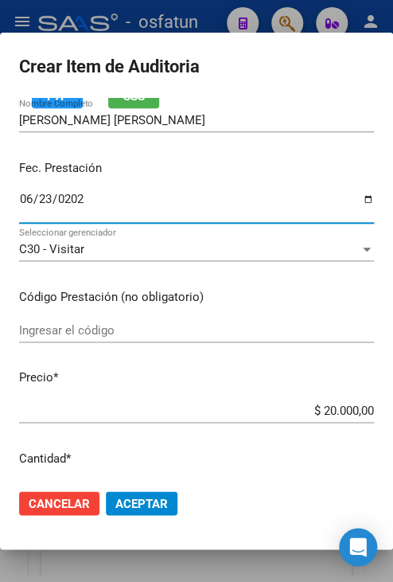
click at [146, 334] on input "Ingresar el código" at bounding box center [196, 330] width 355 height 14
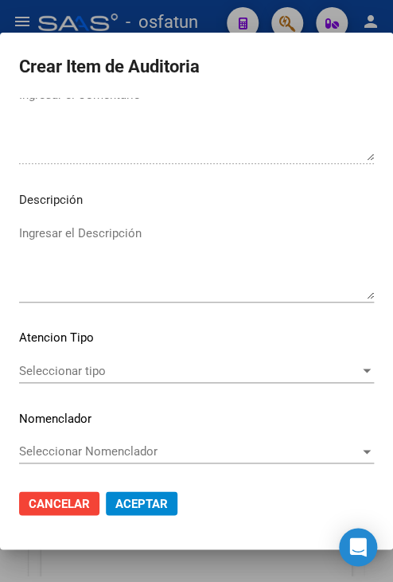
scroll to position [1074, 0]
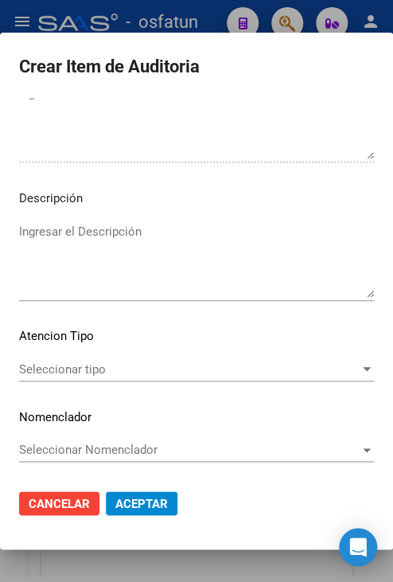
type input "420101"
click at [134, 368] on span "Seleccionar tipo" at bounding box center [189, 369] width 341 height 14
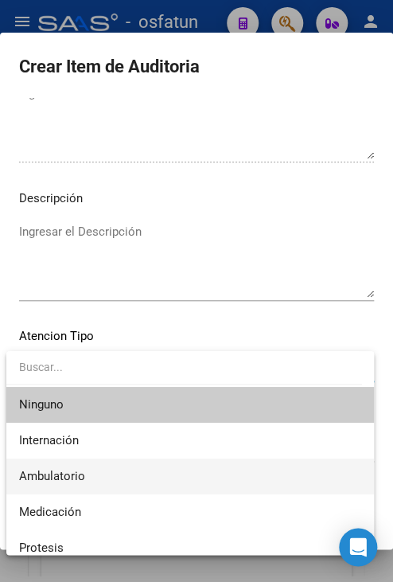
click at [127, 466] on span "Ambulatorio" at bounding box center [190, 476] width 342 height 36
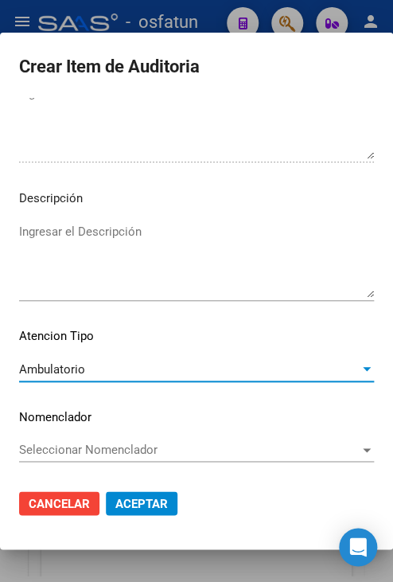
click at [137, 498] on span "Aceptar" at bounding box center [141, 503] width 53 height 14
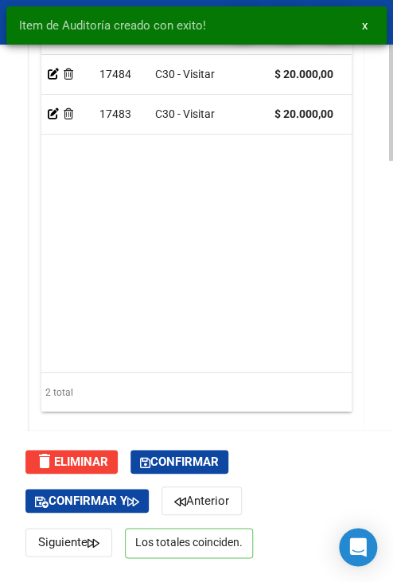
scroll to position [1895, 0]
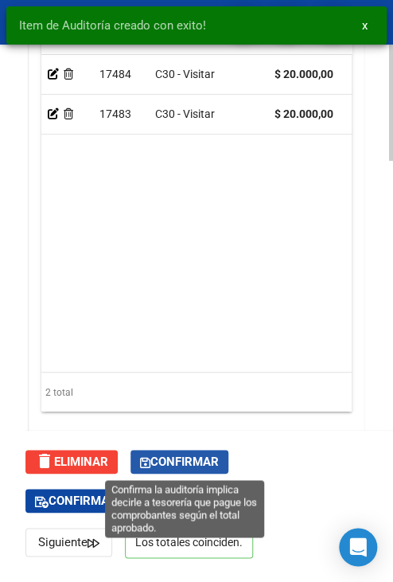
click at [148, 455] on span "Confirmar" at bounding box center [179, 461] width 79 height 14
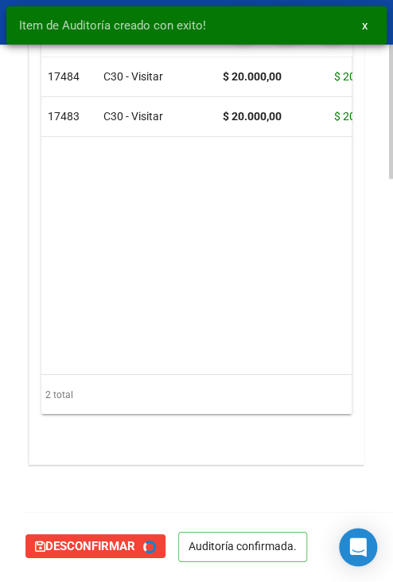
type input "202510"
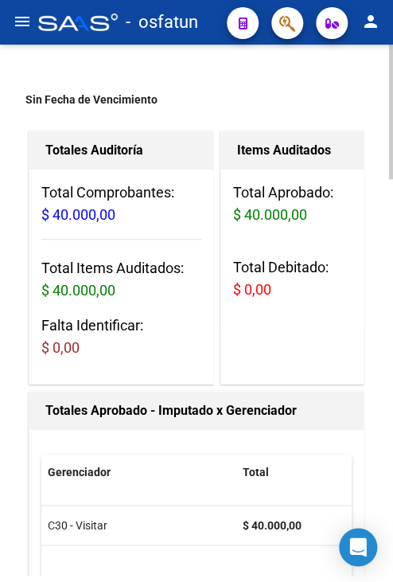
scroll to position [0, 0]
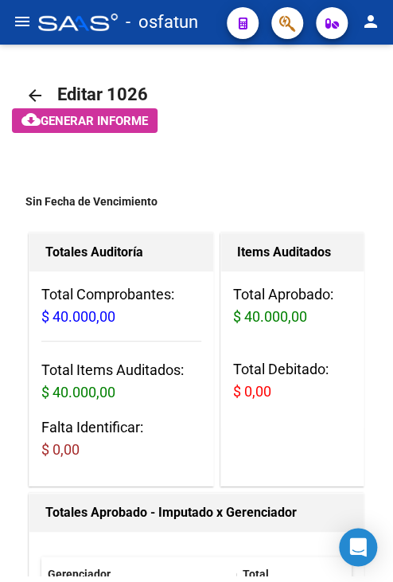
click at [21, 16] on mat-icon "menu" at bounding box center [22, 21] width 19 height 19
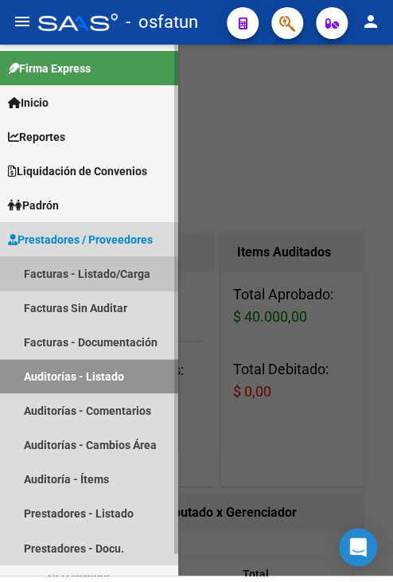
click at [70, 282] on link "Facturas - Listado/Carga" at bounding box center [89, 273] width 178 height 34
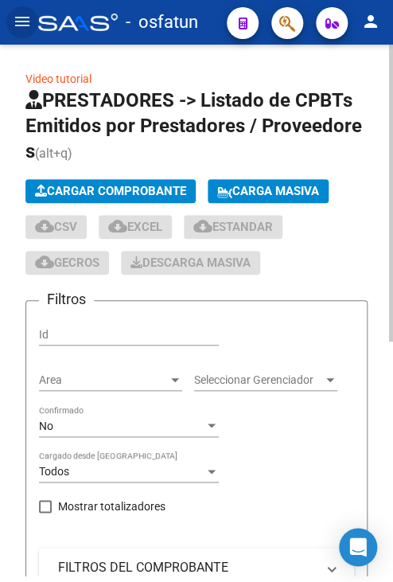
click at [90, 189] on span "Cargar Comprobante" at bounding box center [110, 191] width 151 height 14
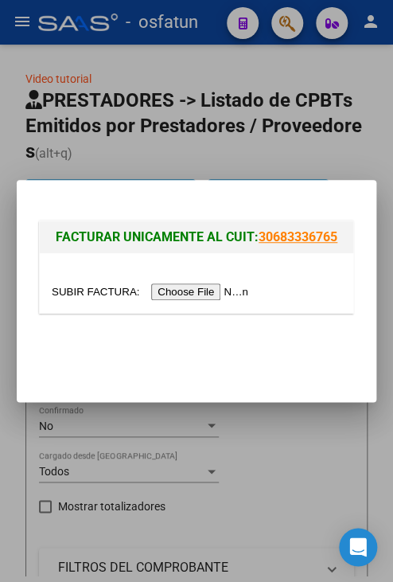
click at [173, 292] on input "file" at bounding box center [152, 291] width 201 height 17
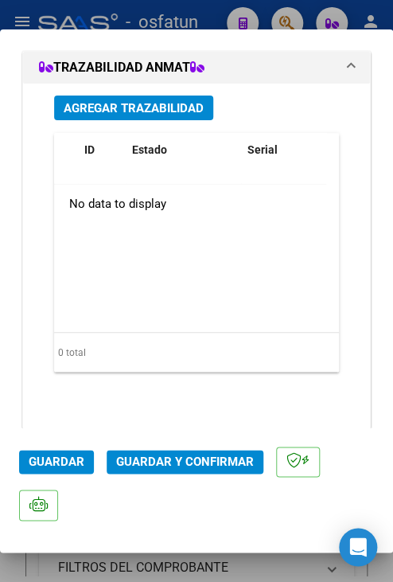
scroll to position [1859, 0]
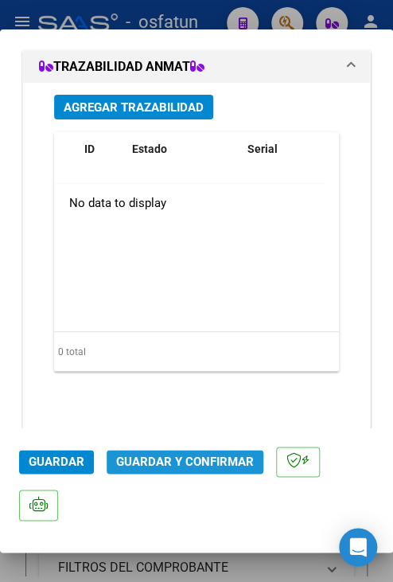
click at [201, 463] on span "Guardar y Confirmar" at bounding box center [185, 461] width 138 height 14
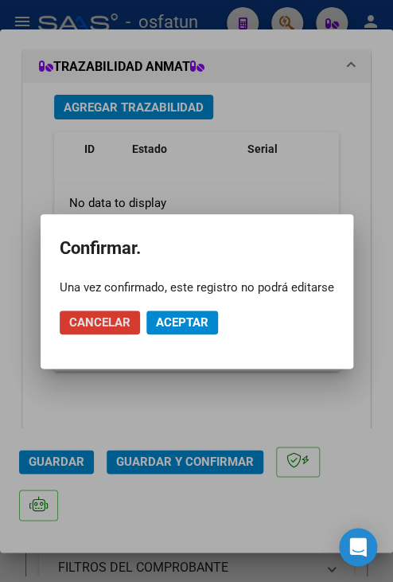
click at [197, 325] on span "Aceptar" at bounding box center [182, 322] width 53 height 14
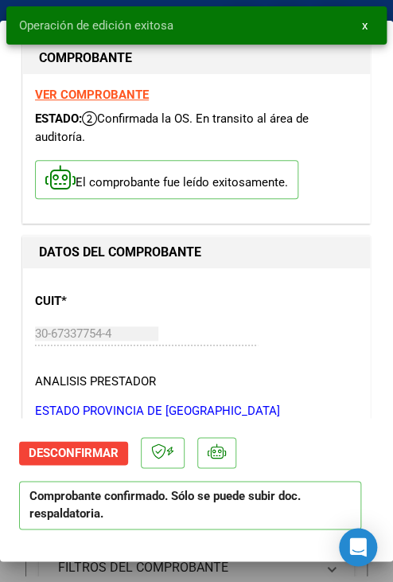
scroll to position [0, 0]
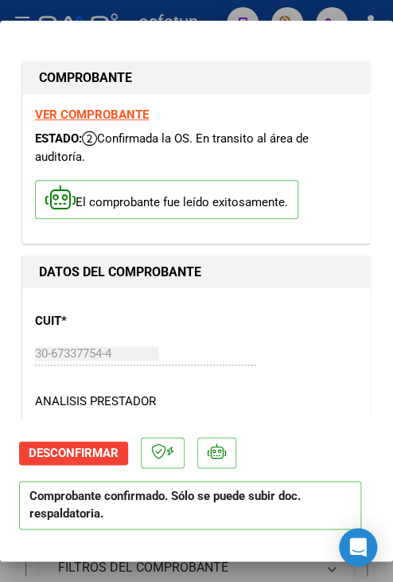
click at [282, 20] on div at bounding box center [196, 291] width 393 height 582
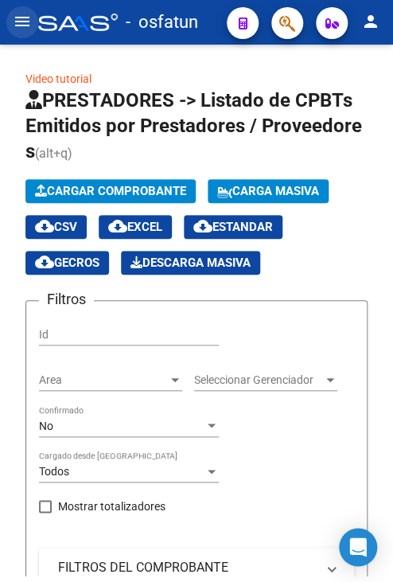
click at [27, 25] on mat-icon "menu" at bounding box center [22, 21] width 19 height 19
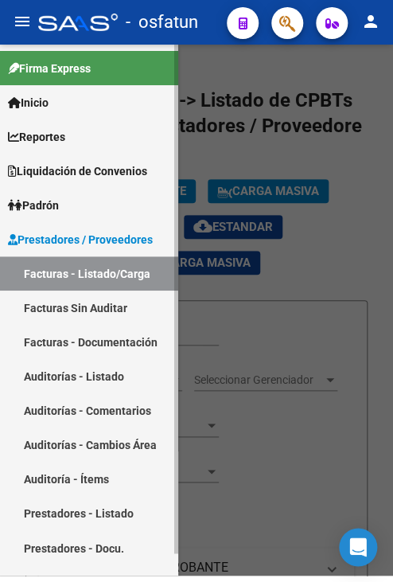
click at [86, 377] on link "Auditorías - Listado" at bounding box center [89, 376] width 178 height 34
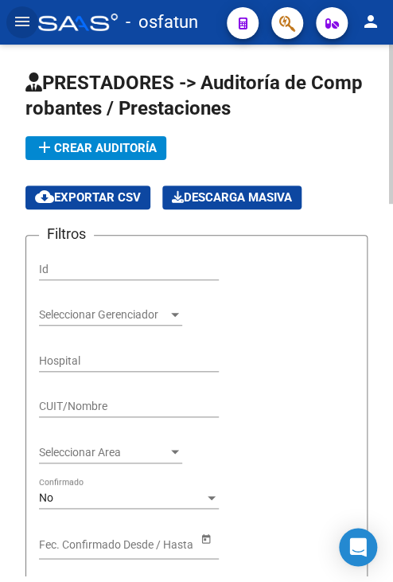
click at [98, 154] on span "add Crear Auditoría" at bounding box center [96, 148] width 122 height 14
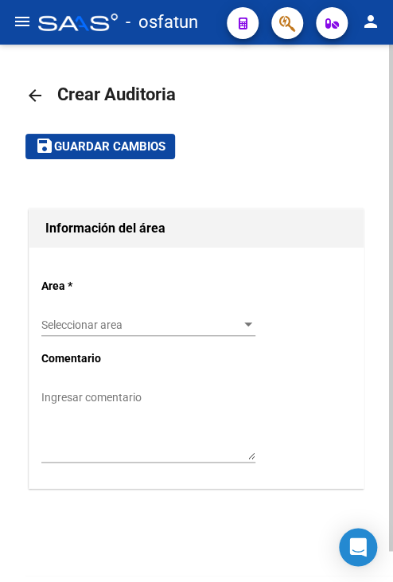
click at [99, 326] on span "Seleccionar area" at bounding box center [141, 325] width 200 height 14
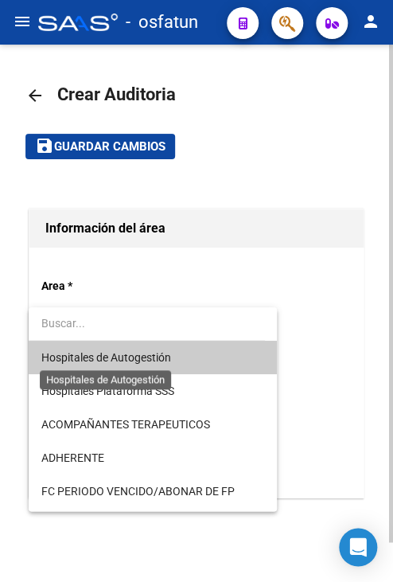
click at [99, 360] on span "Hospitales de Autogestión" at bounding box center [106, 357] width 130 height 13
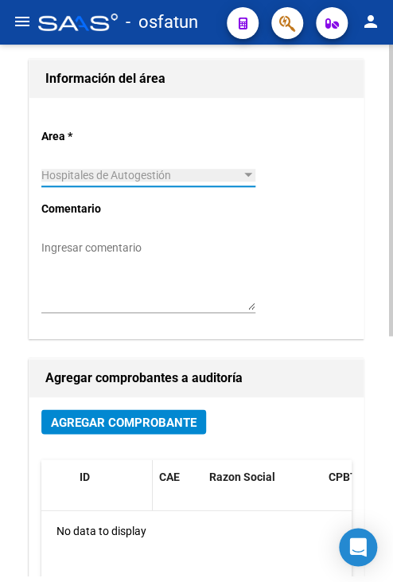
scroll to position [159, 0]
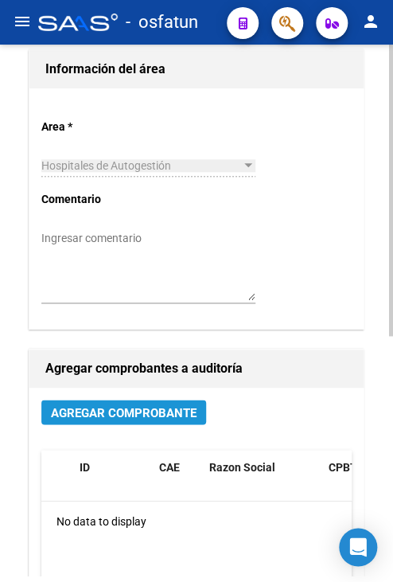
click at [124, 407] on span "Agregar Comprobante" at bounding box center [124, 412] width 146 height 14
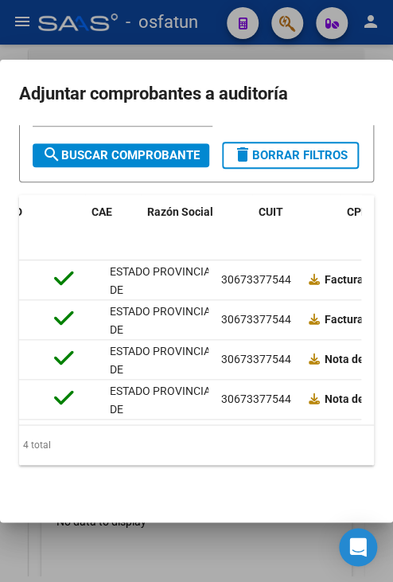
scroll to position [0, 0]
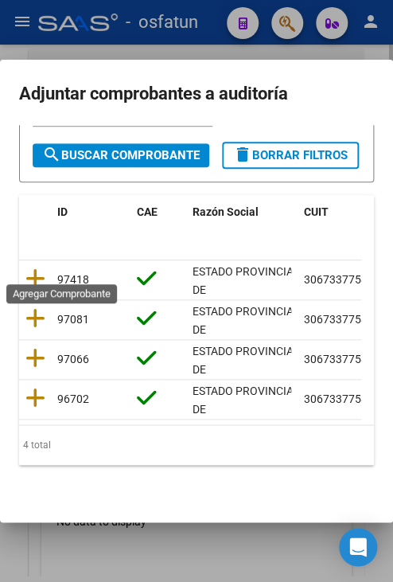
click at [38, 267] on icon at bounding box center [35, 278] width 20 height 22
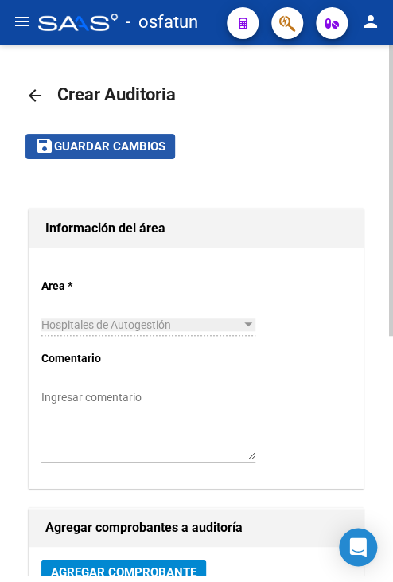
click at [101, 151] on span "Guardar cambios" at bounding box center [109, 147] width 111 height 14
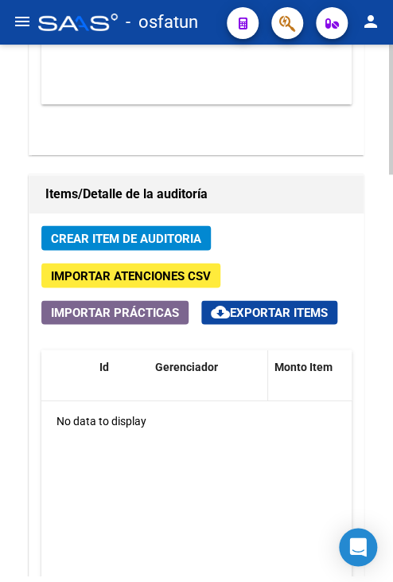
scroll to position [1273, 0]
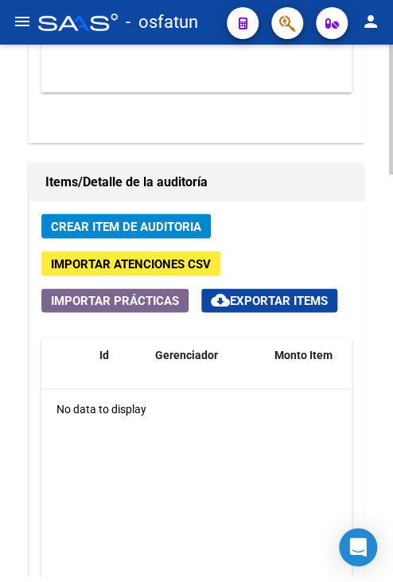
click at [135, 209] on div "Crear Item de Auditoria Importar Atenciones CSV Importar Prácticas cloud_downlo…" at bounding box center [196, 498] width 334 height 594
click at [137, 223] on span "Crear Item de Auditoria" at bounding box center [126, 226] width 150 height 14
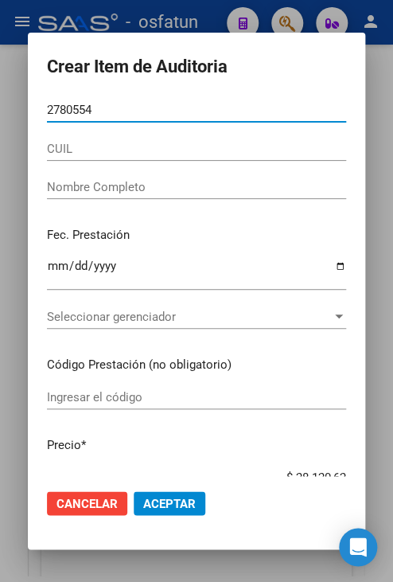
type input "27805542"
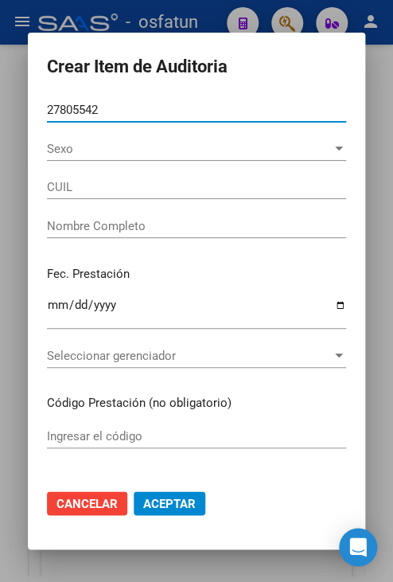
type input "27278055421"
type input "[PERSON_NAME] [PERSON_NAME]"
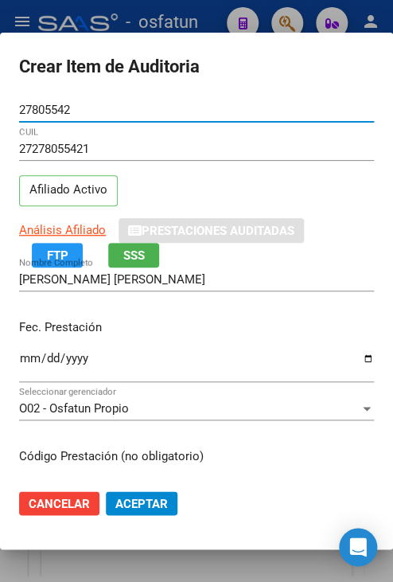
type input "27805542"
click at [25, 355] on input "Ingresar la fecha" at bounding box center [196, 364] width 355 height 25
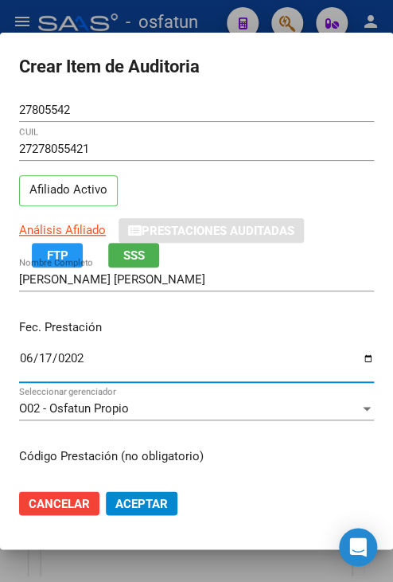
type input "[DATE]"
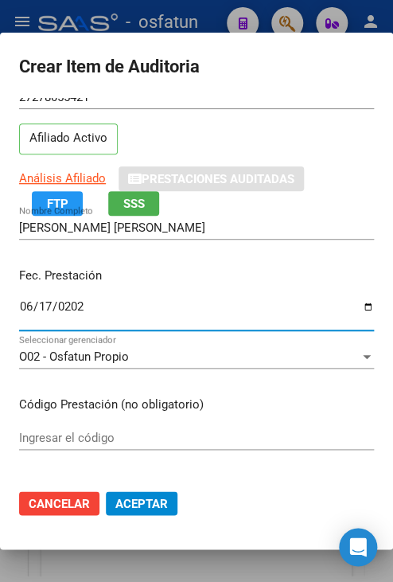
scroll to position [159, 0]
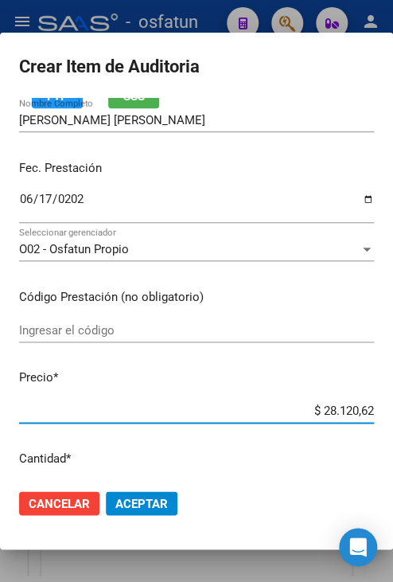
drag, startPoint x: 304, startPoint y: 413, endPoint x: 411, endPoint y: 423, distance: 107.8
click at [392, 423] on html "menu - osfatun person Firma Express Inicio Calendario SSS Instructivos Contacto…" at bounding box center [196, 291] width 393 height 582
type input "$ 0,02"
type input "$ 0,28"
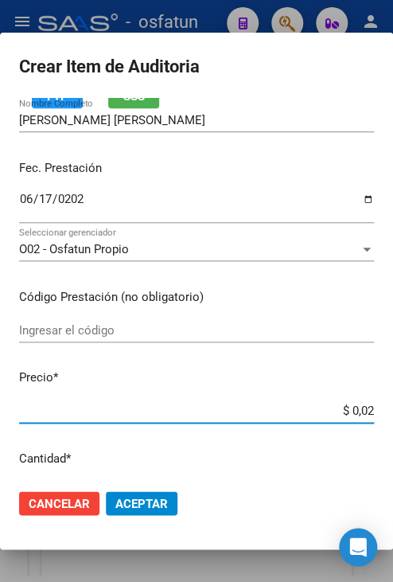
type input "$ 0,28"
type input "$ 2,81"
type input "$ 28,12"
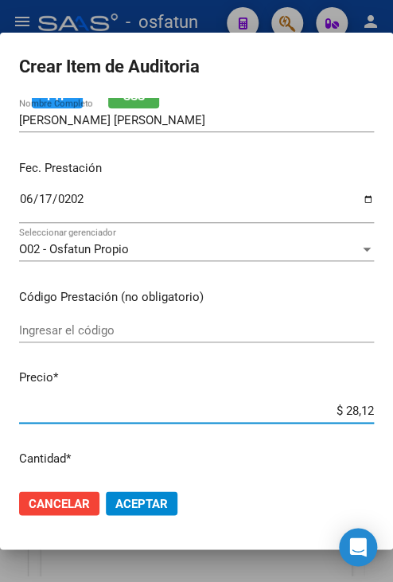
type input "$ 281,20"
type input "$ 2.812,06"
type input "$ 28.120,63"
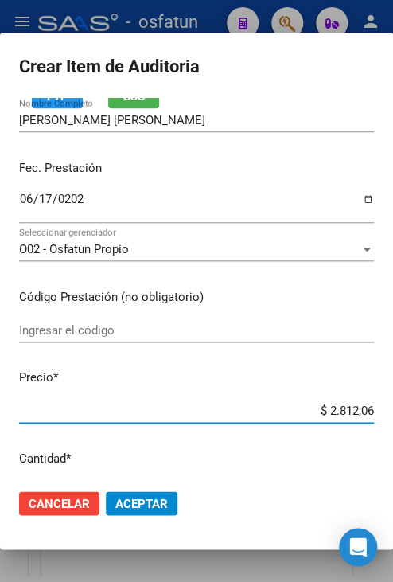
type input "$ 28.120,63"
type input "$ 2.812,06"
type input "$ 28.120,62"
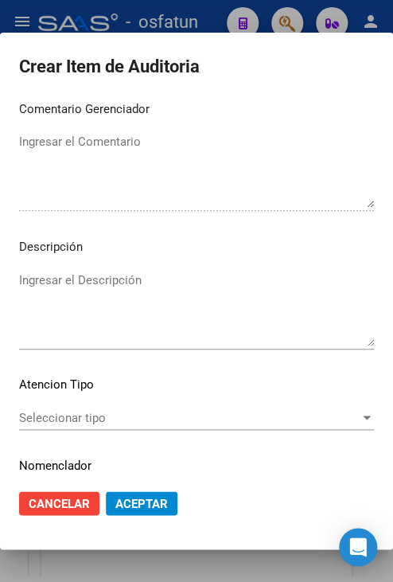
scroll to position [1034, 0]
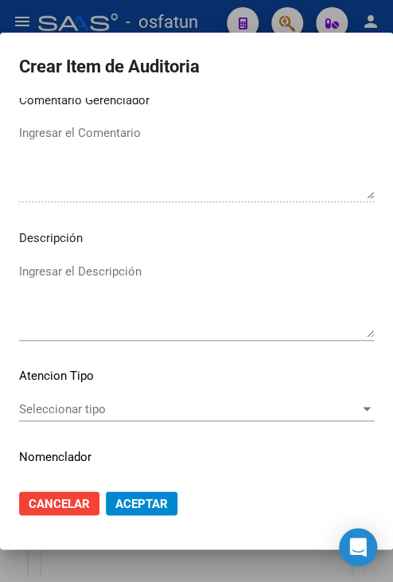
click at [198, 415] on span "Seleccionar tipo" at bounding box center [189, 409] width 341 height 14
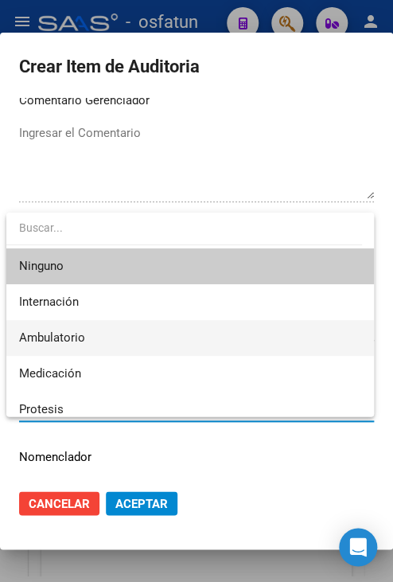
click at [157, 329] on span "Ambulatorio" at bounding box center [190, 338] width 342 height 36
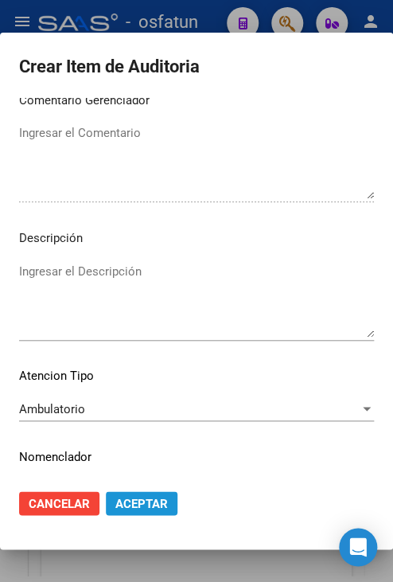
click at [148, 503] on span "Aceptar" at bounding box center [141, 503] width 53 height 14
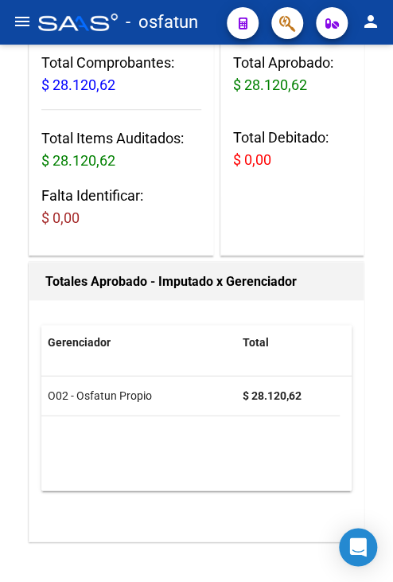
scroll to position [0, 0]
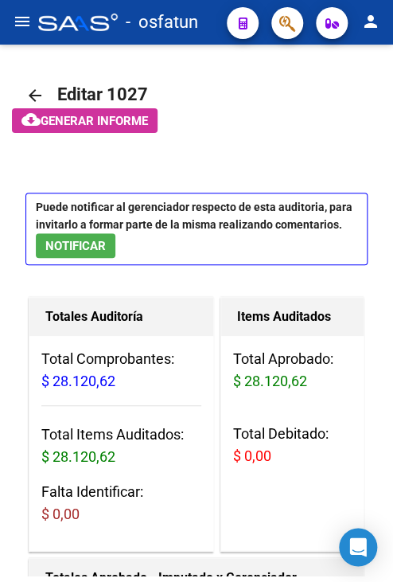
click at [21, 36] on button "menu" at bounding box center [22, 22] width 32 height 32
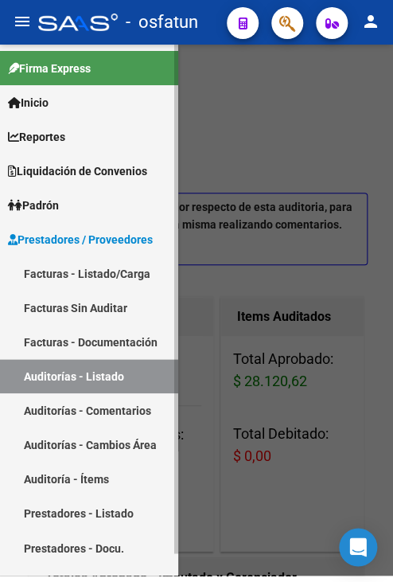
click at [25, 279] on link "Facturas - Listado/Carga" at bounding box center [89, 273] width 178 height 34
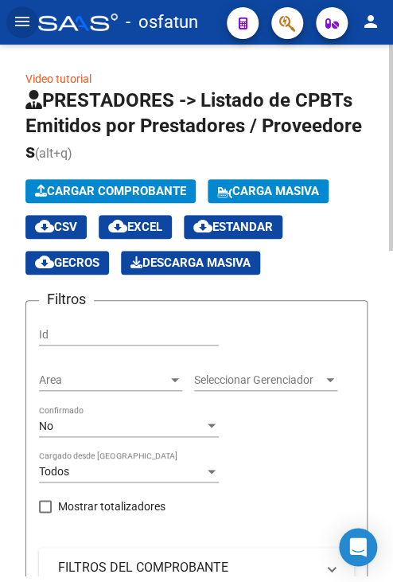
click at [113, 190] on span "Cargar Comprobante" at bounding box center [110, 191] width 151 height 14
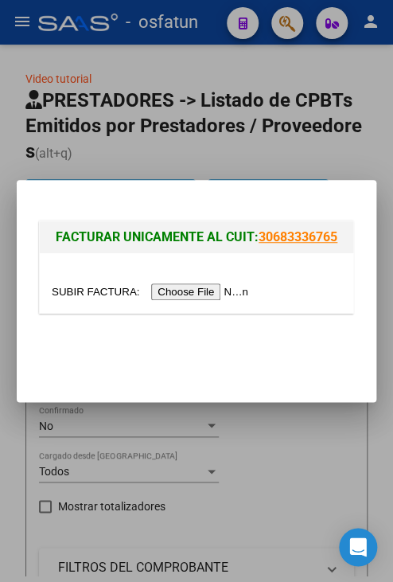
click at [203, 298] on input "file" at bounding box center [152, 291] width 201 height 17
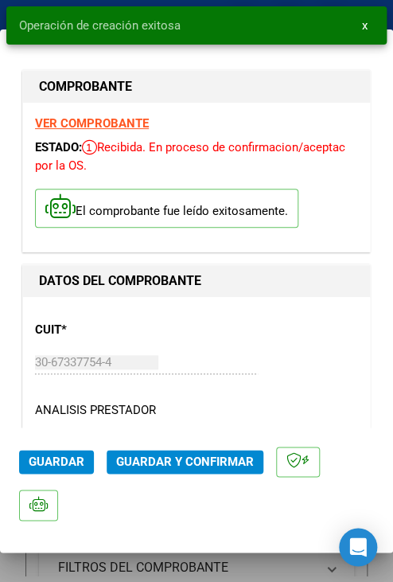
click at [205, 461] on span "Guardar y Confirmar" at bounding box center [185, 461] width 138 height 14
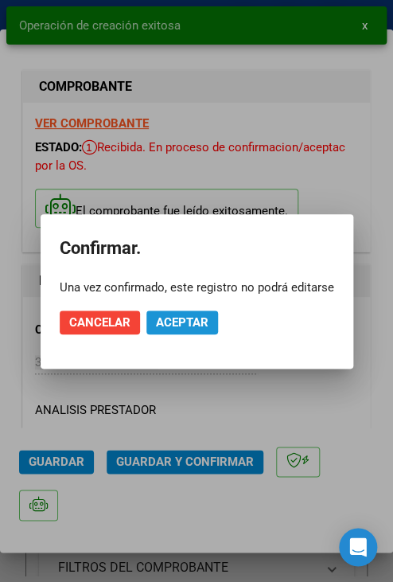
click at [200, 327] on span "Aceptar" at bounding box center [182, 322] width 53 height 14
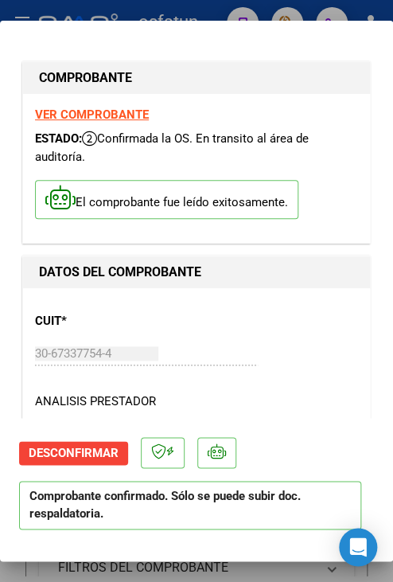
click at [180, 14] on div at bounding box center [196, 291] width 393 height 582
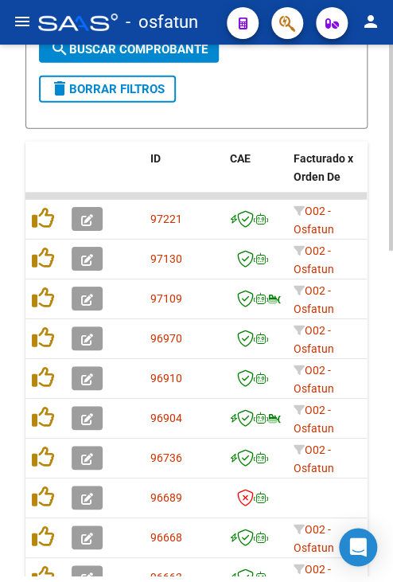
scroll to position [796, 0]
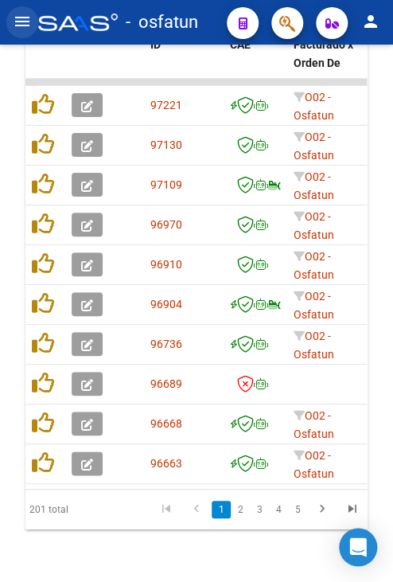
click at [25, 35] on button "menu" at bounding box center [22, 22] width 32 height 32
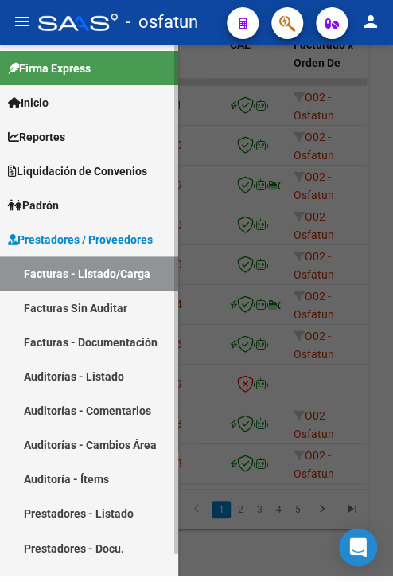
click at [154, 391] on link "Auditorías - Listado" at bounding box center [89, 376] width 178 height 34
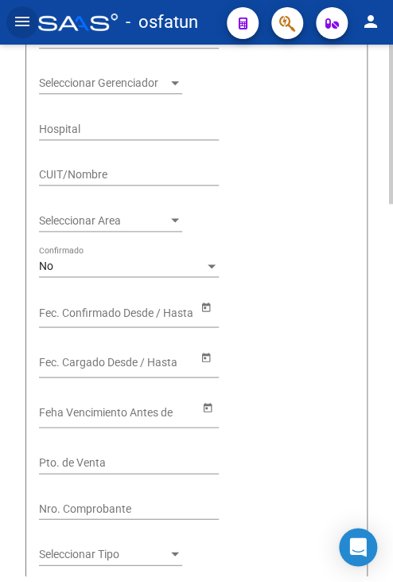
scroll to position [80, 0]
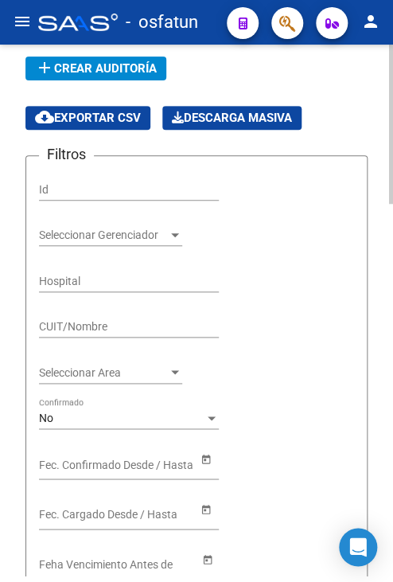
click at [126, 89] on div "add Crear Auditoría cloud_download Exportar CSV Descarga Masiva" at bounding box center [196, 92] width 342 height 73
click at [124, 78] on button "add Crear Auditoría" at bounding box center [95, 68] width 141 height 24
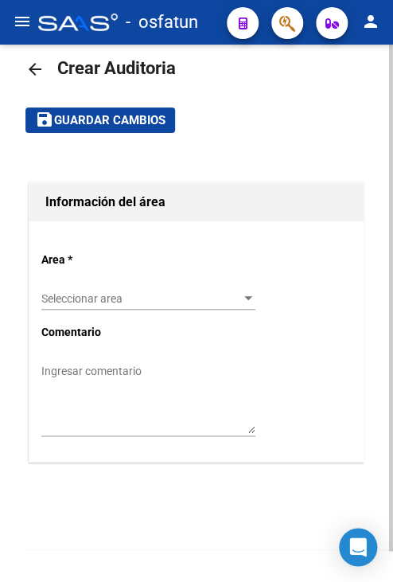
scroll to position [25, 0]
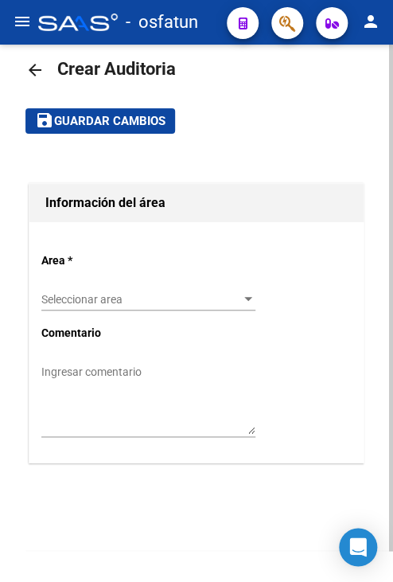
click at [177, 310] on div "Seleccionar area Seleccionar area" at bounding box center [148, 301] width 214 height 45
click at [169, 307] on div "Seleccionar area Seleccionar area" at bounding box center [148, 295] width 214 height 32
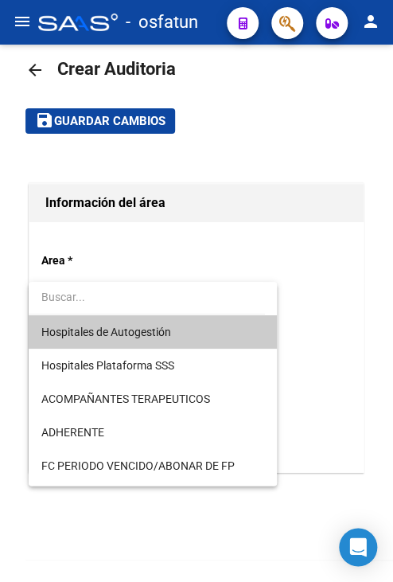
click at [156, 342] on span "Hospitales de Autogestión" at bounding box center [152, 331] width 223 height 33
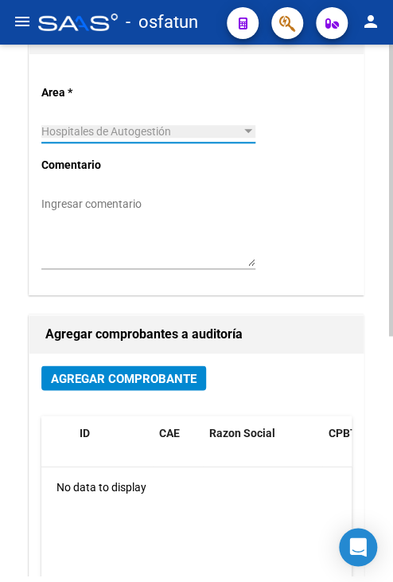
scroll to position [344, 0]
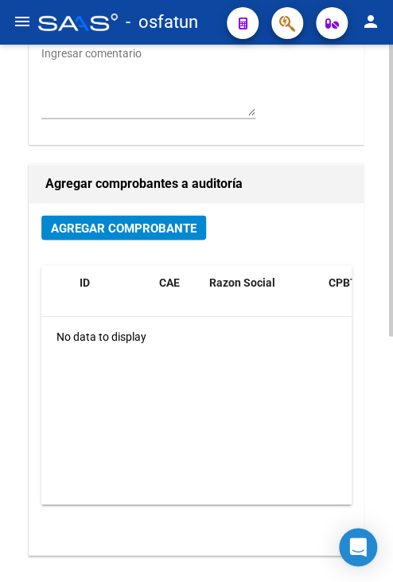
click at [154, 210] on div "Agregar Comprobante ID CAE Razon Social CPBT Monto Fecha Cpbt Fecha Recibido Do…" at bounding box center [196, 378] width 334 height 351
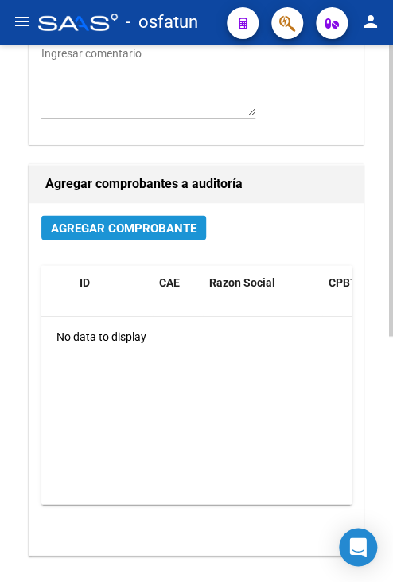
click at [154, 229] on span "Agregar Comprobante" at bounding box center [124, 227] width 146 height 14
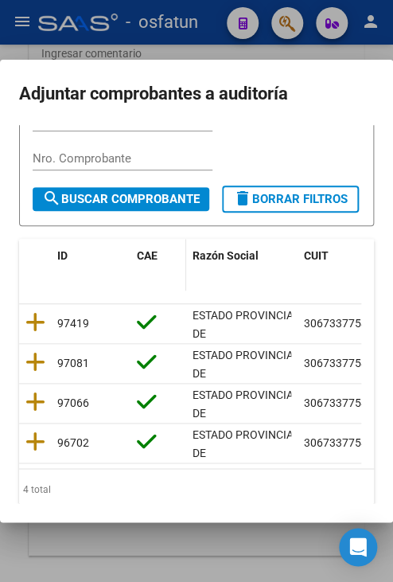
scroll to position [238, 0]
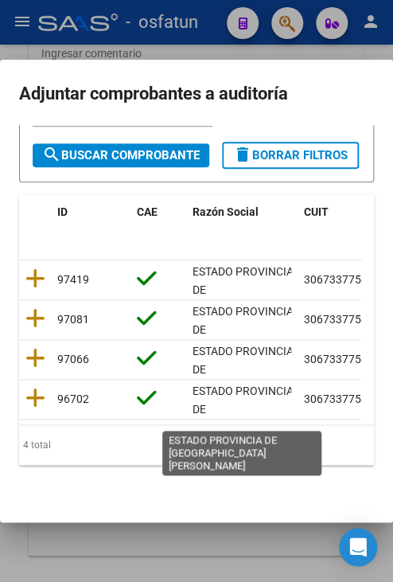
drag, startPoint x: 120, startPoint y: 425, endPoint x: 239, endPoint y: 398, distance: 121.6
click at [239, 398] on div "ID CAE Razón Social CUIT CPBT Monto Fecha Cpbt Fecha Recibido Doc Respaldatoria…" at bounding box center [196, 330] width 355 height 271
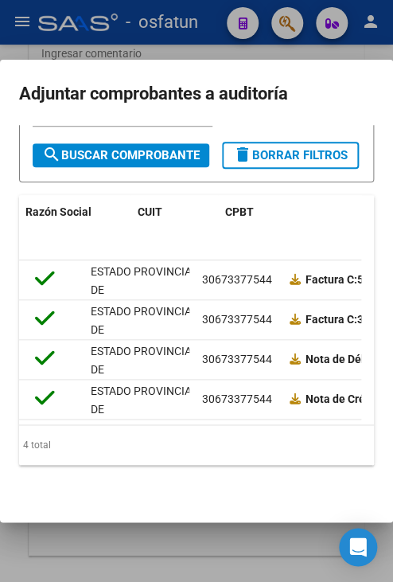
scroll to position [0, 0]
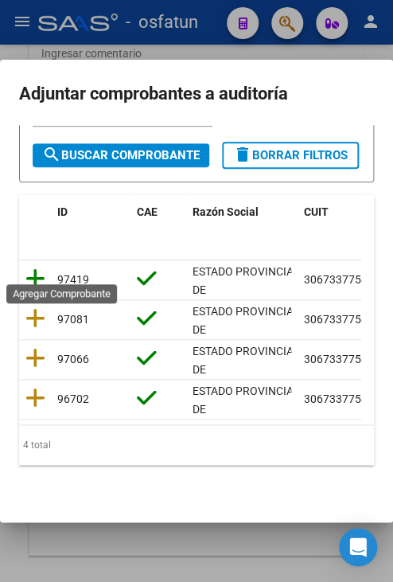
click at [32, 275] on icon at bounding box center [35, 278] width 20 height 22
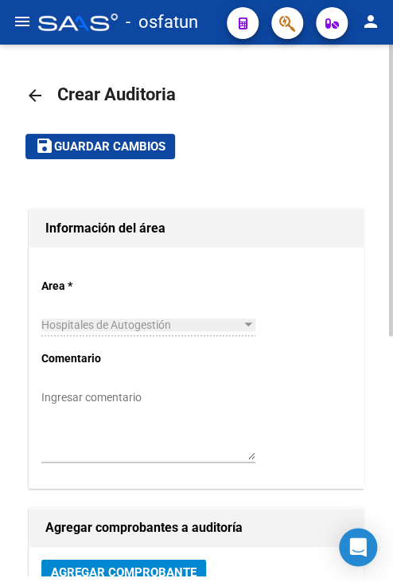
click at [141, 165] on mat-toolbar-row "save Guardar cambios" at bounding box center [196, 146] width 342 height 51
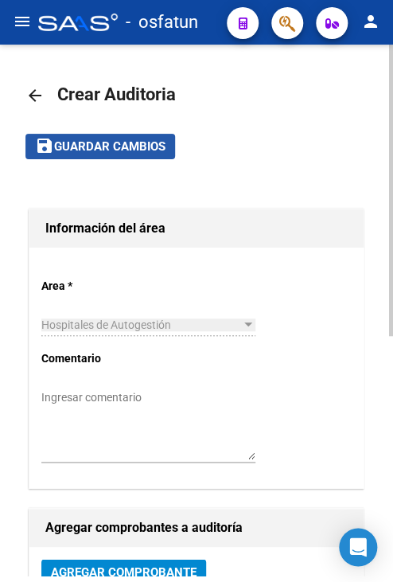
click at [141, 158] on button "save Guardar cambios" at bounding box center [100, 146] width 150 height 25
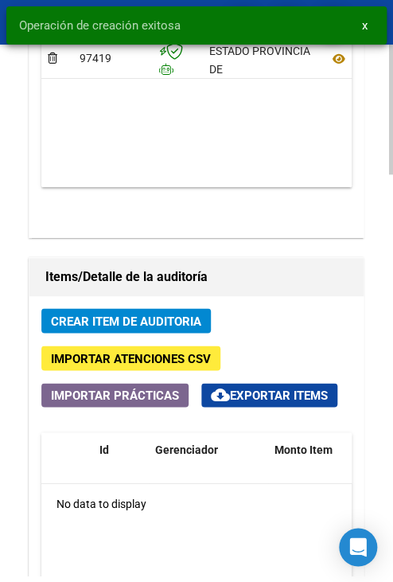
scroll to position [1194, 0]
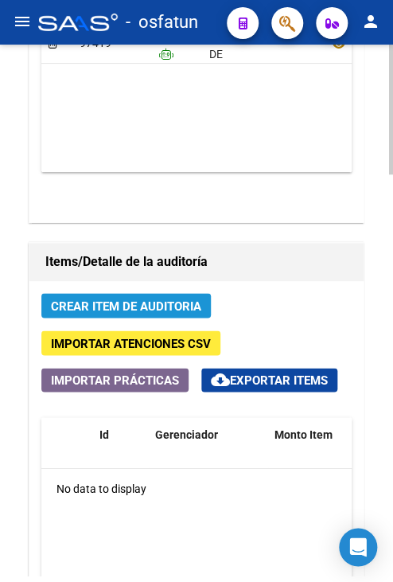
click at [171, 303] on span "Crear Item de Auditoria" at bounding box center [126, 305] width 150 height 14
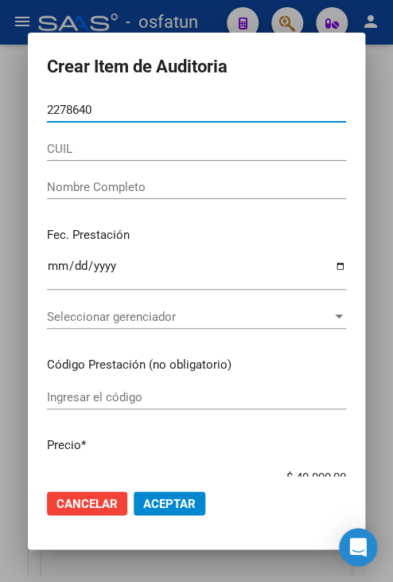
type input "22786400"
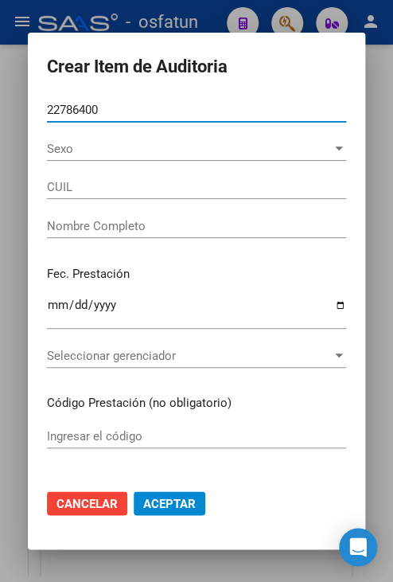
type input "20227864002"
type input "[PERSON_NAME]"
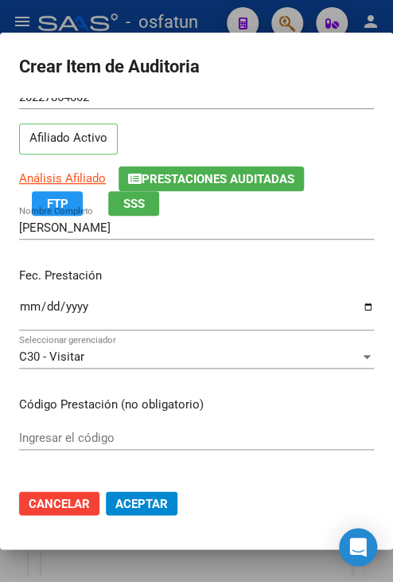
scroll to position [80, 0]
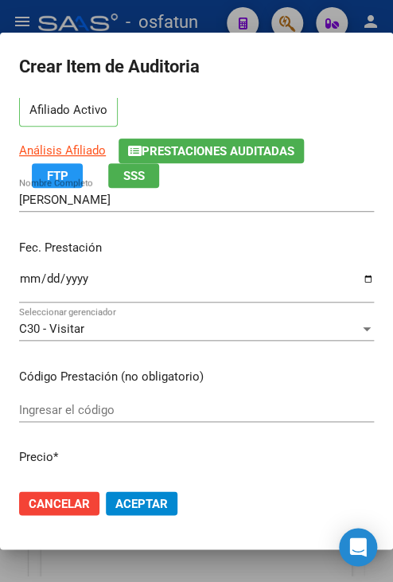
type input "22786400"
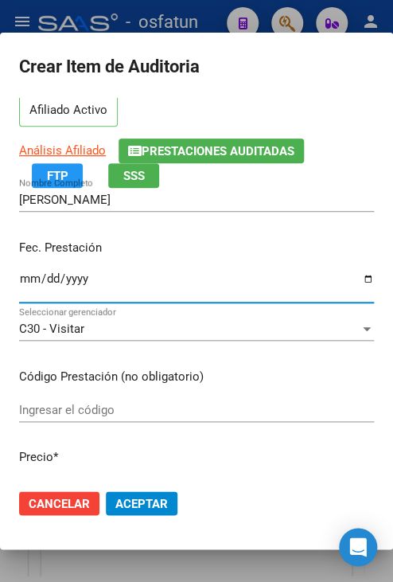
click at [25, 277] on input "Ingresar la fecha" at bounding box center [196, 284] width 355 height 25
type input "[DATE]"
click at [145, 403] on input "Ingresar el código" at bounding box center [196, 410] width 355 height 14
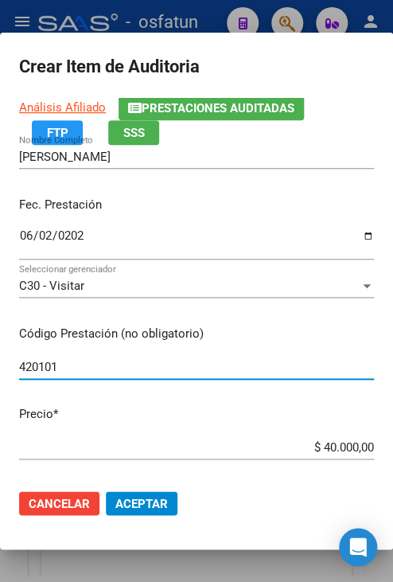
scroll to position [159, 0]
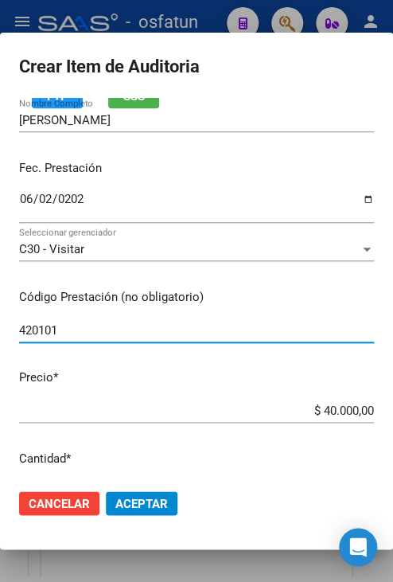
type input "420101"
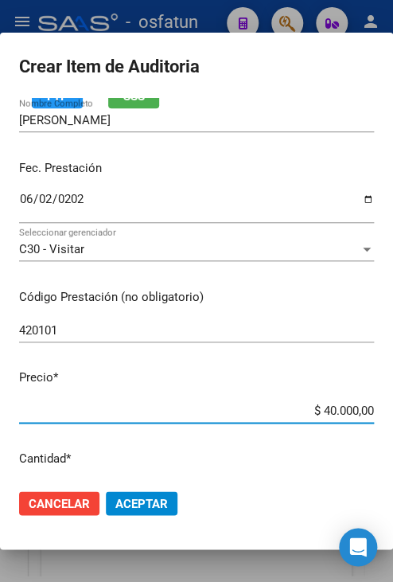
drag, startPoint x: 309, startPoint y: 413, endPoint x: 380, endPoint y: 419, distance: 71.0
click at [380, 419] on mat-dialog-content "22786400 Nro Documento 20227864002 CUIL Afiliado Activo Análisis Afiliado Prest…" at bounding box center [196, 287] width 393 height 378
type input "$ 0,02"
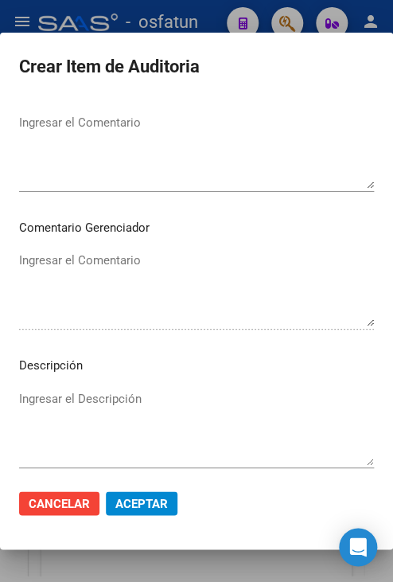
scroll to position [1074, 0]
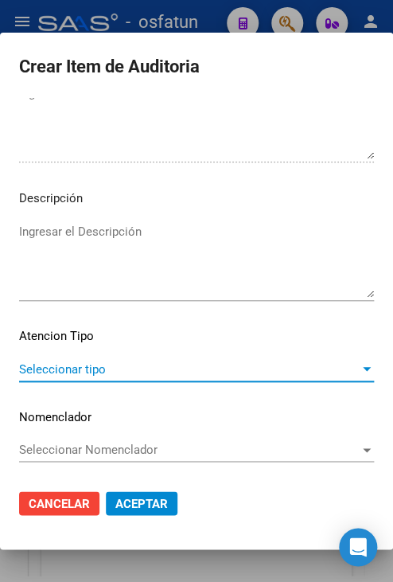
click at [166, 366] on span "Seleccionar tipo" at bounding box center [189, 369] width 341 height 14
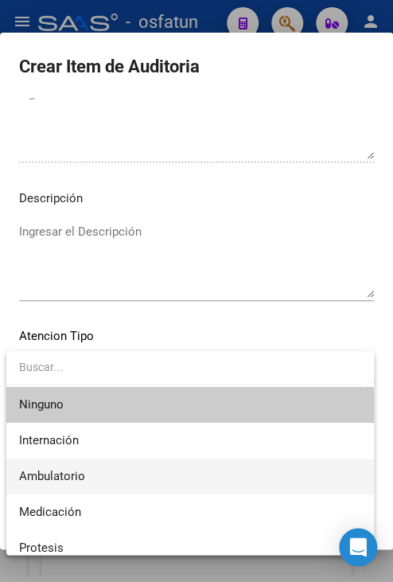
click at [166, 464] on span "Ambulatorio" at bounding box center [190, 476] width 342 height 36
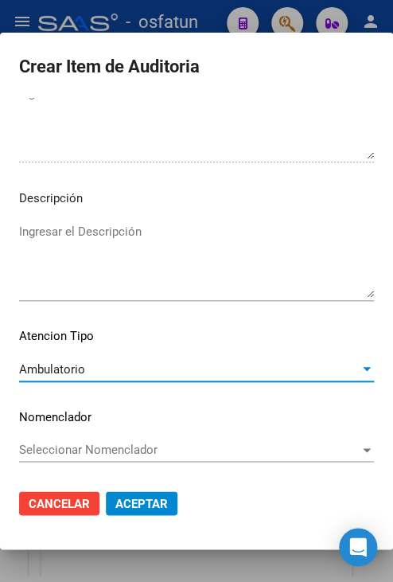
click at [159, 493] on button "Aceptar" at bounding box center [142, 503] width 72 height 24
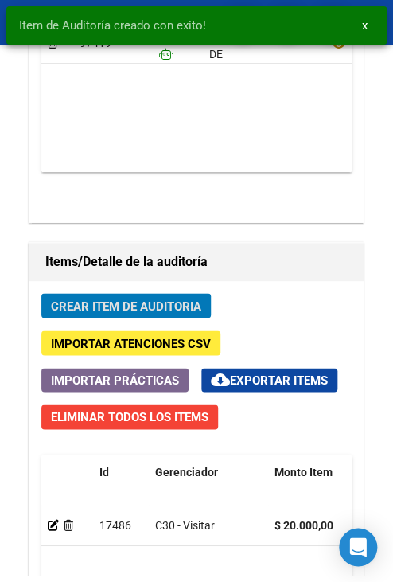
scroll to position [1410, 0]
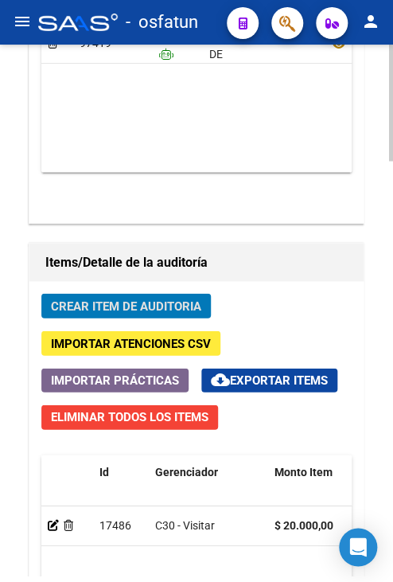
click at [127, 302] on span "Crear Item de Auditoria" at bounding box center [126, 305] width 150 height 14
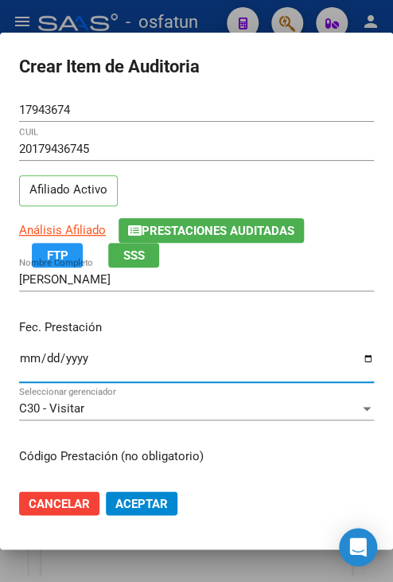
click at [26, 361] on input "Ingresar la fecha" at bounding box center [196, 364] width 355 height 25
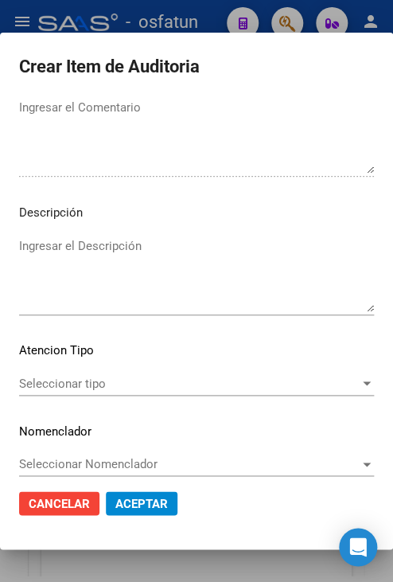
scroll to position [1074, 0]
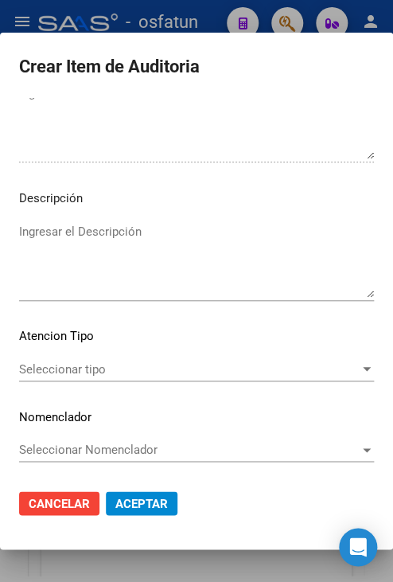
click at [111, 365] on span "Seleccionar tipo" at bounding box center [189, 369] width 341 height 14
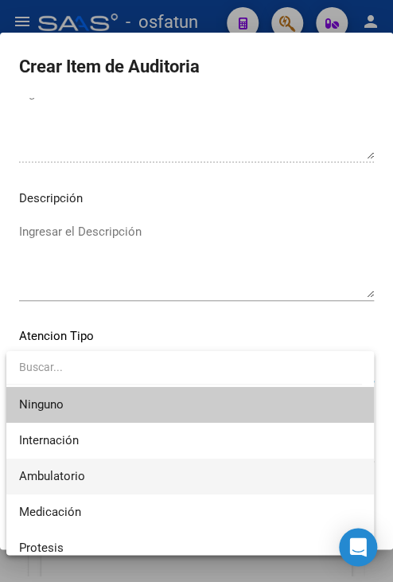
click at [124, 461] on span "Ambulatorio" at bounding box center [190, 476] width 342 height 36
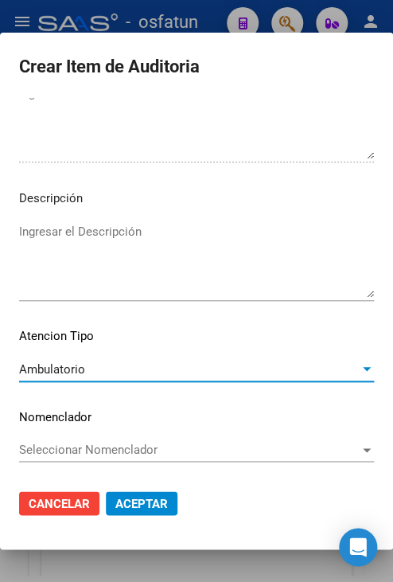
click at [132, 508] on span "Aceptar" at bounding box center [141, 503] width 53 height 14
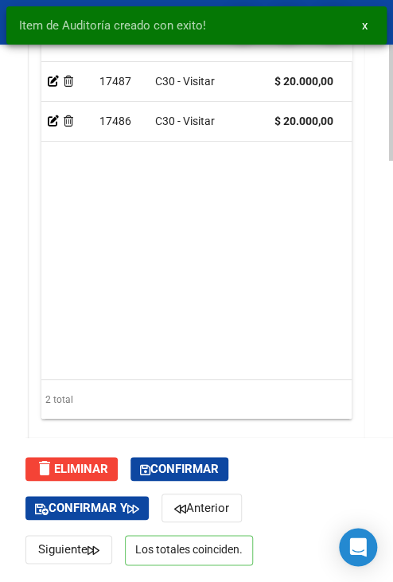
scroll to position [1888, 0]
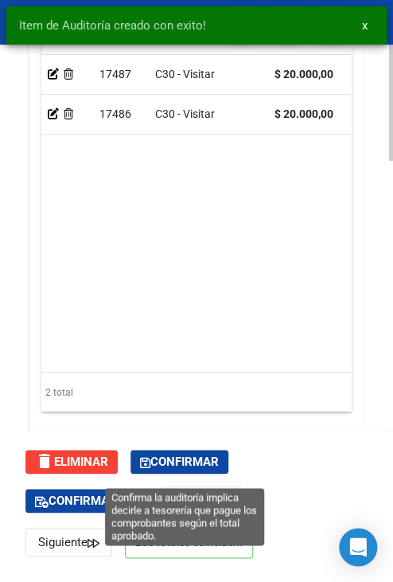
click at [175, 466] on span "Confirmar" at bounding box center [179, 461] width 79 height 14
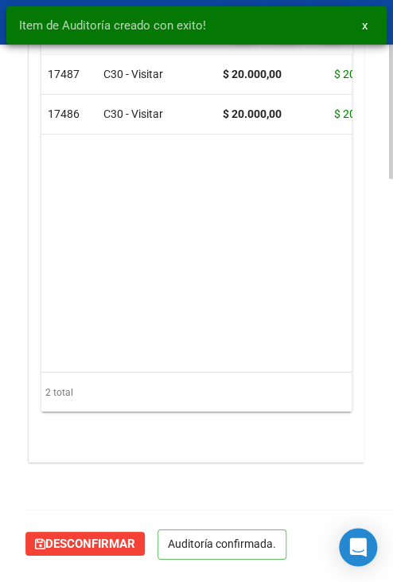
scroll to position [1556, 0]
